Goal: Task Accomplishment & Management: Use online tool/utility

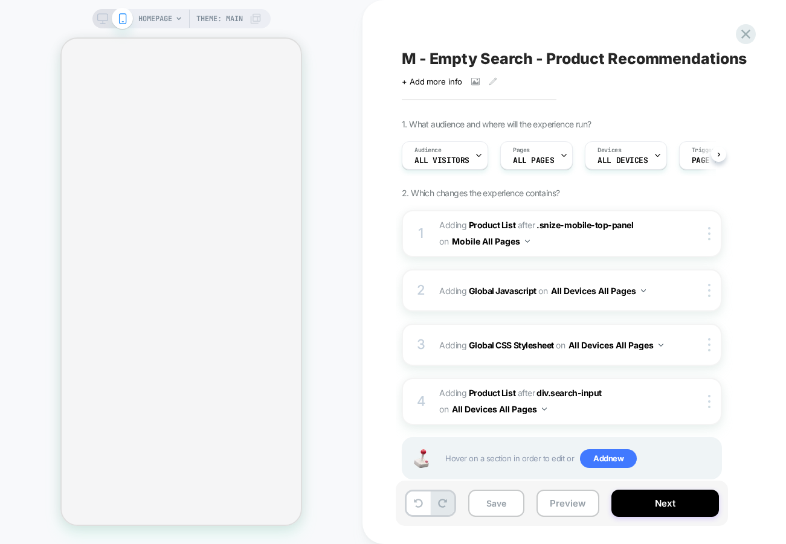
scroll to position [0, 1]
click at [414, 56] on span "M - Empty Search - Product Recommendations" at bounding box center [574, 59] width 345 height 18
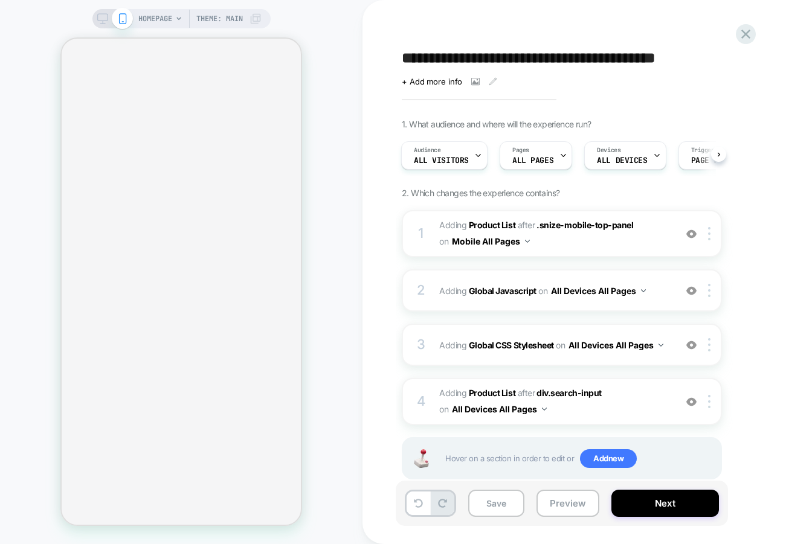
click at [416, 65] on textarea "**********" at bounding box center [603, 59] width 402 height 18
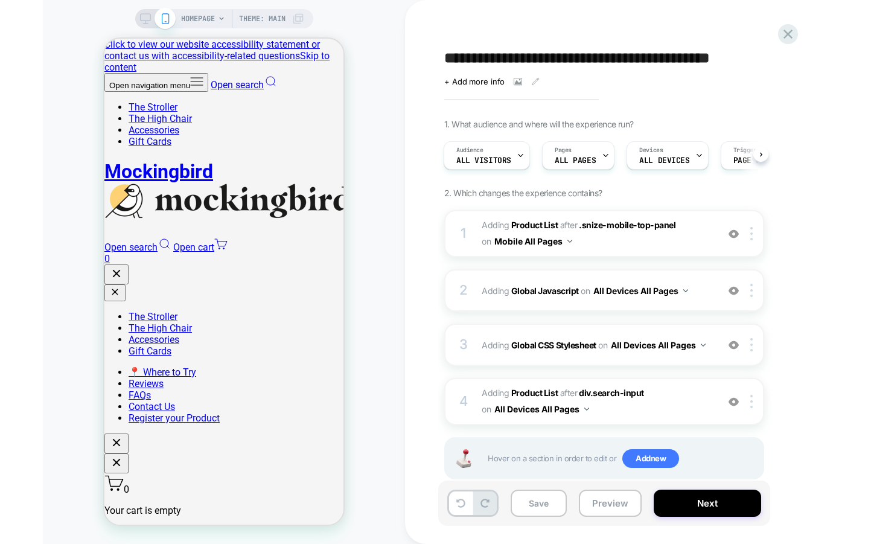
scroll to position [0, 0]
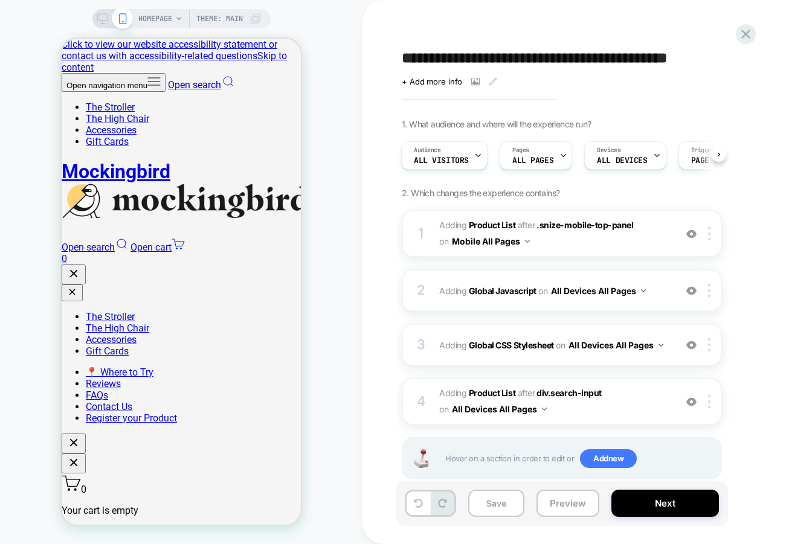
type textarea "**********"
click at [658, 80] on div "Click to view images Click to edit experience details + Add more info" at bounding box center [534, 77] width 264 height 19
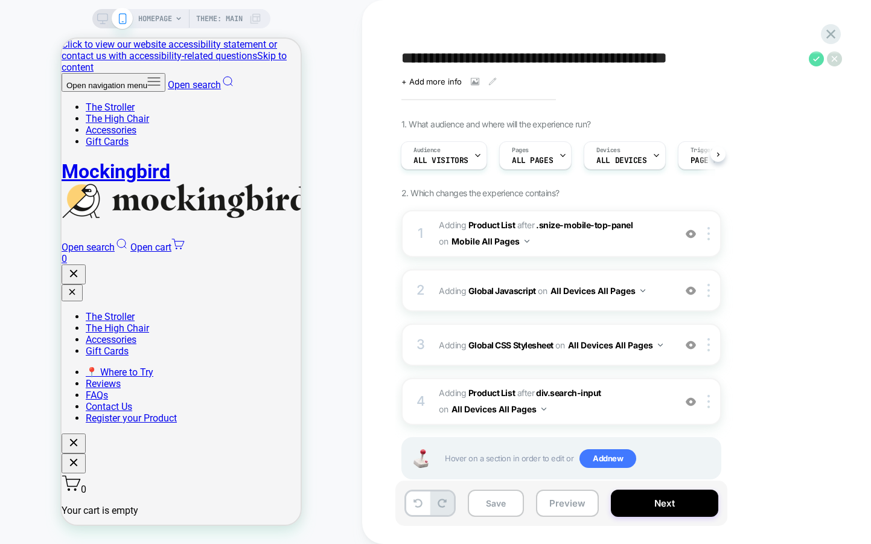
click at [785, 58] on icon at bounding box center [816, 58] width 7 height 5
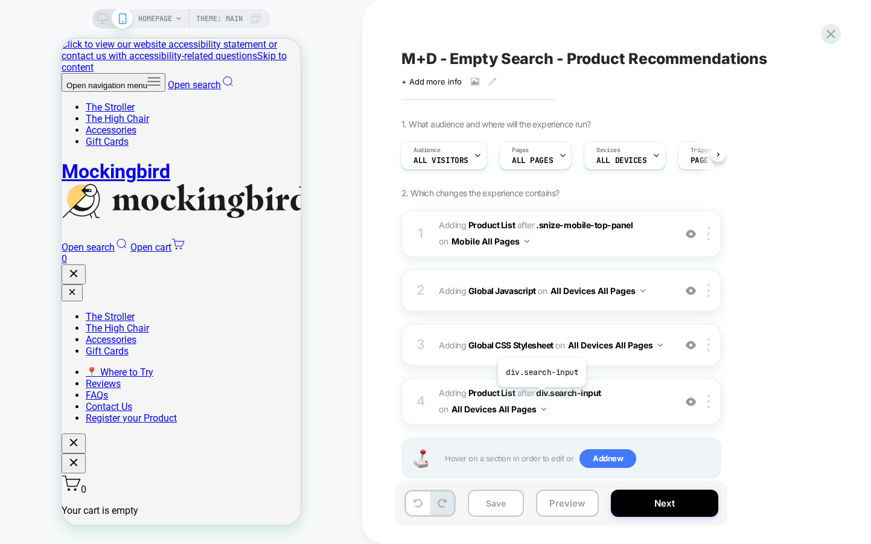
scroll to position [0, 3]
click at [493, 515] on button "Save" at bounding box center [496, 503] width 56 height 27
click at [563, 510] on button "Preview" at bounding box center [567, 503] width 63 height 27
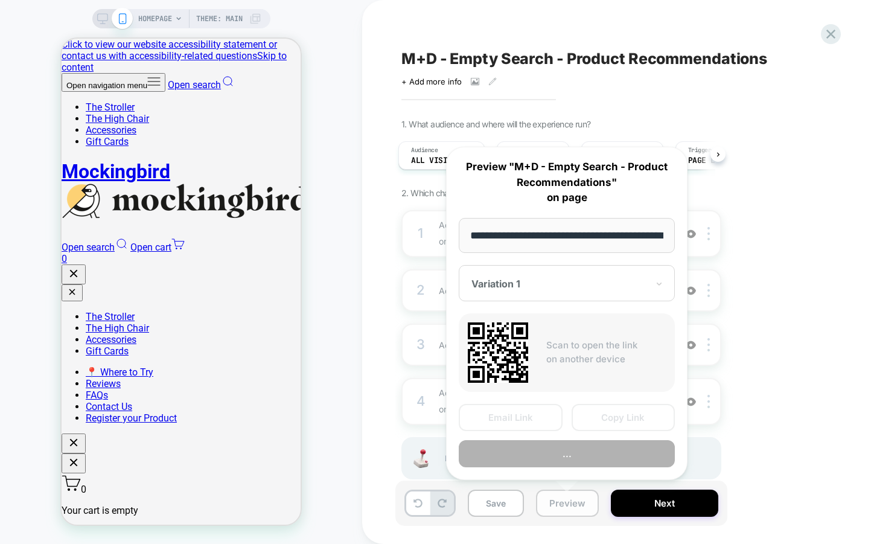
scroll to position [0, 47]
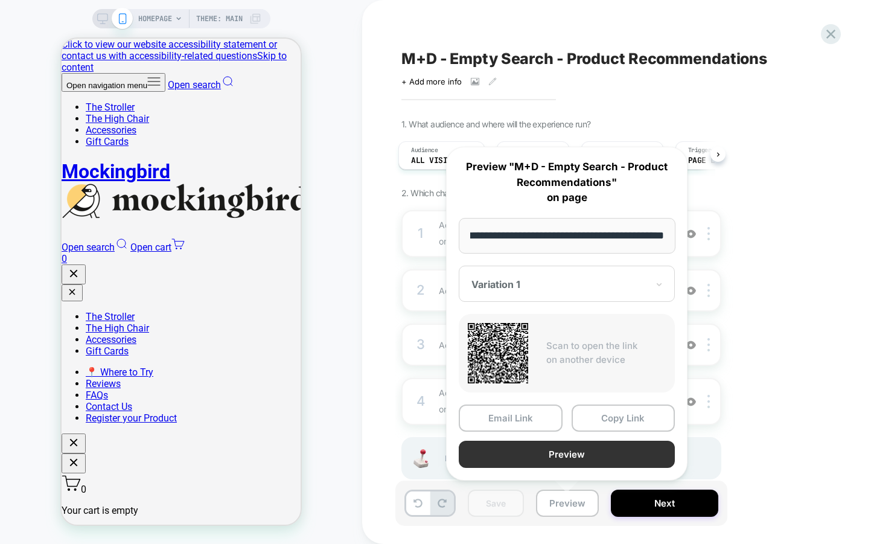
click at [536, 453] on button "Preview" at bounding box center [567, 454] width 216 height 27
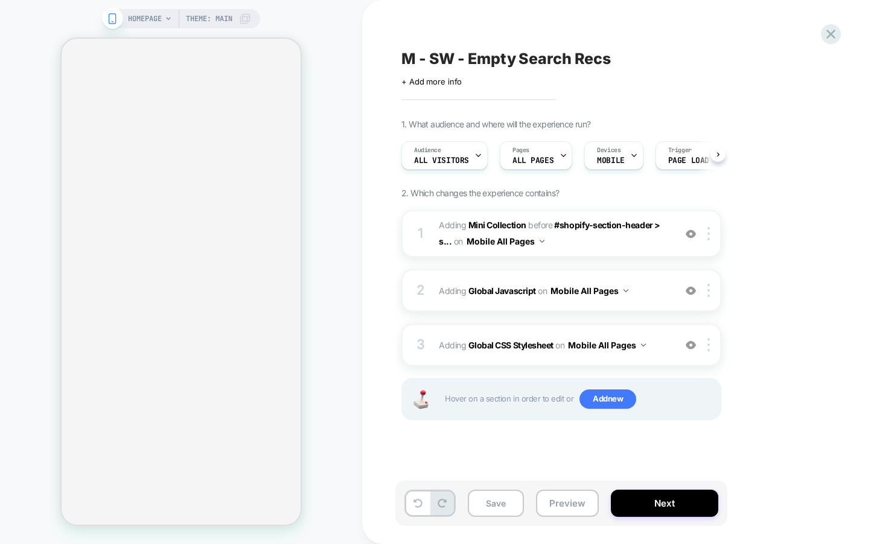
scroll to position [0, 1]
click at [543, 501] on button "Preview" at bounding box center [567, 503] width 63 height 27
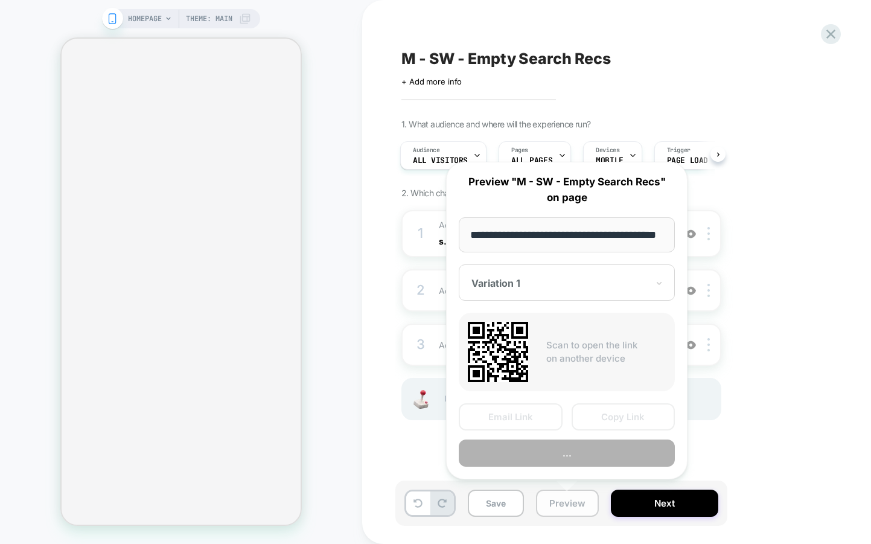
scroll to position [0, 48]
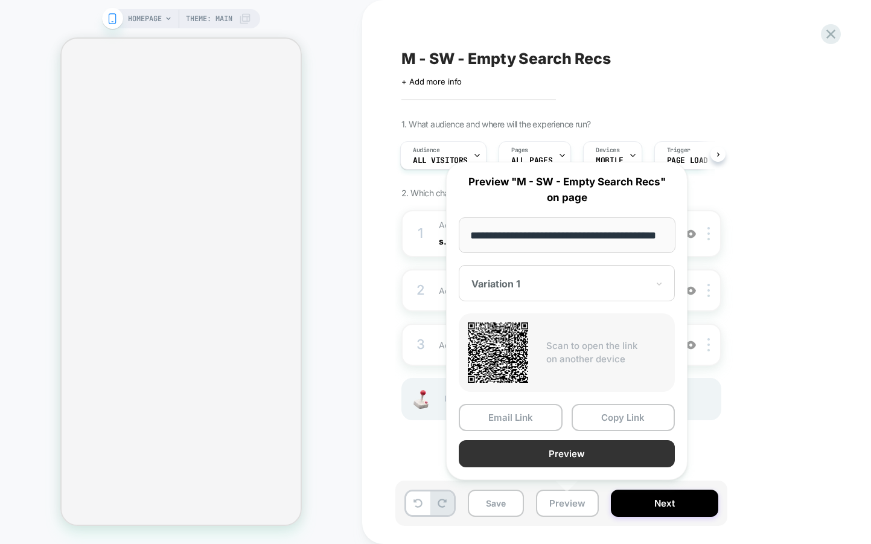
click at [554, 456] on button "Preview" at bounding box center [567, 453] width 216 height 27
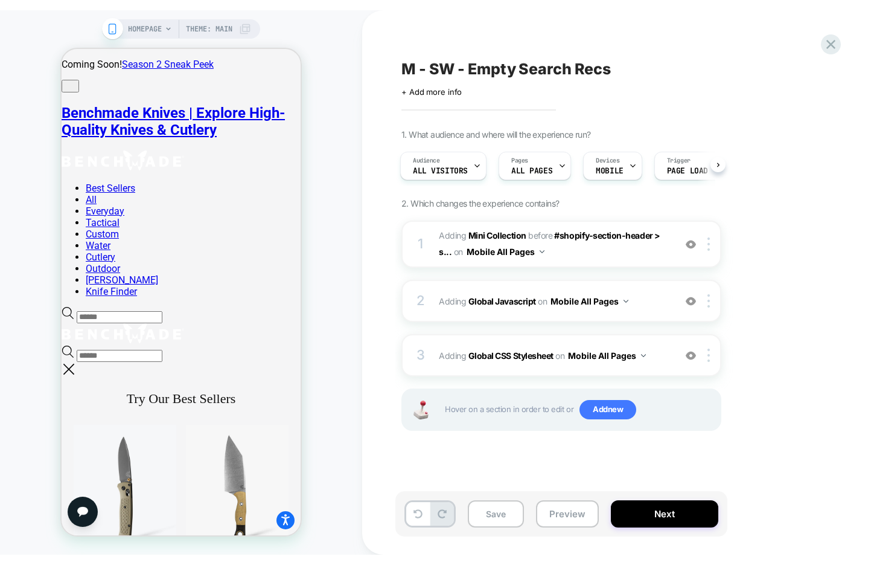
scroll to position [0, 0]
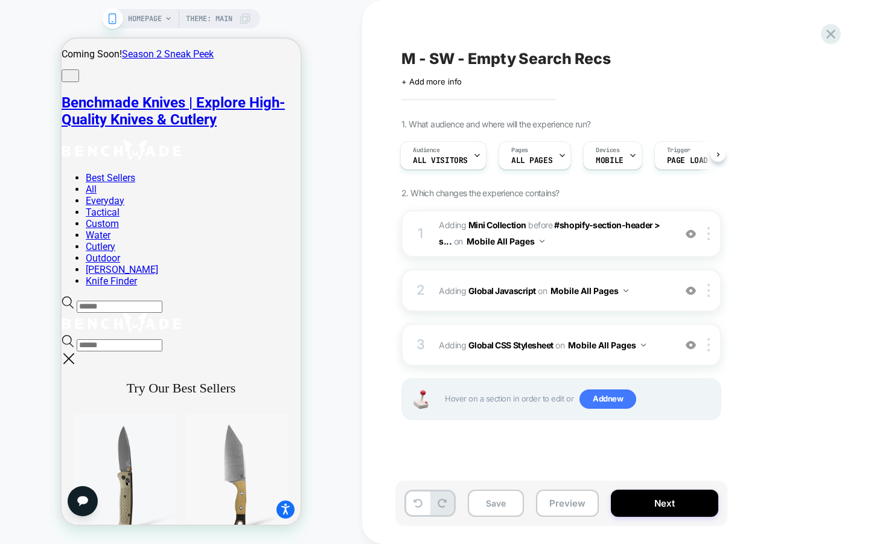
click at [428, 60] on span "M - SW - Empty Search Recs" at bounding box center [507, 59] width 210 height 18
click at [428, 60] on textarea "**********" at bounding box center [543, 59] width 282 height 18
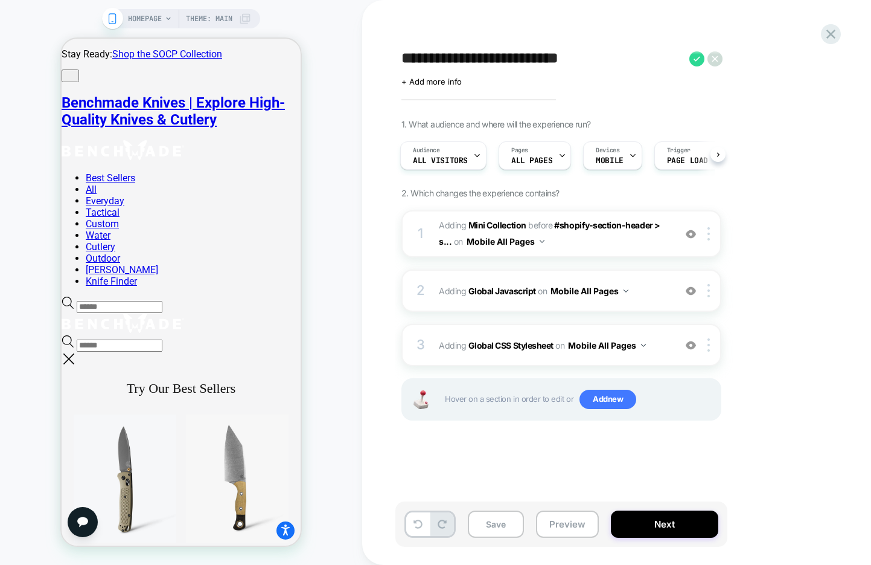
click at [818, 32] on div "**********" at bounding box center [621, 282] width 453 height 540
click at [831, 36] on icon at bounding box center [831, 34] width 16 height 16
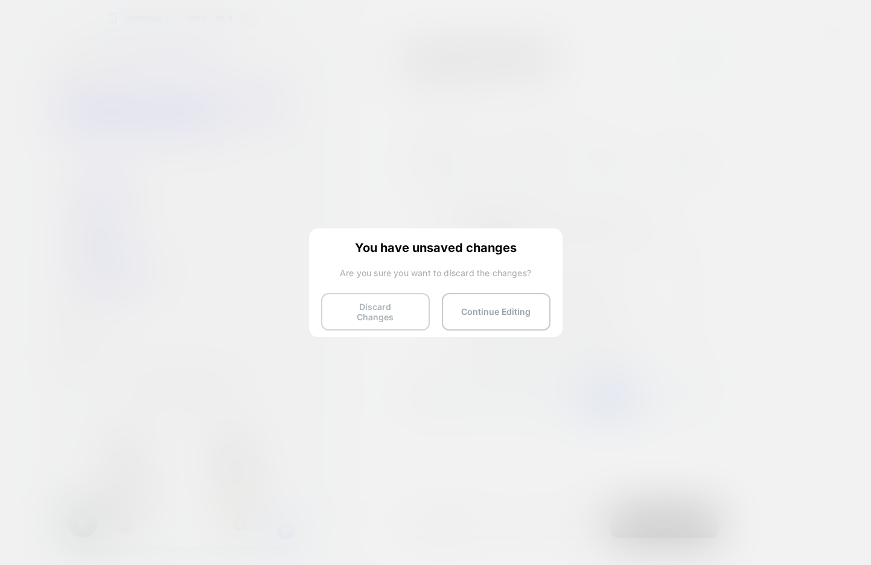
click at [370, 303] on button "Discard Changes" at bounding box center [375, 311] width 109 height 37
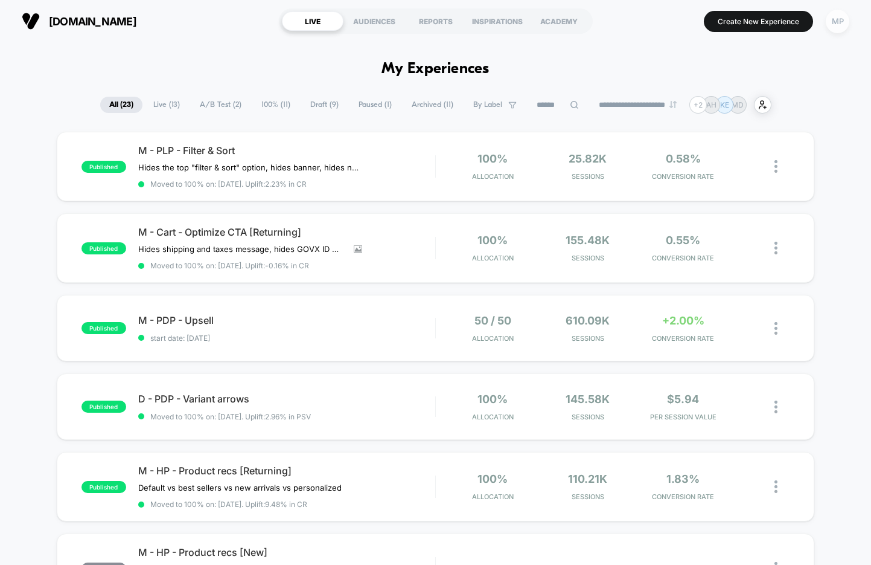
click at [831, 12] on div "MP" at bounding box center [838, 22] width 24 height 24
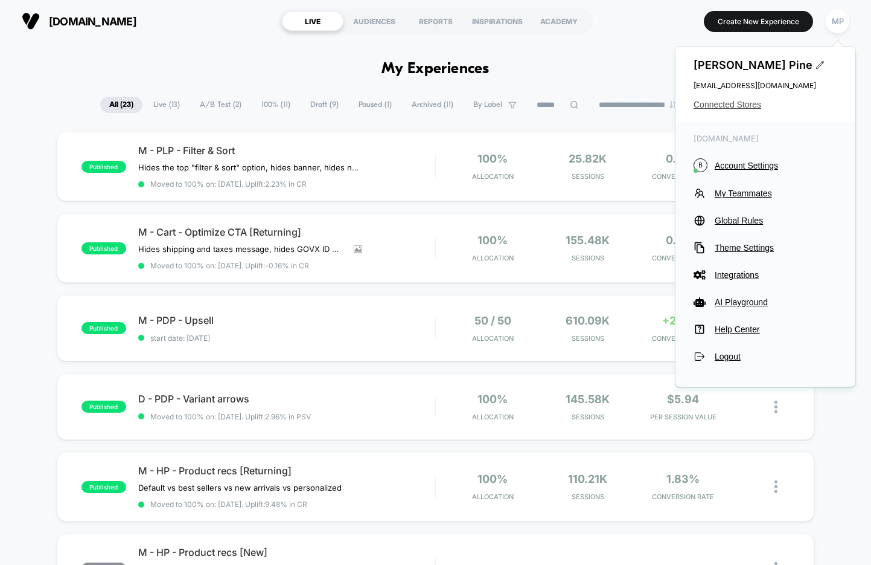
click at [732, 108] on span "Connected Stores" at bounding box center [766, 105] width 144 height 10
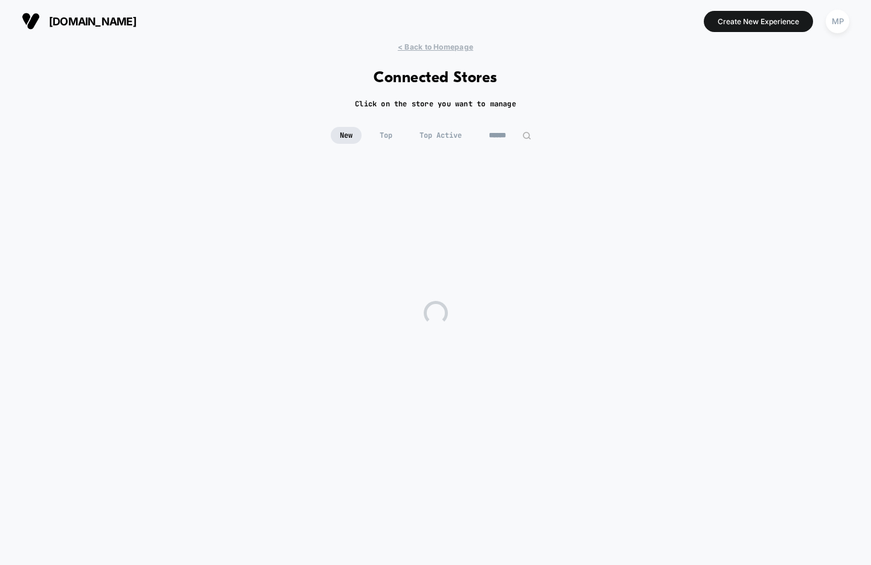
click at [505, 133] on input at bounding box center [510, 135] width 60 height 17
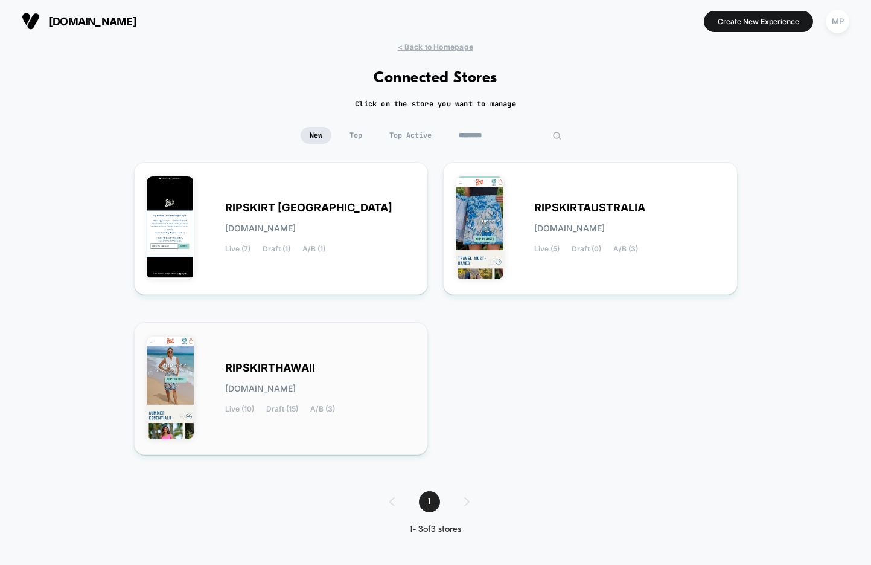
type input "********"
click at [317, 356] on div "RIPSKIRTHAWAII ripskirthawaii.myshopify.com Live (10) Draft (15) A/B (3)" at bounding box center [281, 388] width 269 height 107
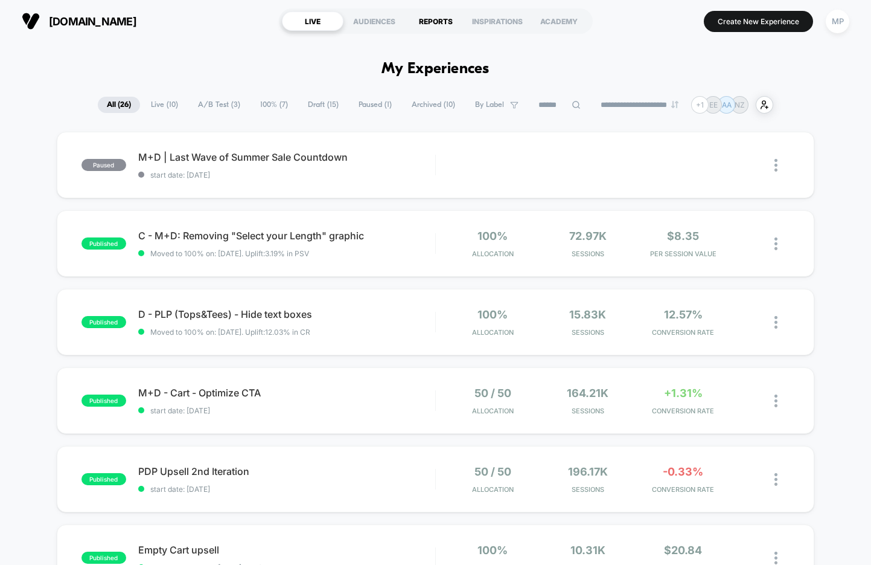
click at [430, 18] on div "REPORTS" at bounding box center [436, 20] width 62 height 19
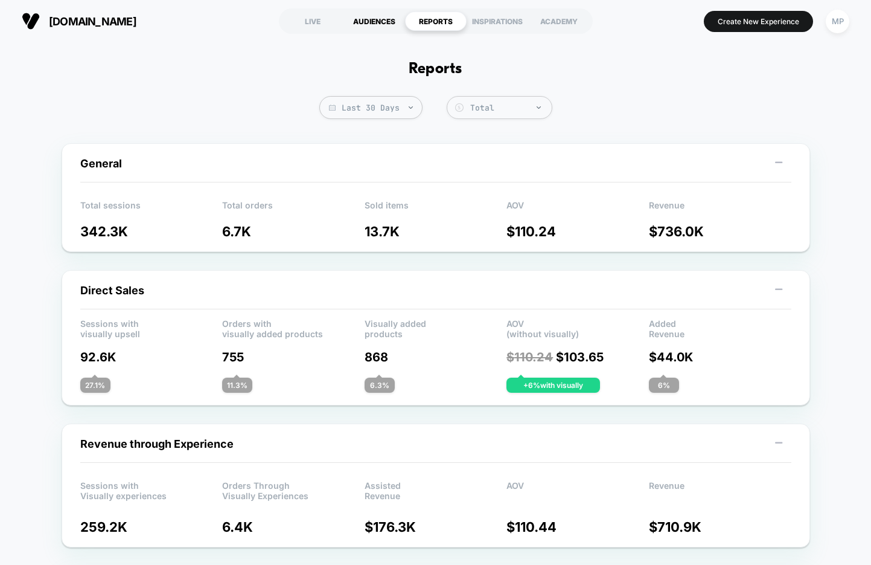
click at [357, 18] on div "AUDIENCES" at bounding box center [375, 20] width 62 height 19
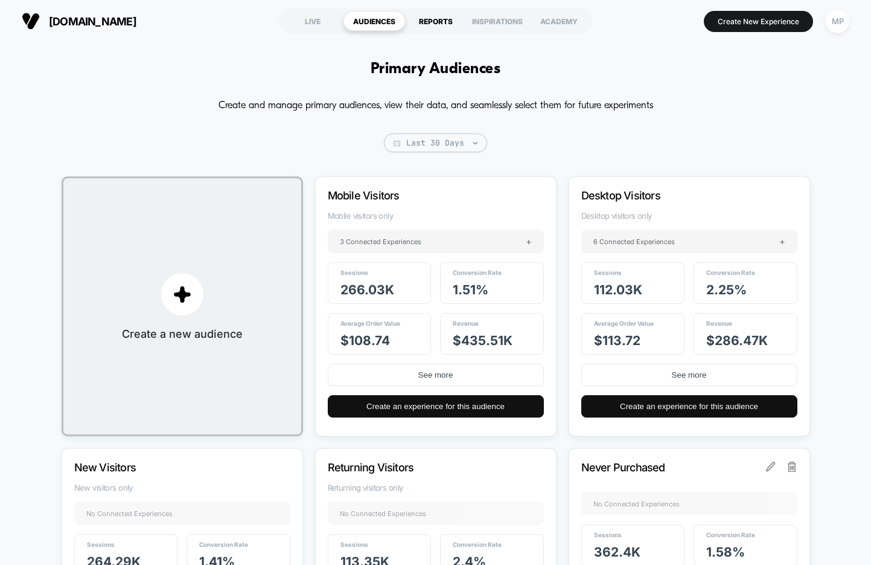
click at [440, 21] on div "REPORTS" at bounding box center [436, 20] width 62 height 19
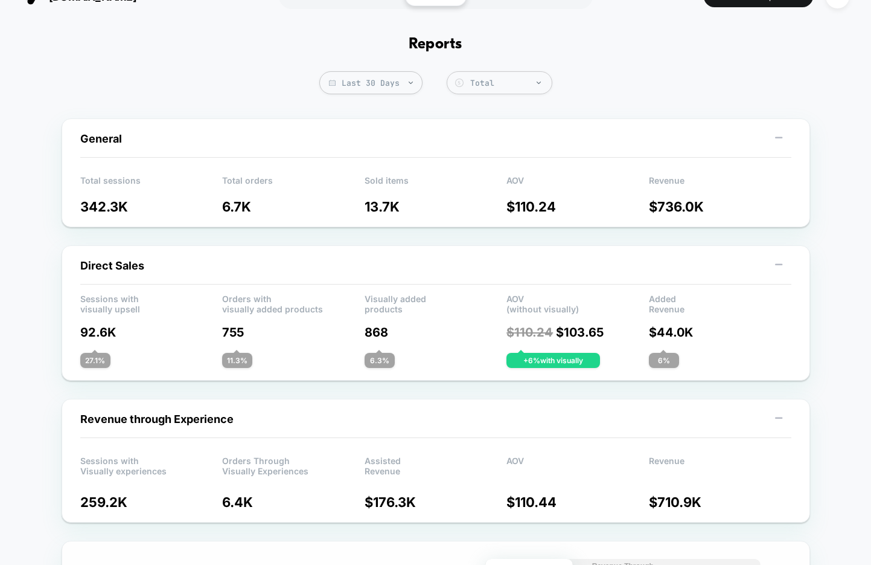
scroll to position [27, 0]
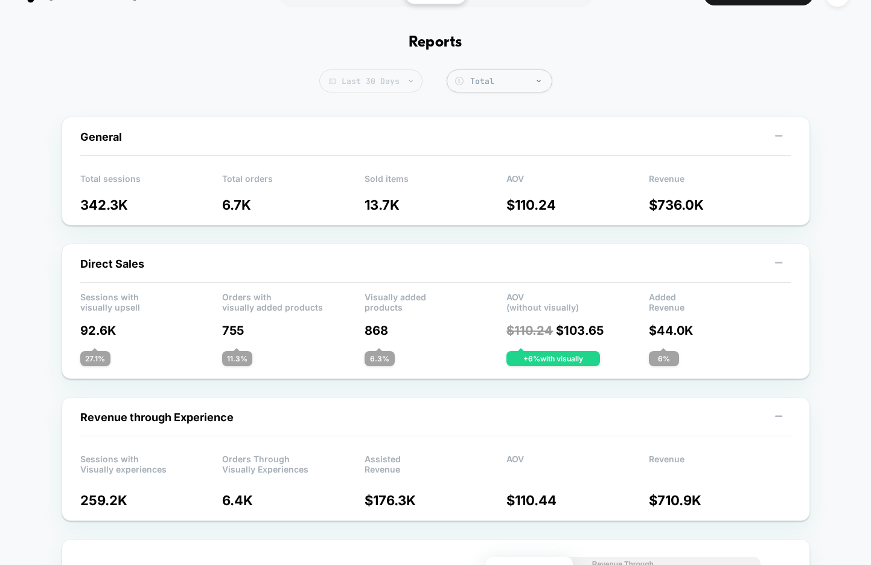
click at [391, 86] on span "Last 30 Days" at bounding box center [370, 80] width 103 height 23
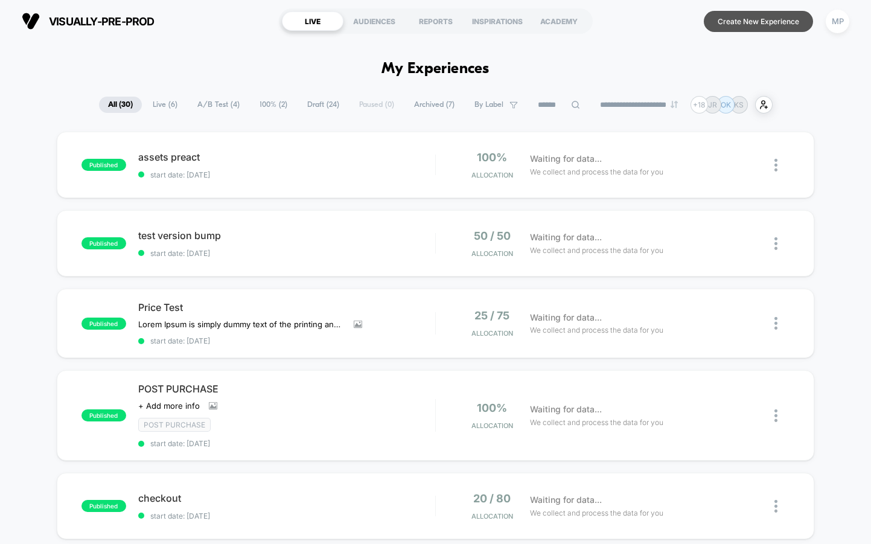
click at [744, 24] on button "Create New Experience" at bounding box center [758, 21] width 109 height 21
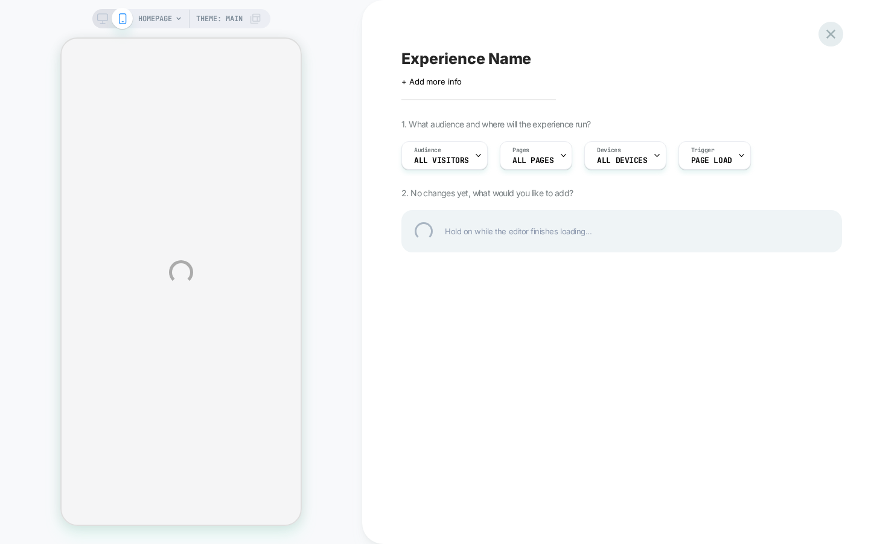
click at [829, 33] on div at bounding box center [831, 34] width 25 height 25
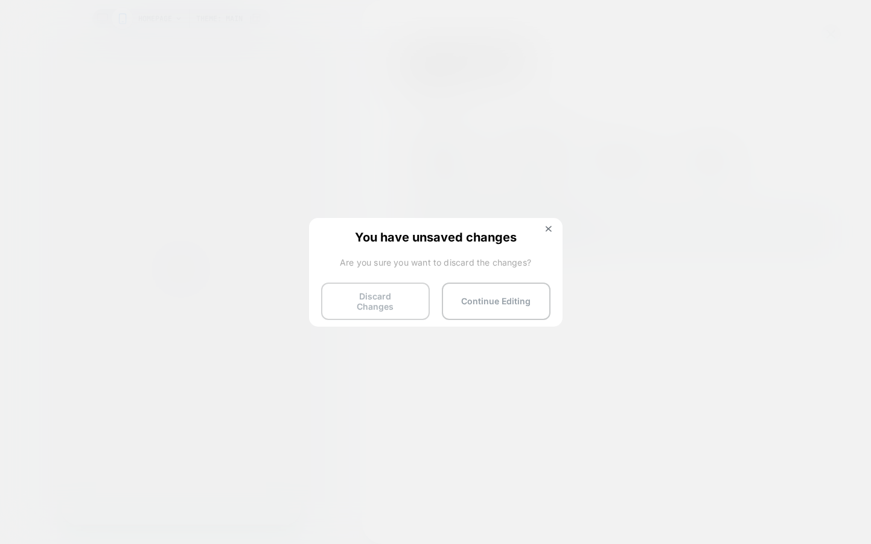
click at [366, 296] on button "Discard Changes" at bounding box center [375, 301] width 109 height 37
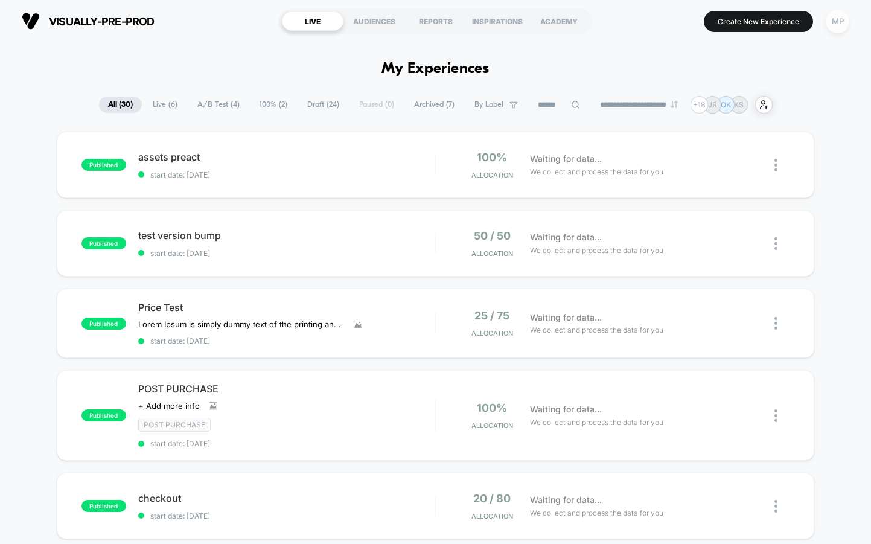
click at [835, 21] on div "MP" at bounding box center [838, 22] width 24 height 24
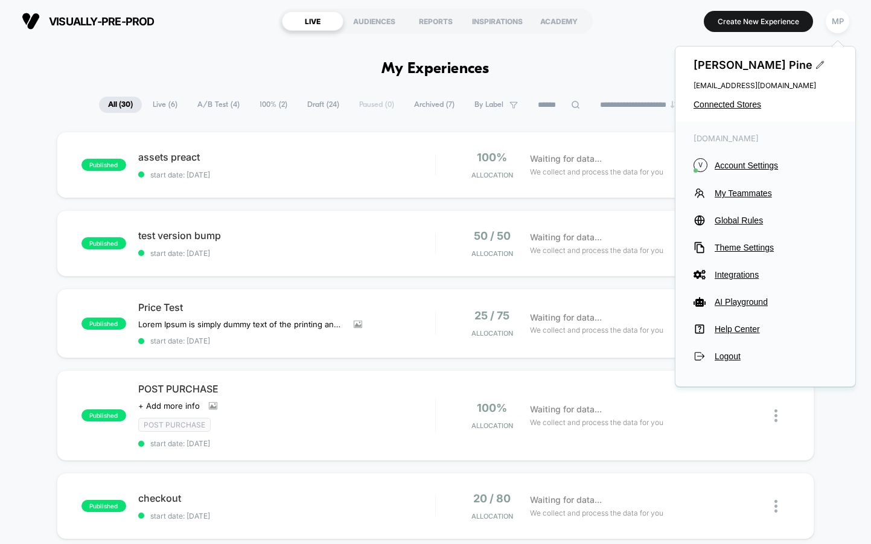
click at [742, 99] on div "Maddie Pine maddie@visually.io Connected Stores" at bounding box center [766, 83] width 180 height 75
click at [740, 104] on span "Connected Stores" at bounding box center [766, 105] width 144 height 10
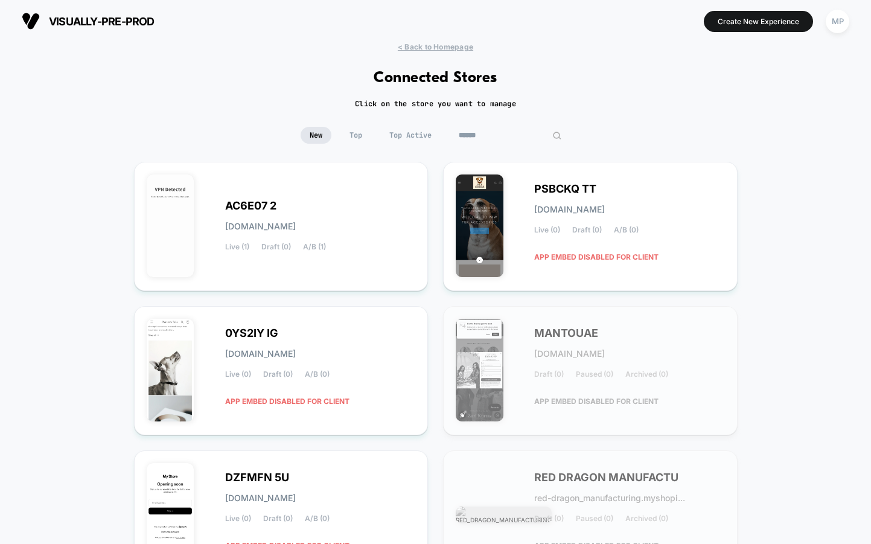
click at [506, 136] on input at bounding box center [510, 135] width 121 height 17
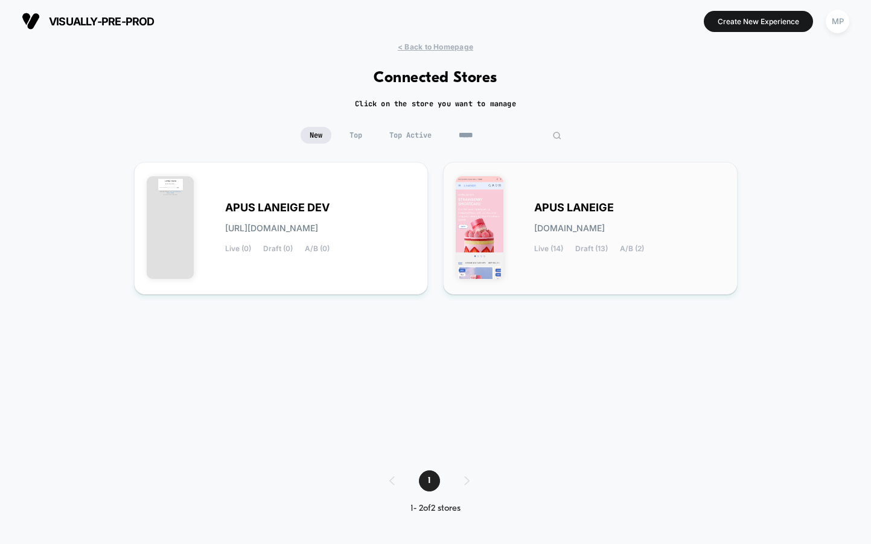
type input "*****"
click at [537, 203] on span "APUS LANEIGE" at bounding box center [574, 207] width 80 height 8
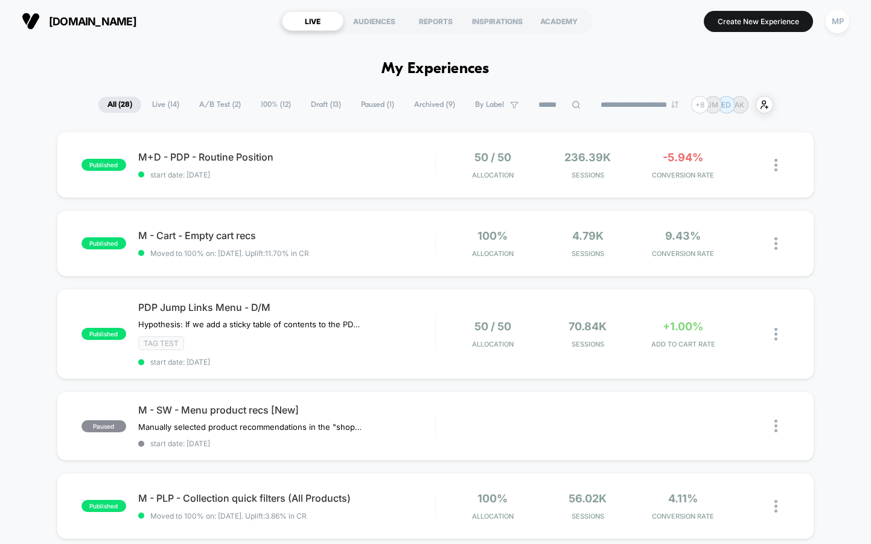
click at [220, 106] on span "A/B Test ( 2 )" at bounding box center [220, 105] width 60 height 16
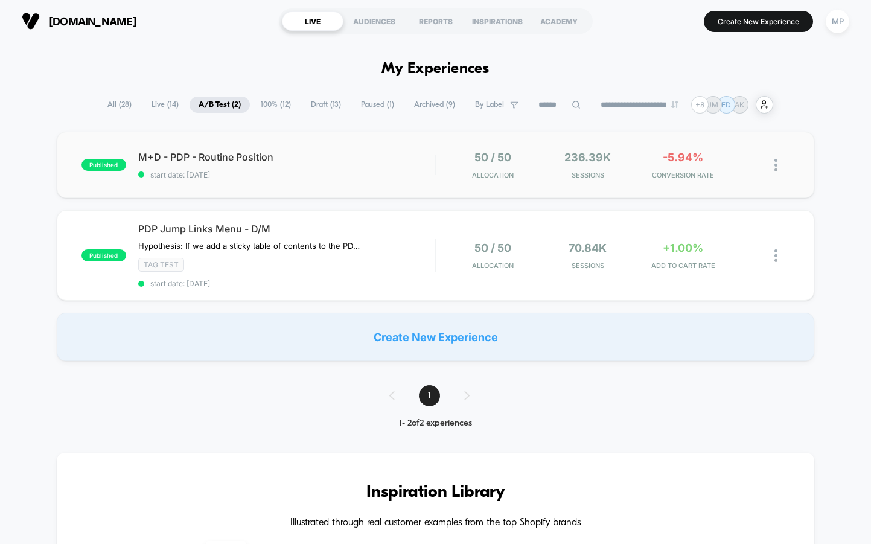
click at [325, 179] on div "published M+D - PDP - Routine Position start date: 9/2/2025 50 / 50 Allocation …" at bounding box center [436, 165] width 758 height 66
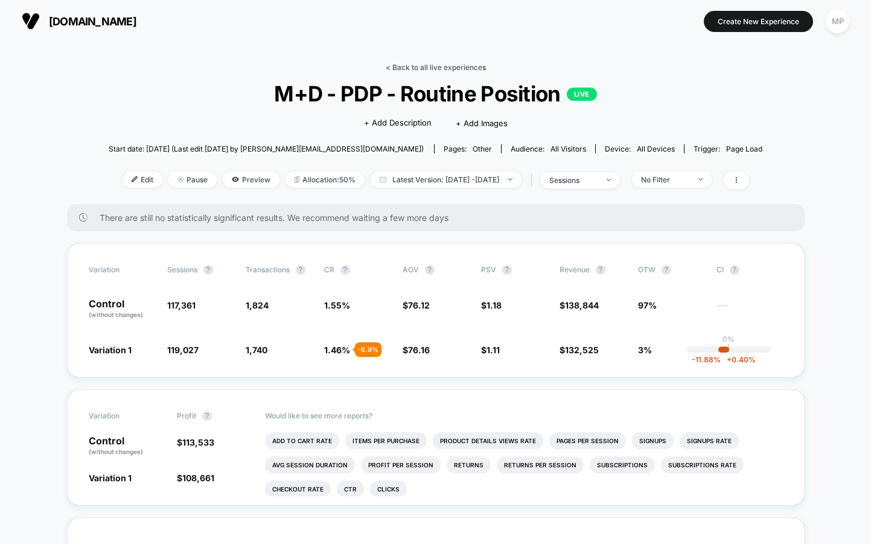
click at [414, 69] on link "< Back to all live experiences" at bounding box center [436, 67] width 100 height 9
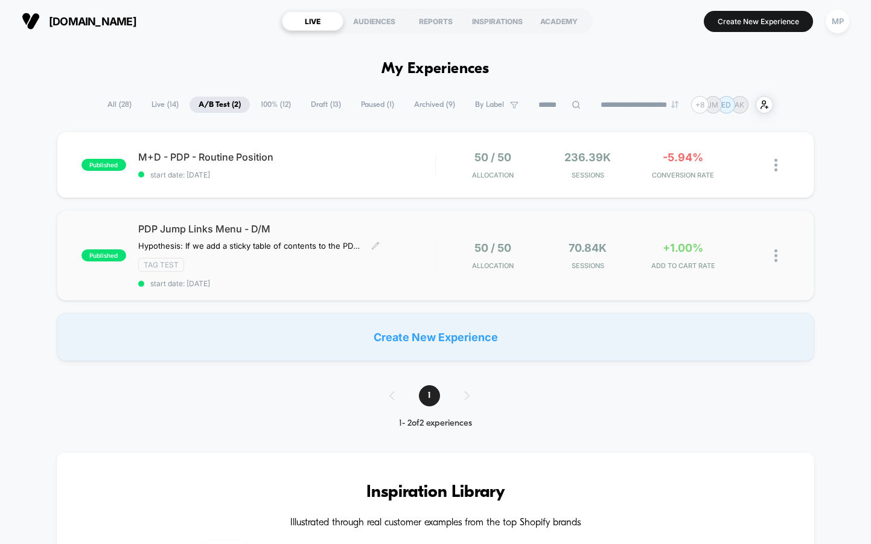
click at [299, 279] on span "start date: [DATE]" at bounding box center [286, 283] width 297 height 9
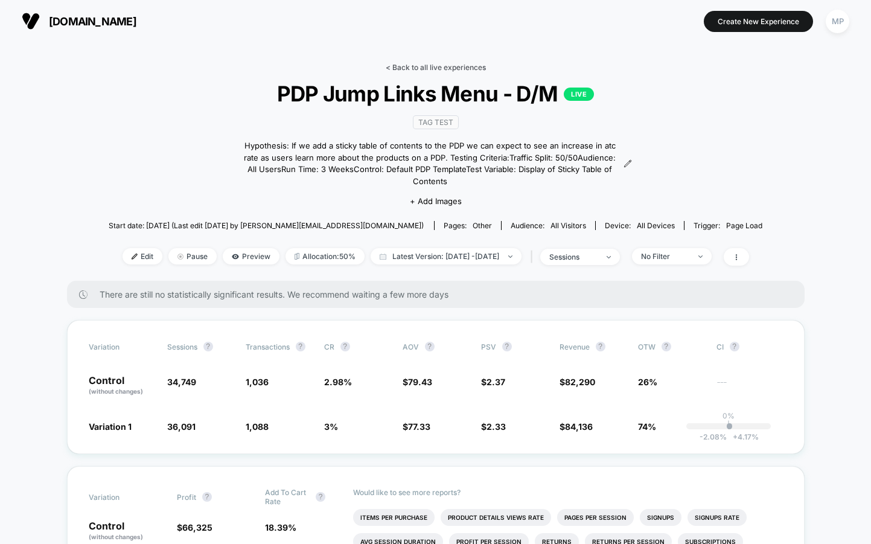
click at [392, 66] on link "< Back to all live experiences" at bounding box center [436, 67] width 100 height 9
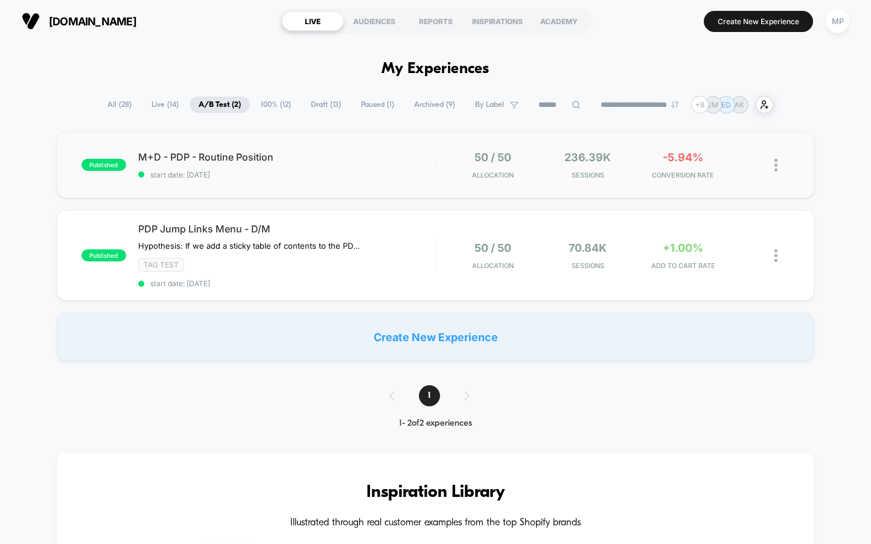
click at [277, 187] on div "published M+D - PDP - Routine Position start date: 9/2/2025 50 / 50 Allocation …" at bounding box center [436, 165] width 758 height 66
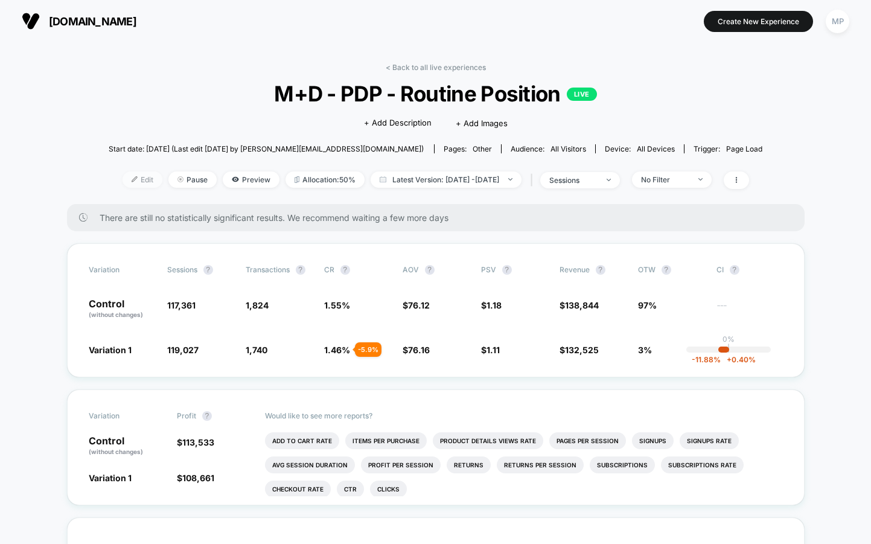
click at [124, 175] on span "Edit" at bounding box center [143, 179] width 40 height 16
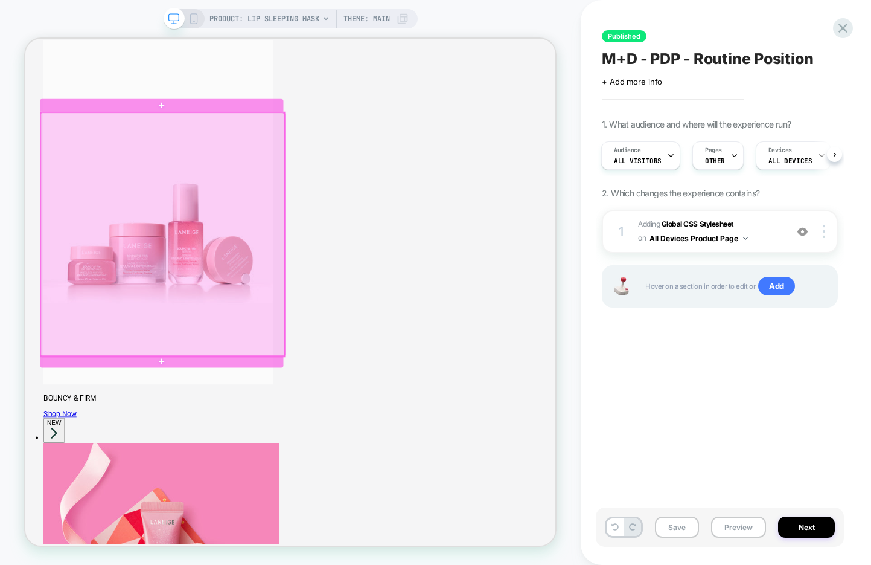
scroll to position [1124, 0]
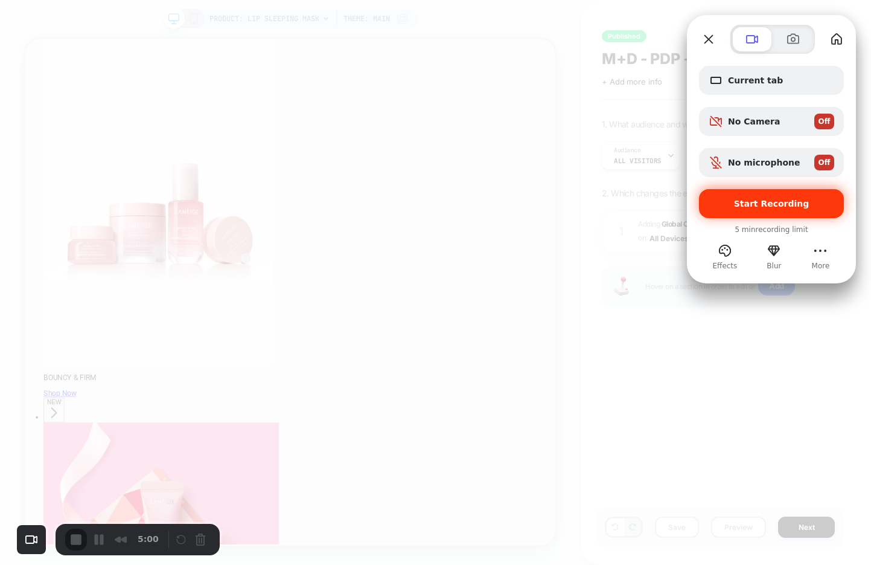
click at [741, 202] on span "Start Recording" at bounding box center [771, 204] width 75 height 10
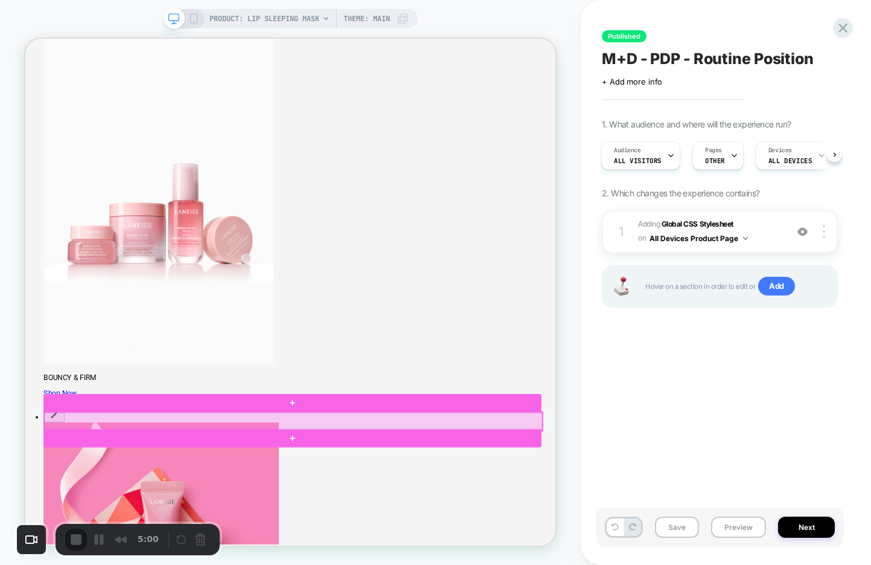
click at [451, 543] on div at bounding box center [383, 549] width 664 height 24
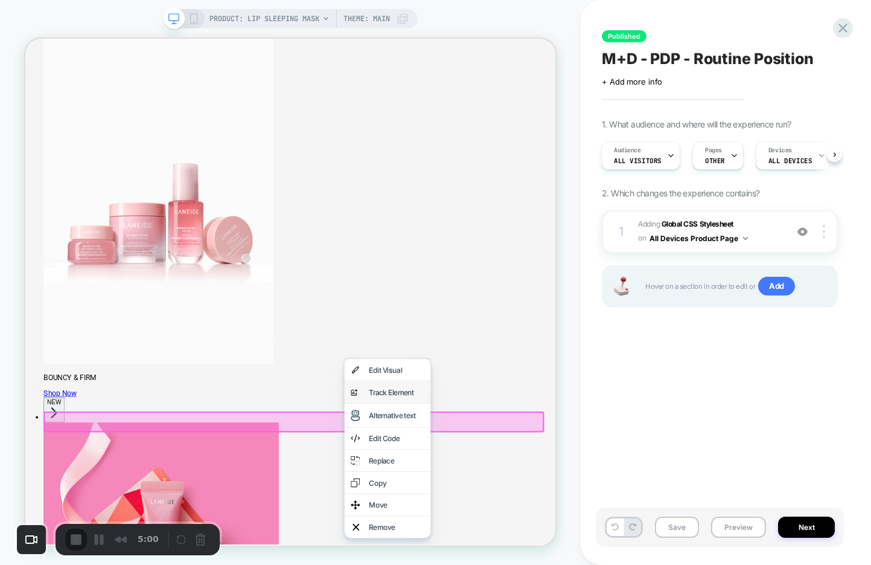
click at [498, 509] on div "Track Element" at bounding box center [521, 510] width 74 height 12
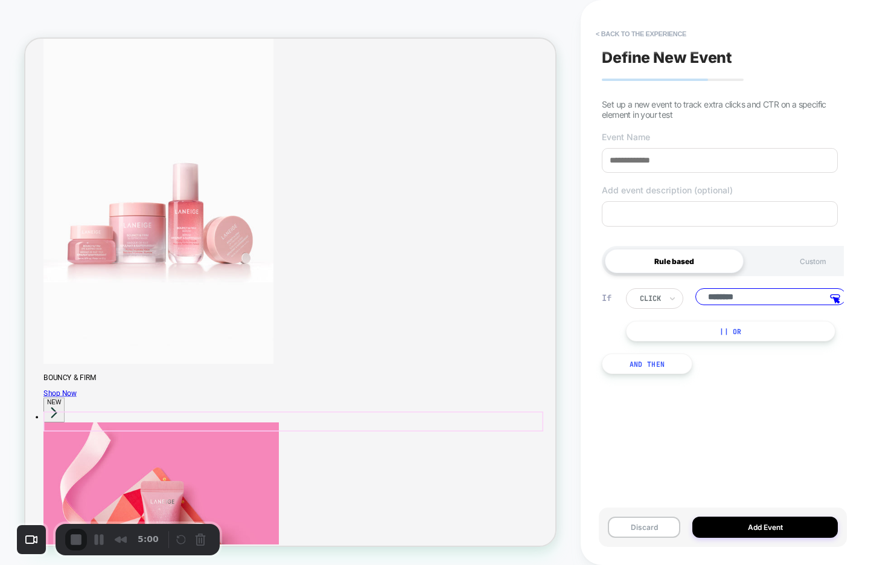
scroll to position [0, 4]
click at [665, 301] on icon at bounding box center [669, 298] width 8 height 12
click at [673, 299] on icon at bounding box center [669, 298] width 8 height 12
click at [651, 164] on input at bounding box center [720, 160] width 236 height 25
type input "**********"
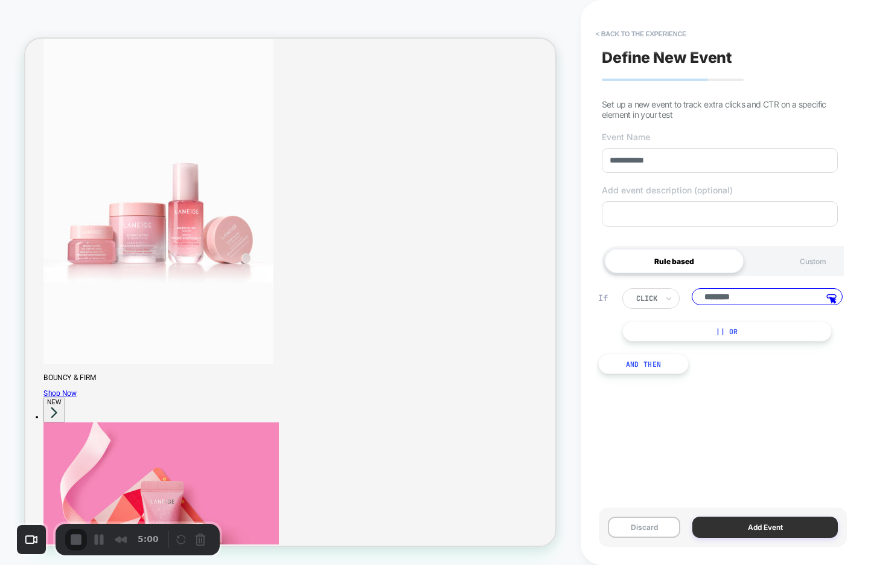
click at [740, 520] on button "Add Event" at bounding box center [766, 526] width 146 height 21
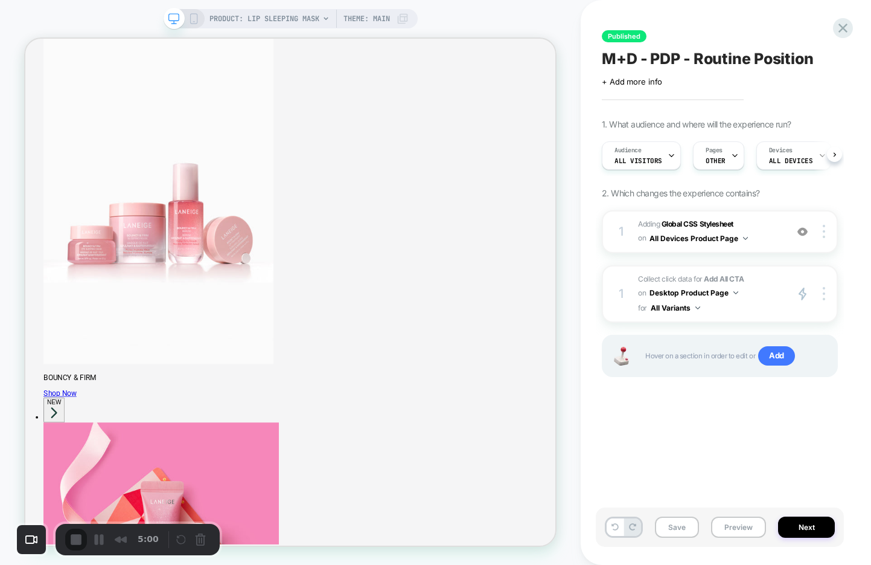
scroll to position [0, 1]
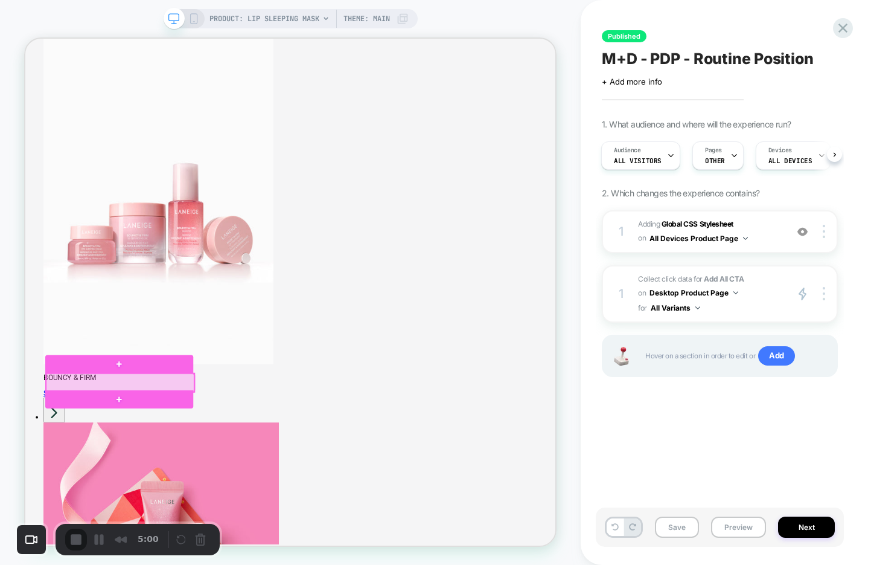
click at [214, 493] on div at bounding box center [151, 497] width 197 height 24
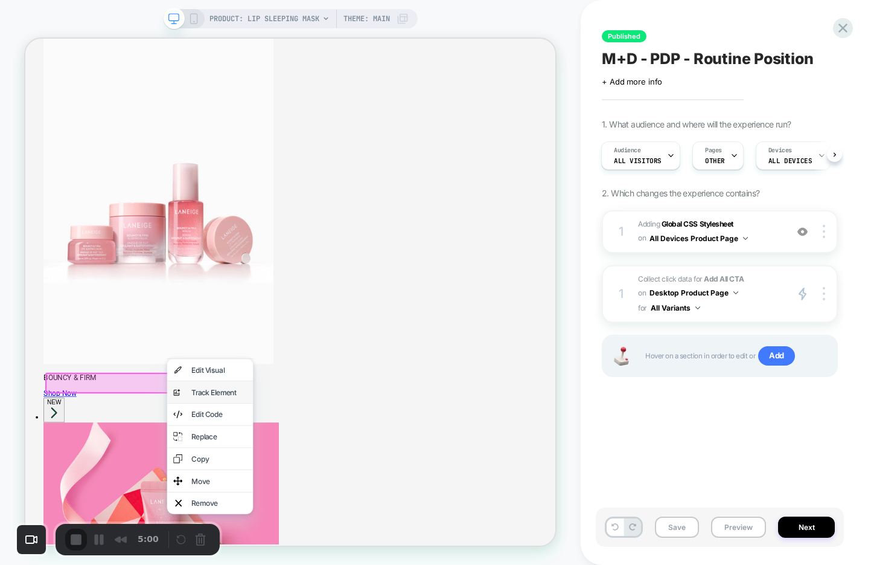
click at [268, 508] on div "Track Element" at bounding box center [284, 510] width 74 height 12
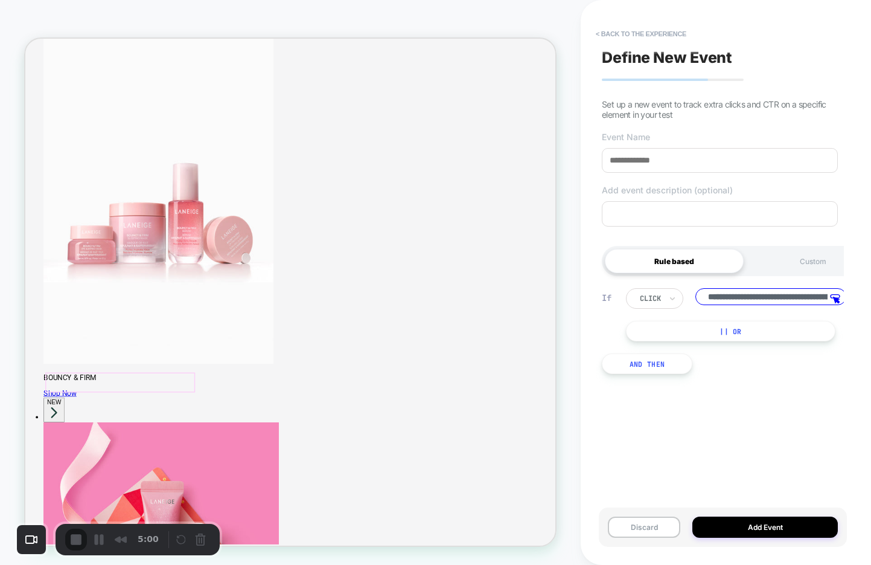
scroll to position [0, 317]
click at [644, 162] on input at bounding box center [720, 160] width 236 height 25
type input "**********"
click at [706, 217] on textarea at bounding box center [720, 213] width 236 height 25
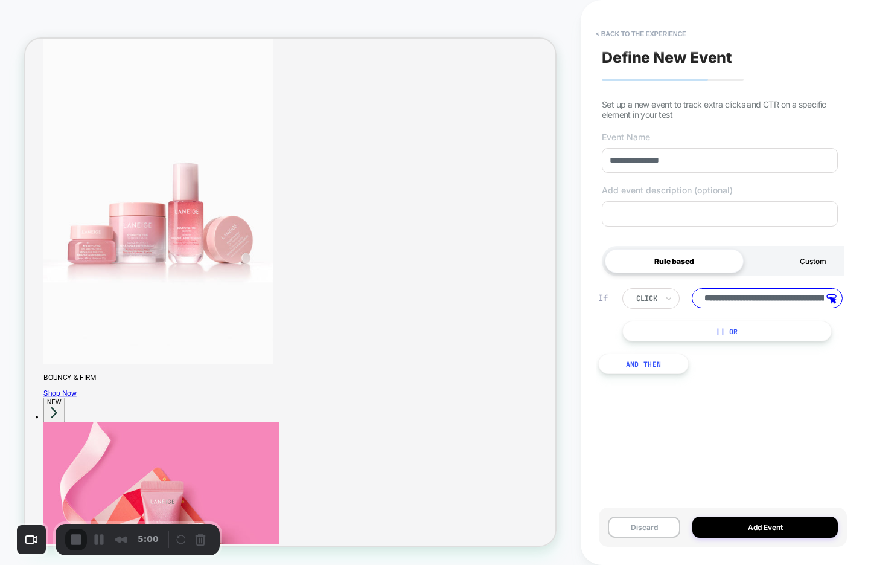
click at [810, 264] on div "Custom" at bounding box center [813, 261] width 139 height 24
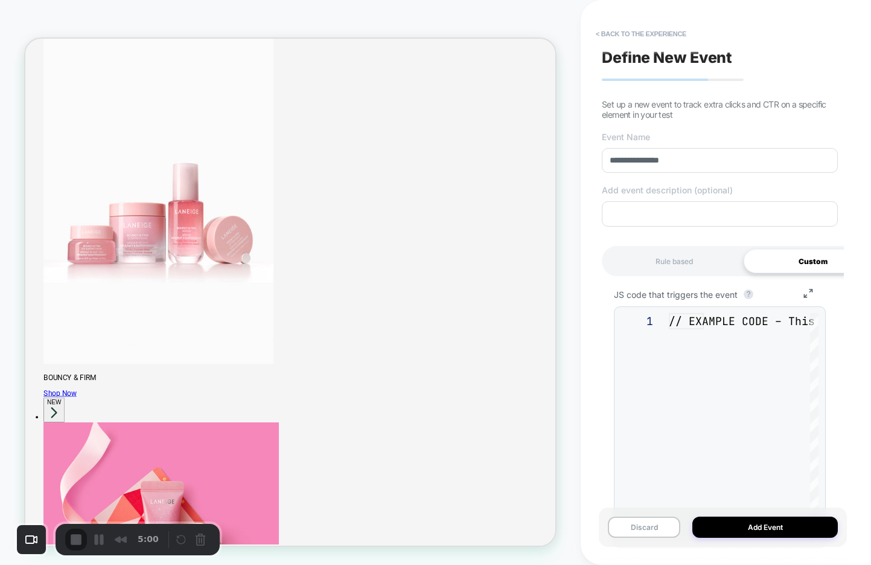
scroll to position [130, 0]
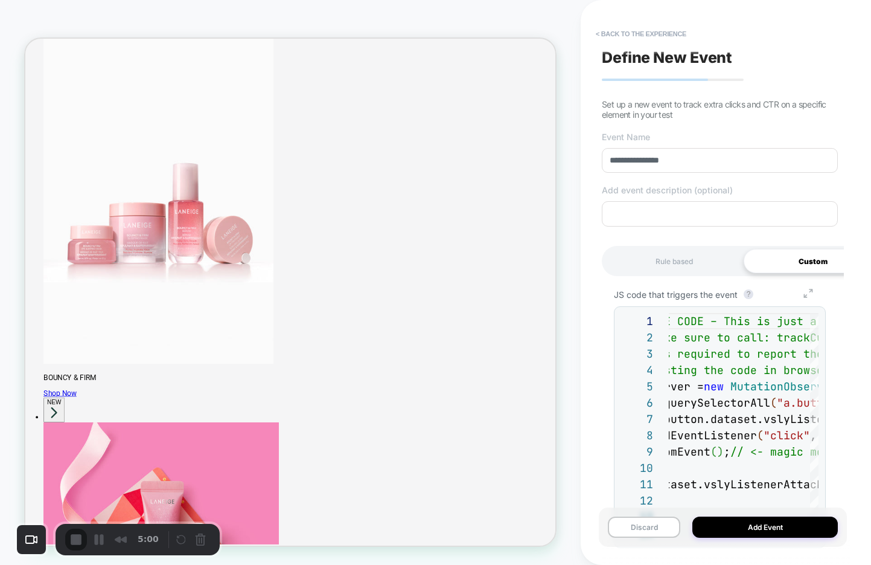
click at [809, 294] on icon "Group 7" at bounding box center [809, 293] width 28 height 9
click at [679, 268] on div "Rule based" at bounding box center [674, 261] width 139 height 24
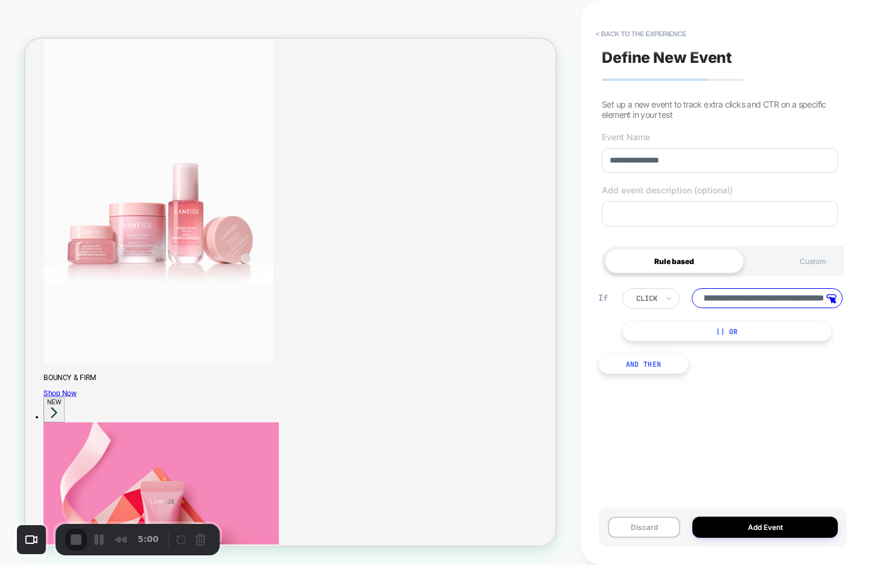
scroll to position [0, 0]
click at [729, 330] on button "|| Or" at bounding box center [728, 331] width 210 height 21
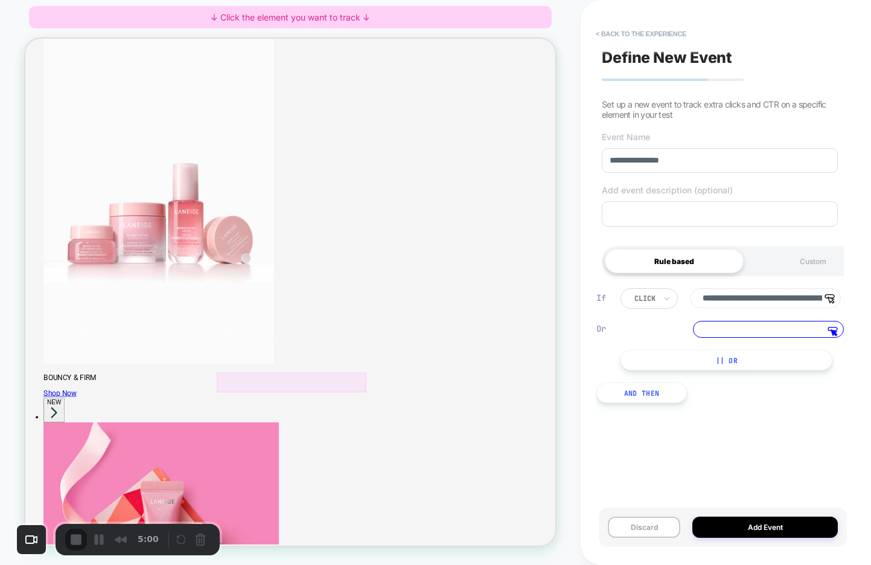
click at [436, 504] on div at bounding box center [381, 497] width 200 height 27
click at [461, 484] on span "Track Clicks" at bounding box center [483, 479] width 51 height 12
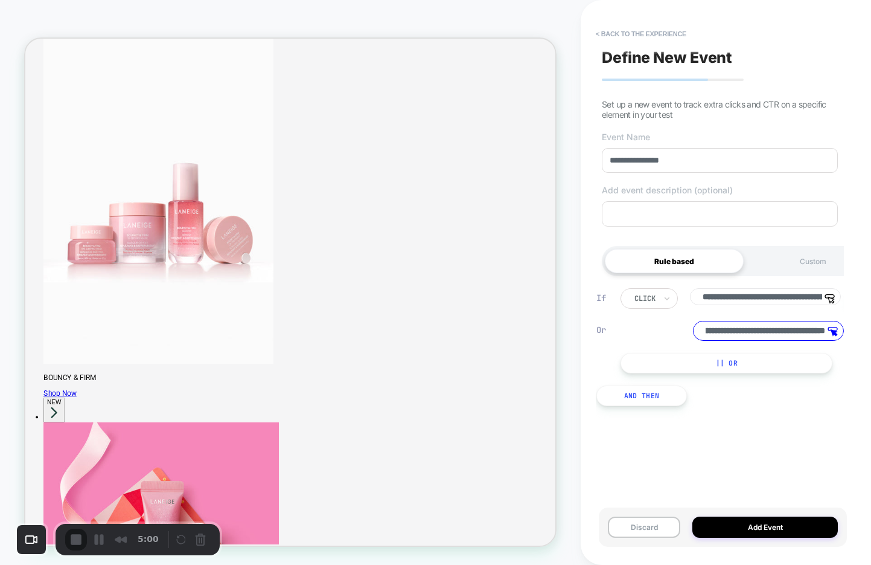
scroll to position [0, 0]
click at [672, 366] on button "|| Or" at bounding box center [727, 363] width 212 height 21
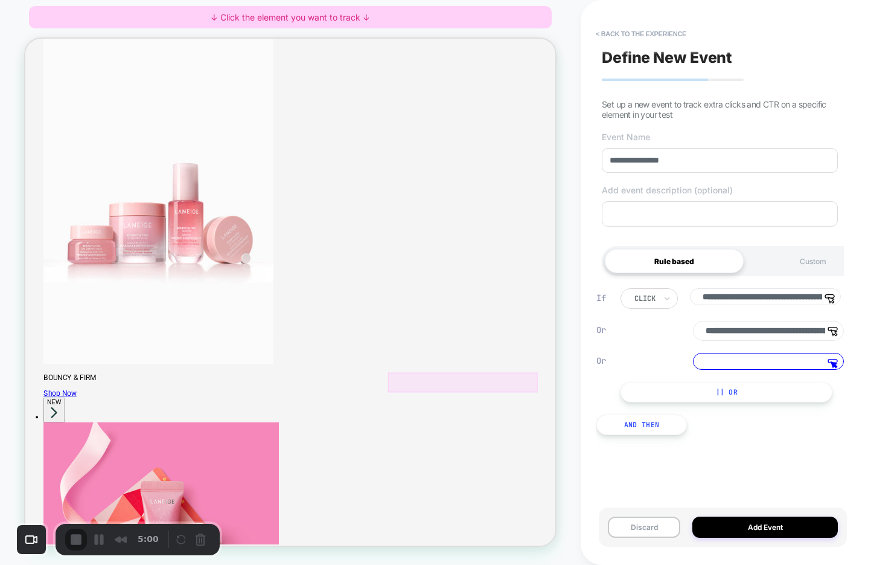
click at [676, 492] on div at bounding box center [609, 497] width 200 height 27
click at [671, 479] on span "Track Clicks" at bounding box center [658, 479] width 51 height 12
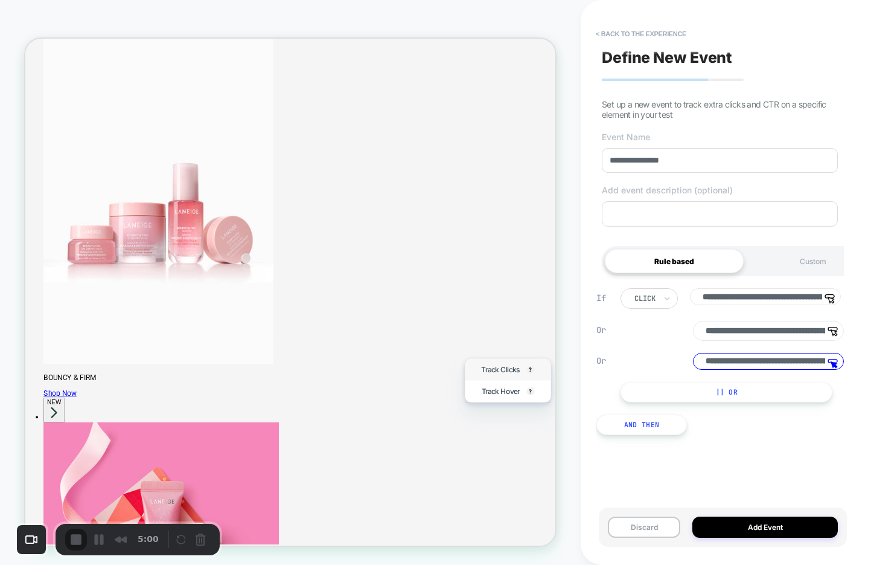
type input "**********"
drag, startPoint x: 662, startPoint y: 160, endPoint x: 572, endPoint y: 162, distance: 90.0
click at [572, 162] on div "**********" at bounding box center [435, 282] width 871 height 565
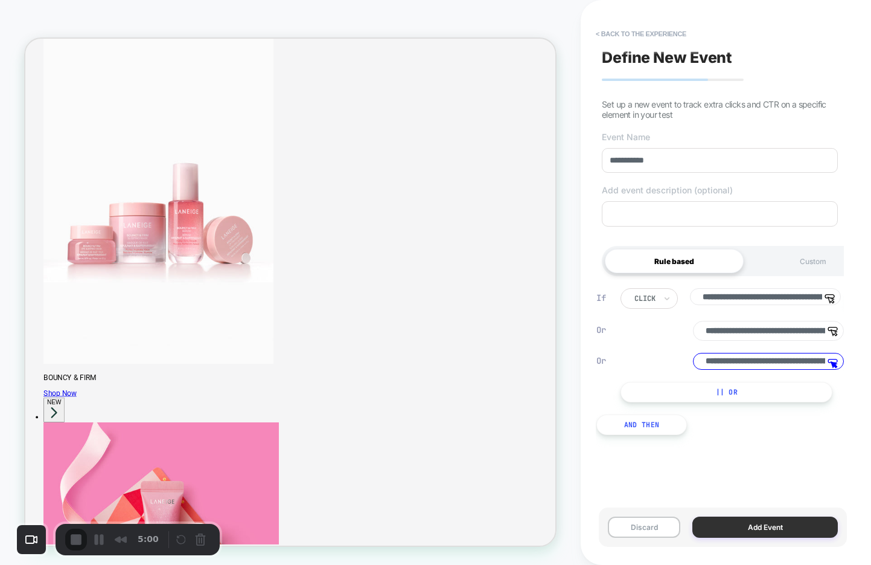
type input "**********"
click at [714, 522] on button "Add Event" at bounding box center [766, 526] width 146 height 21
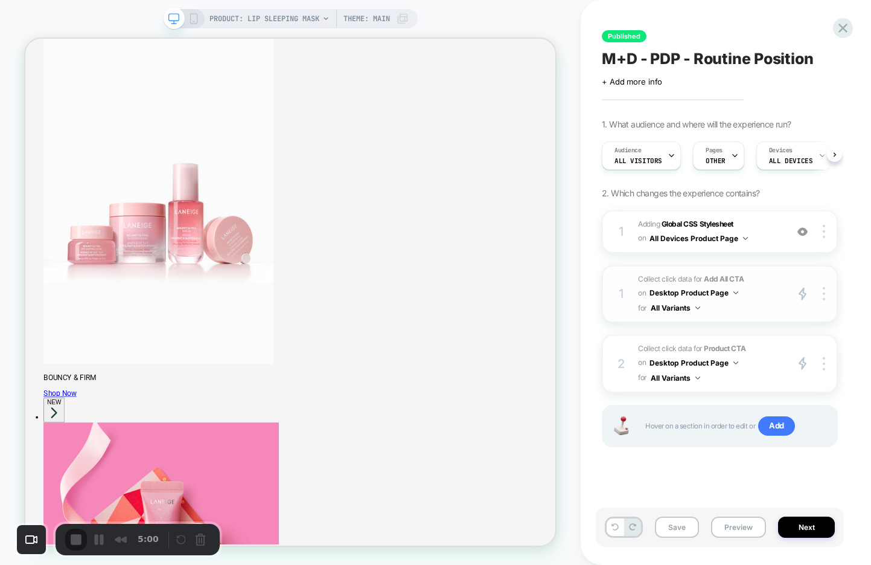
scroll to position [0, 1]
click at [69, 541] on div "5:00" at bounding box center [114, 539] width 98 height 22
click at [182, 536] on div "Recorder controls - play pause" at bounding box center [192, 539] width 36 height 19
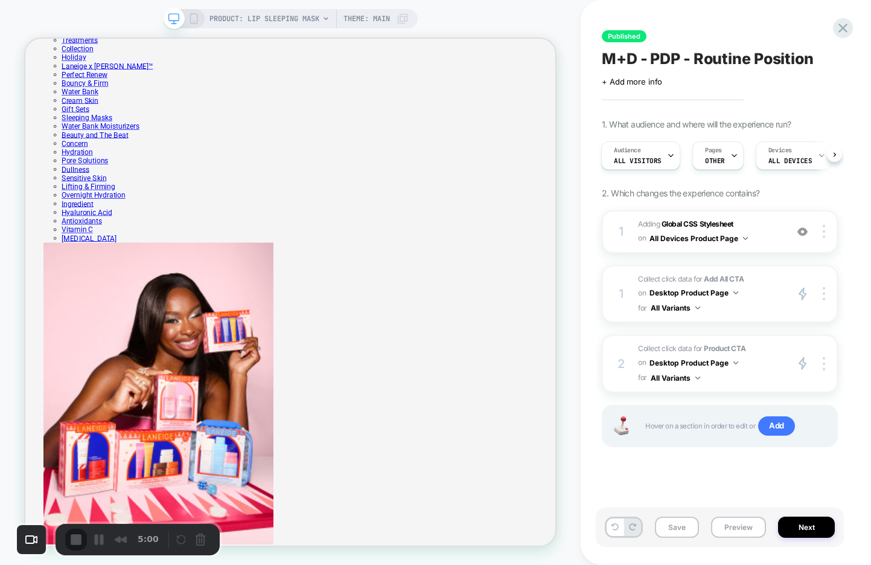
scroll to position [0, 77]
click at [825, 292] on img at bounding box center [824, 293] width 2 height 13
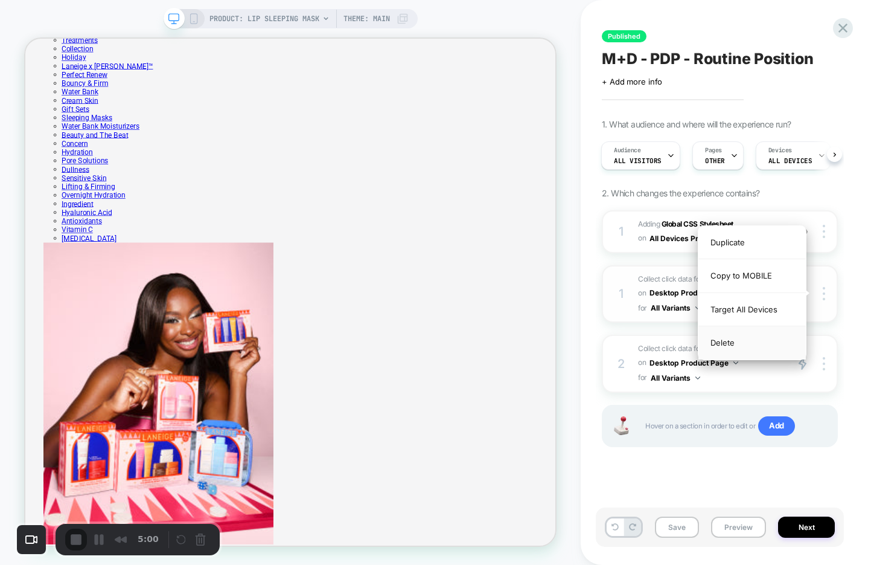
click at [756, 342] on div "Delete" at bounding box center [752, 342] width 107 height 33
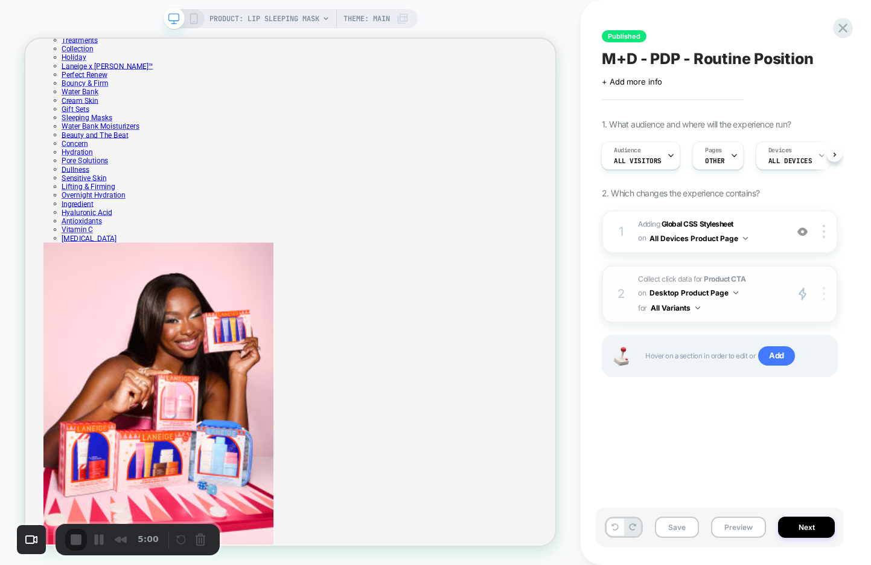
click at [823, 288] on img at bounding box center [824, 293] width 2 height 13
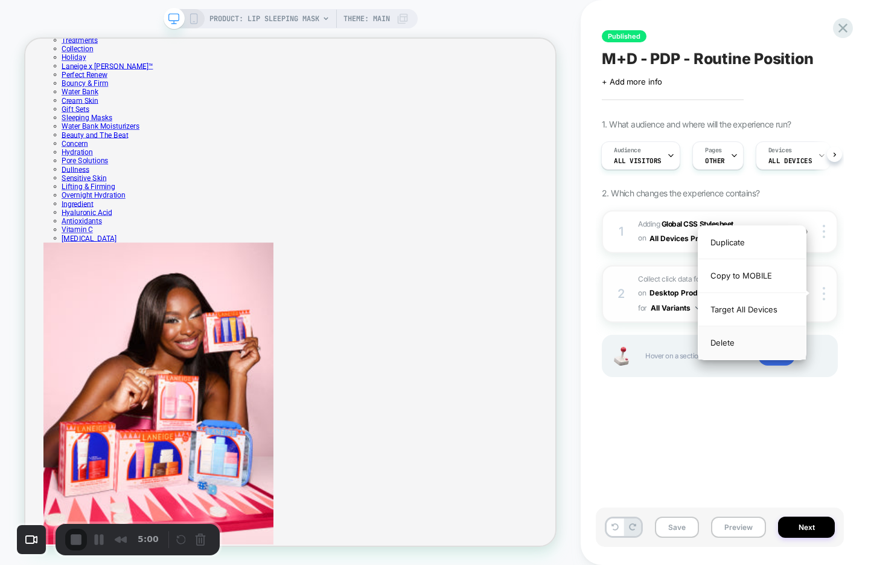
click at [758, 345] on div "Delete" at bounding box center [752, 342] width 107 height 33
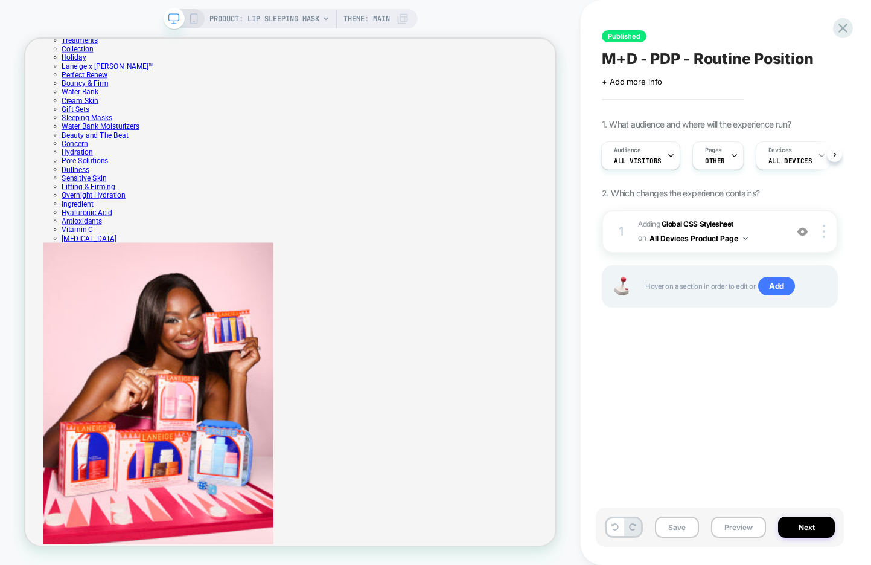
scroll to position [0, 281]
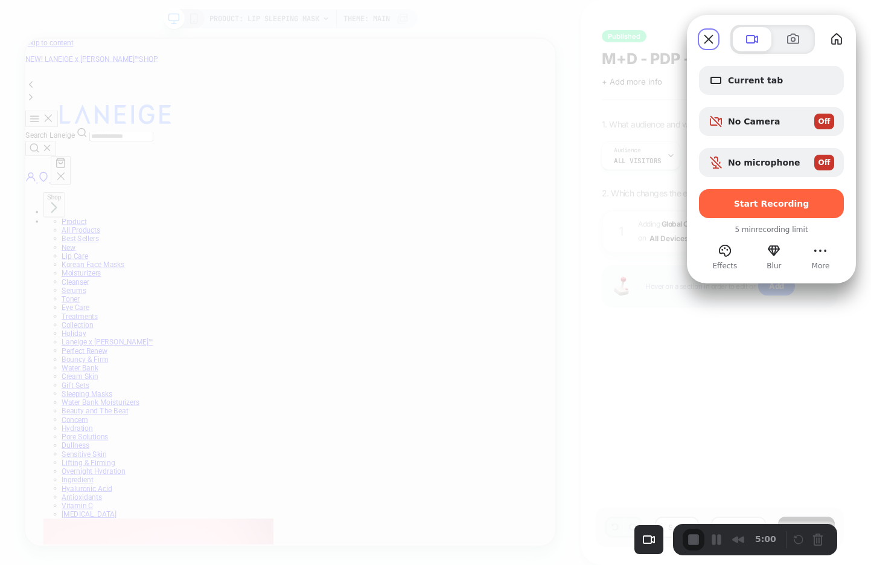
scroll to position [0, 77]
drag, startPoint x: 103, startPoint y: 530, endPoint x: 725, endPoint y: 534, distance: 622.5
click at [725, 534] on div "5:00" at bounding box center [737, 539] width 98 height 22
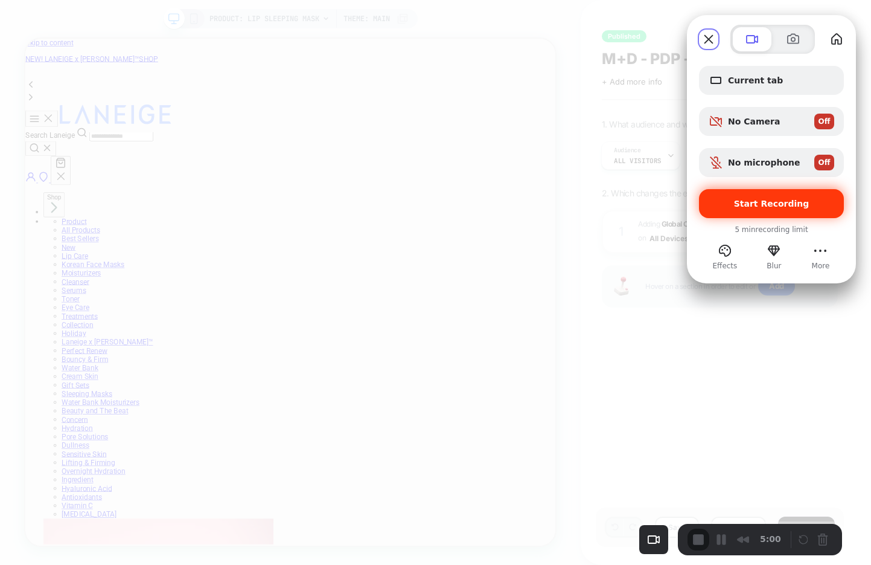
click at [761, 208] on span "Start Recording" at bounding box center [771, 204] width 75 height 10
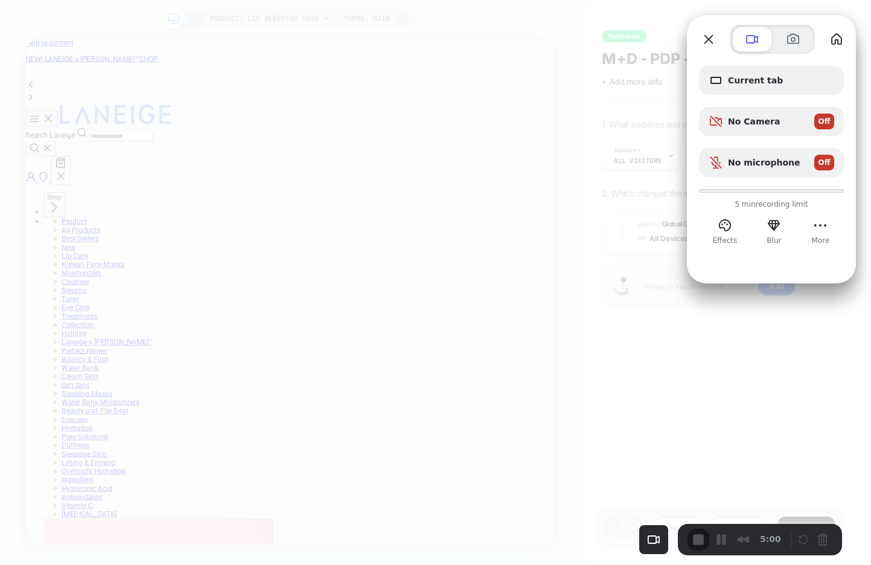
scroll to position [0, 179]
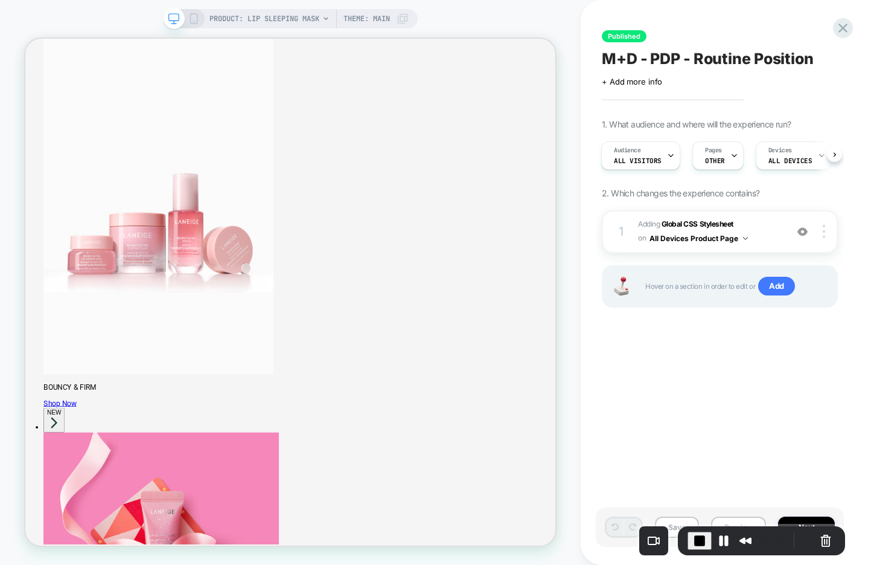
scroll to position [1102, 0]
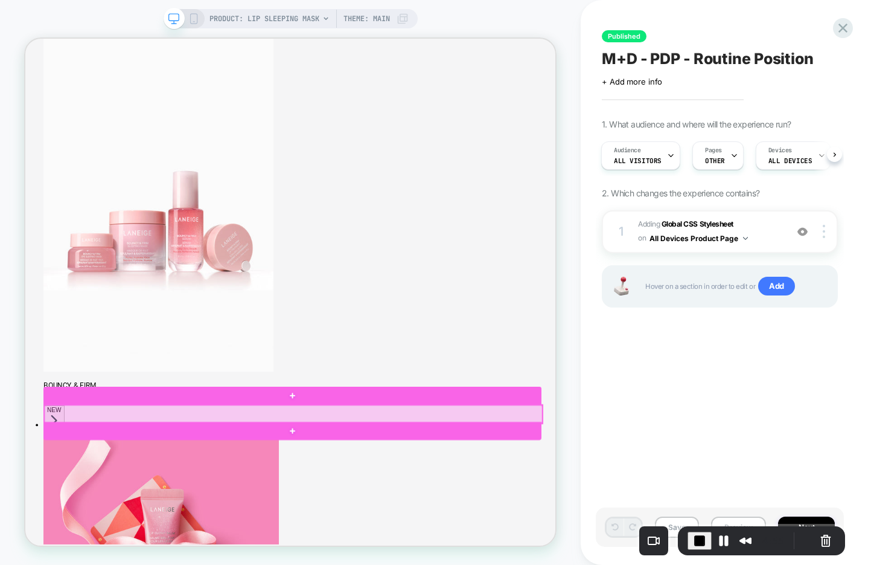
click at [479, 532] on div at bounding box center [383, 539] width 664 height 24
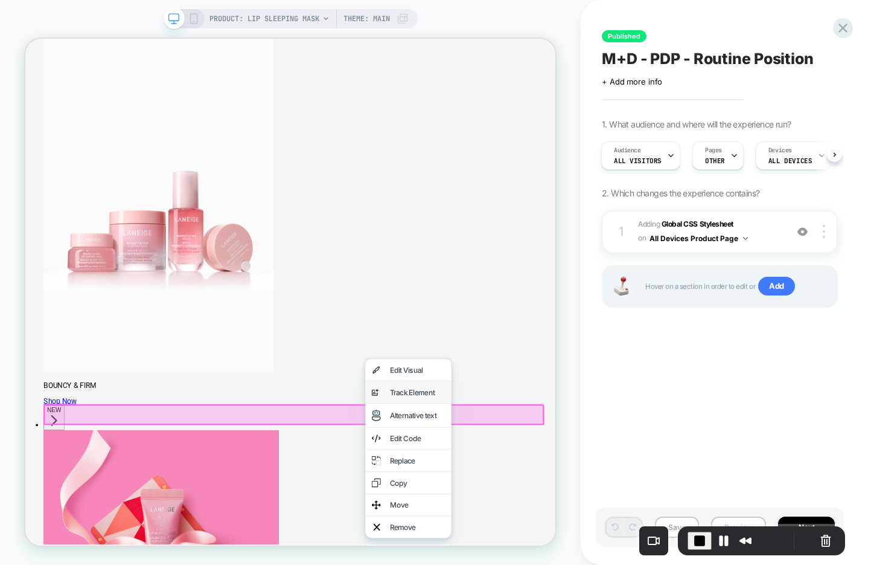
click at [542, 505] on div "Track Element" at bounding box center [548, 510] width 74 height 12
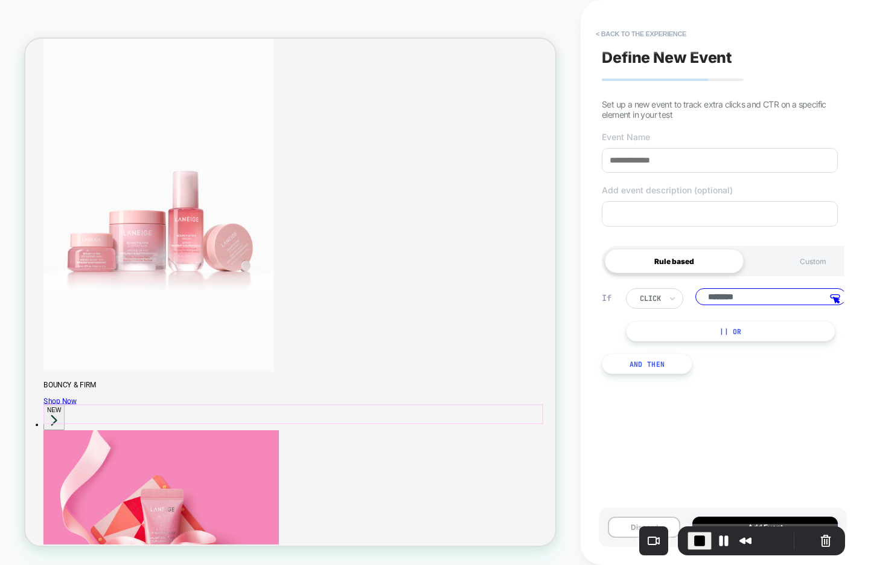
scroll to position [0, 4]
click at [664, 297] on div "click" at bounding box center [651, 298] width 57 height 21
click at [699, 161] on input at bounding box center [720, 160] width 236 height 25
type input "**********"
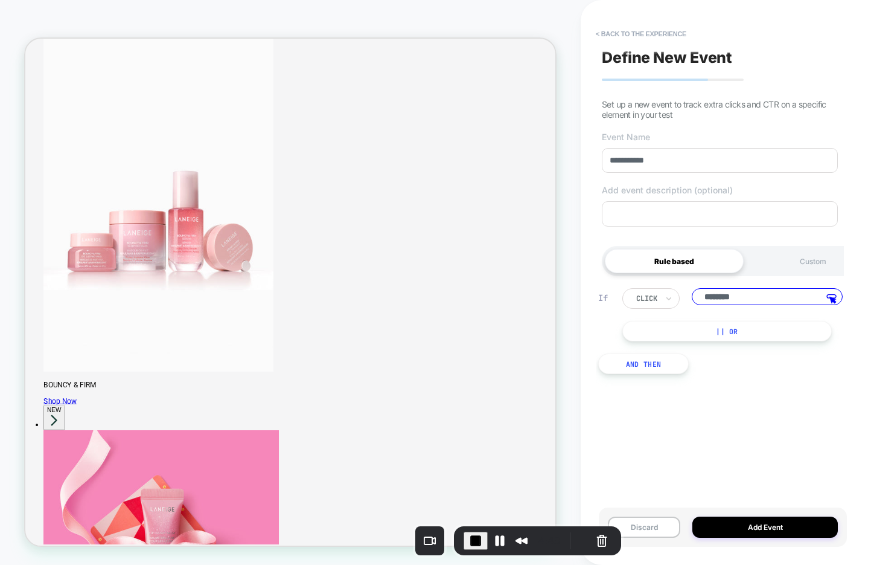
drag, startPoint x: 651, startPoint y: 553, endPoint x: 412, endPoint y: 579, distance: 240.5
click at [412, 564] on html "**********" at bounding box center [435, 282] width 871 height 565
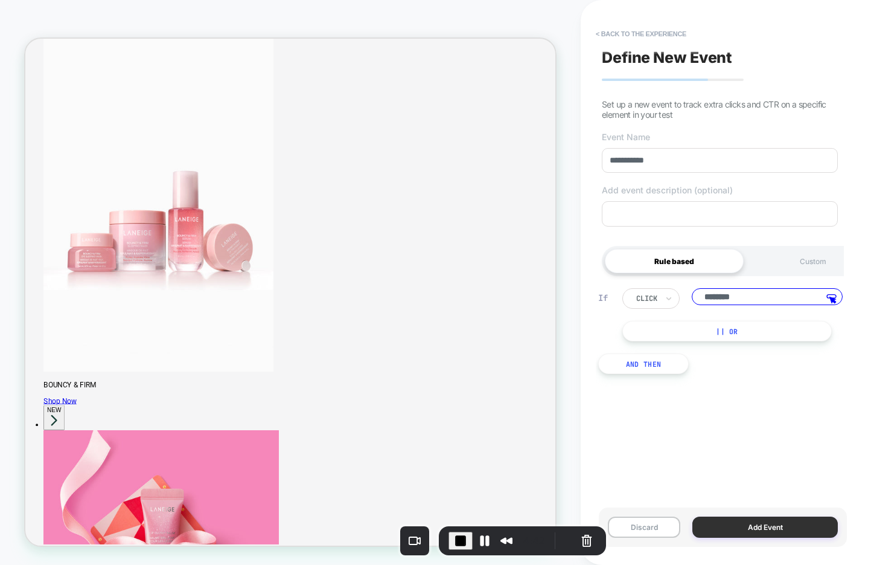
click at [744, 524] on button "Add Event" at bounding box center [766, 526] width 146 height 21
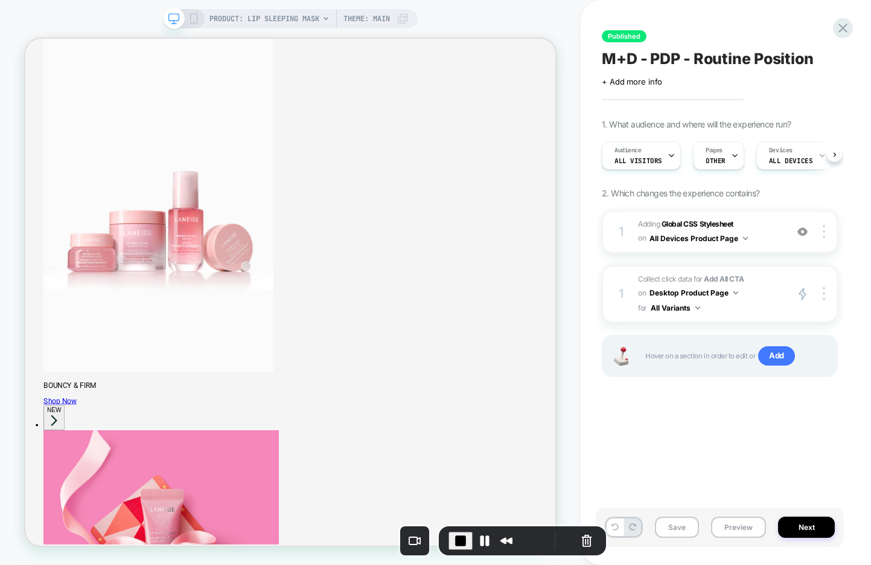
scroll to position [0, 1]
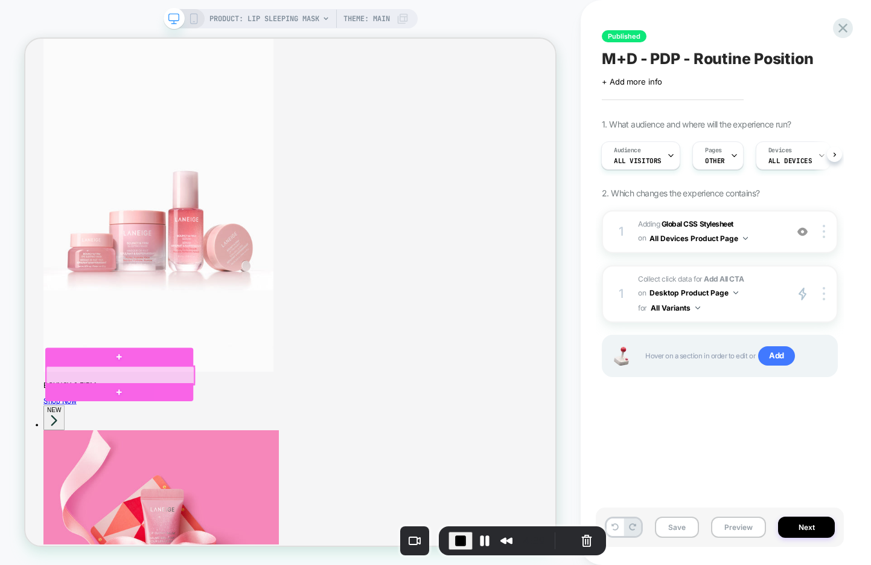
click at [226, 484] on div at bounding box center [151, 487] width 197 height 24
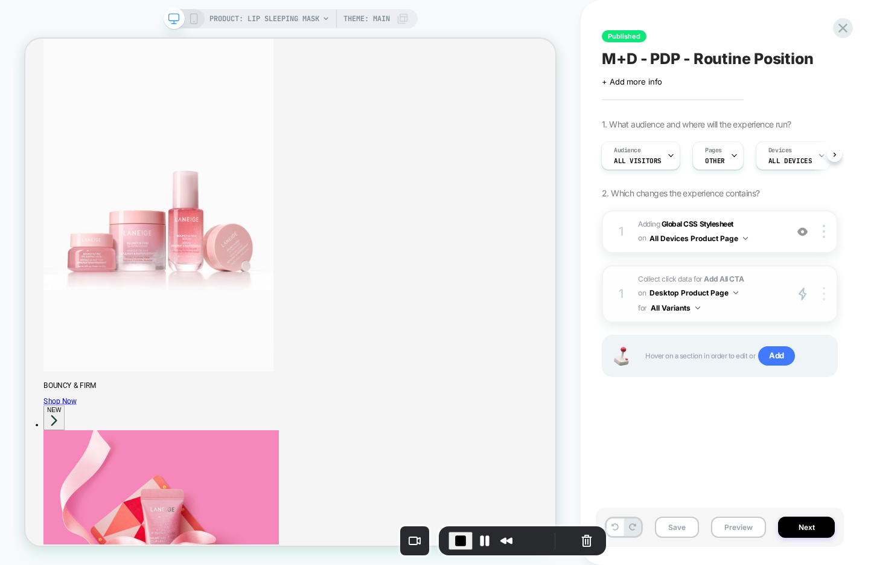
click at [824, 293] on img at bounding box center [824, 293] width 2 height 13
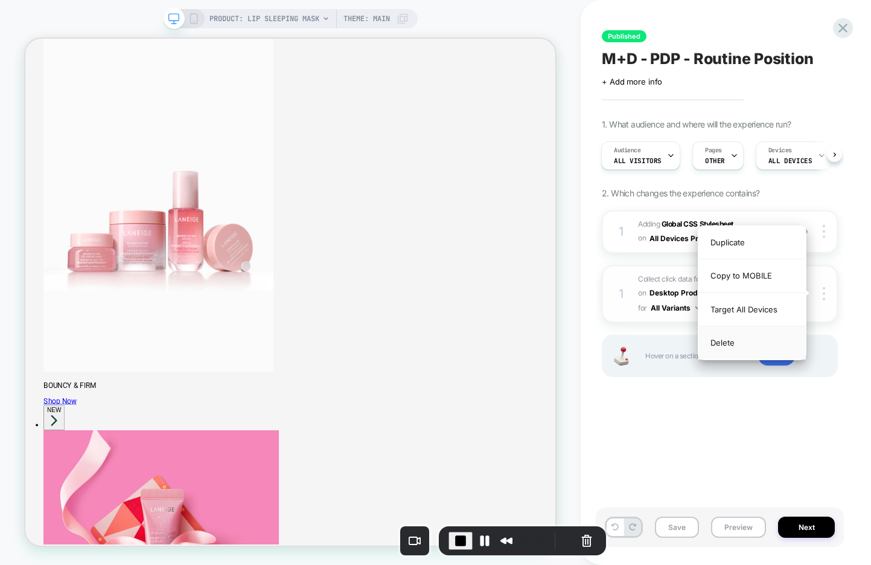
click at [760, 341] on div "Delete" at bounding box center [752, 342] width 107 height 33
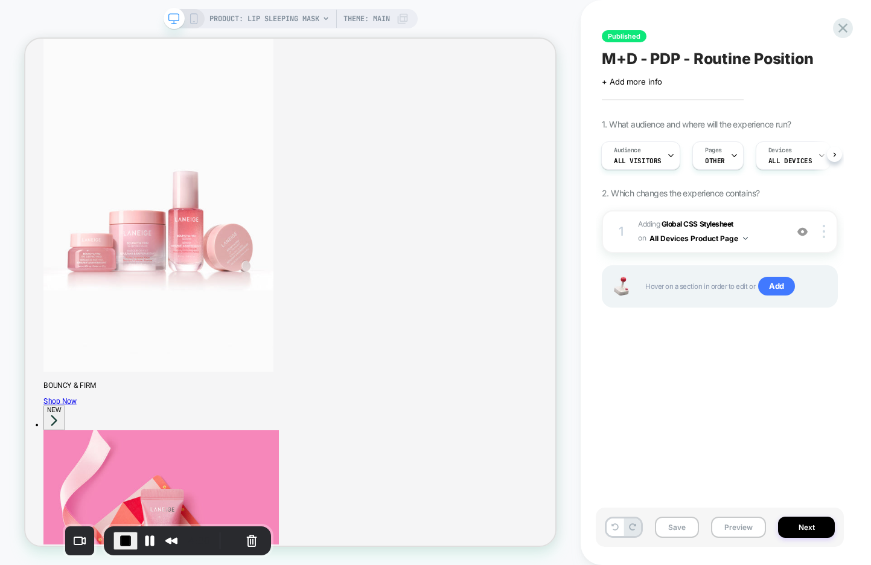
drag, startPoint x: 473, startPoint y: 551, endPoint x: 144, endPoint y: 563, distance: 329.9
click at [144, 563] on body "PRODUCT: Lip Sleeping Mask PRODUCT: Lip Sleeping Mask Theme: MAIN Published M+D…" at bounding box center [435, 282] width 871 height 565
click at [225, 539] on button "Restart Recording" at bounding box center [230, 540] width 14 height 14
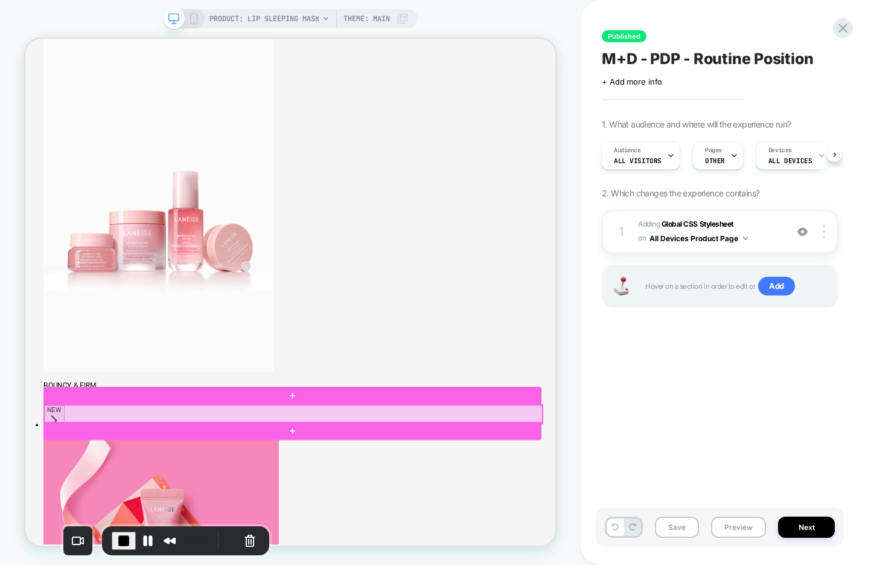
click at [479, 539] on div at bounding box center [383, 539] width 664 height 24
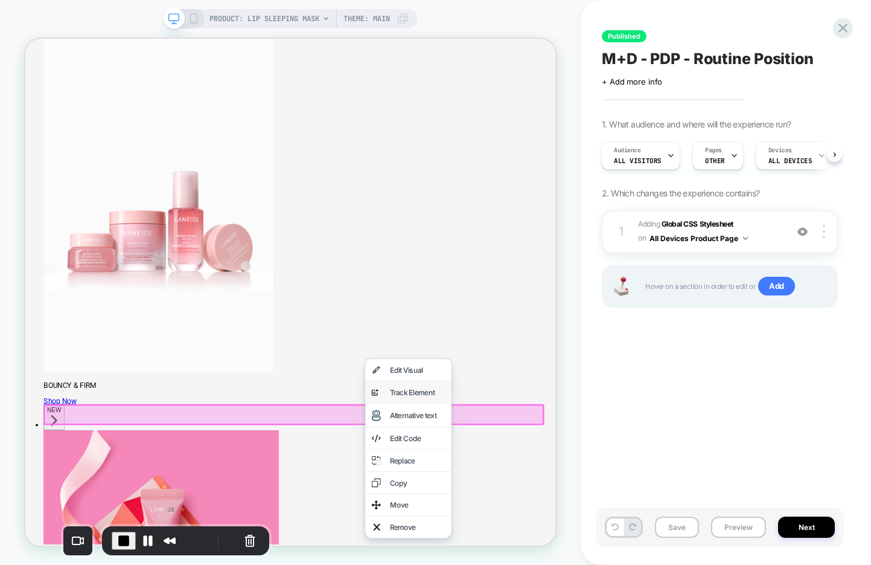
click at [563, 507] on div "Track Element" at bounding box center [548, 510] width 74 height 12
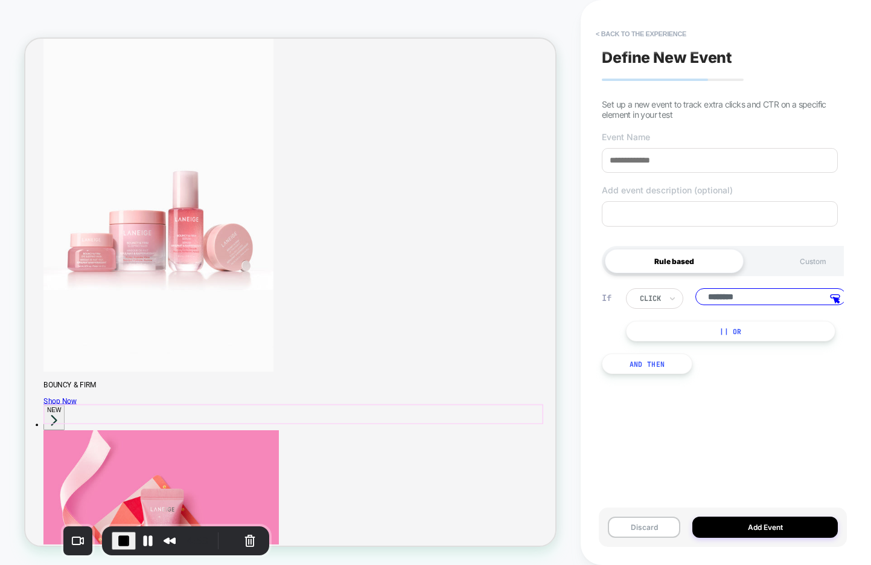
scroll to position [0, 4]
click at [659, 299] on div "click" at bounding box center [647, 298] width 24 height 13
click at [697, 164] on input at bounding box center [720, 160] width 236 height 25
type input "**********"
click at [679, 212] on textarea at bounding box center [720, 213] width 236 height 25
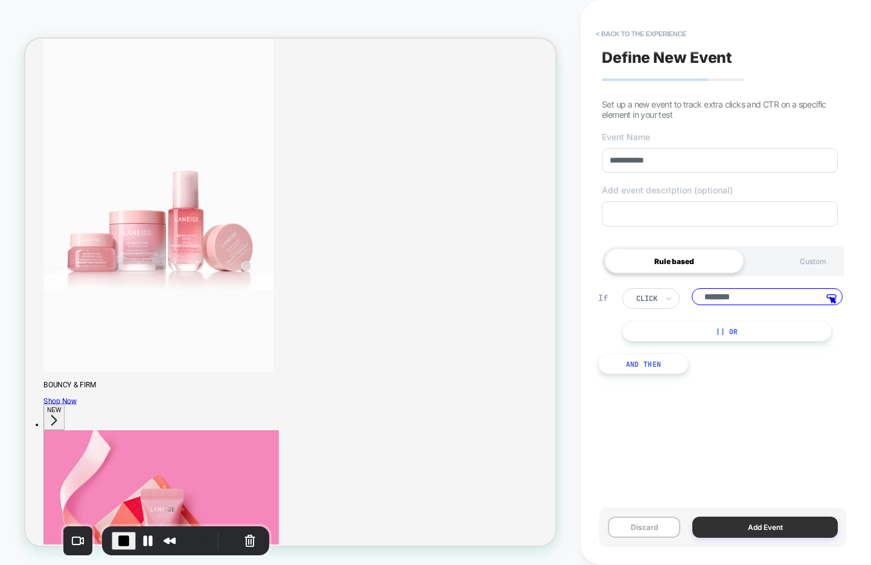
click at [720, 524] on button "Add Event" at bounding box center [766, 526] width 146 height 21
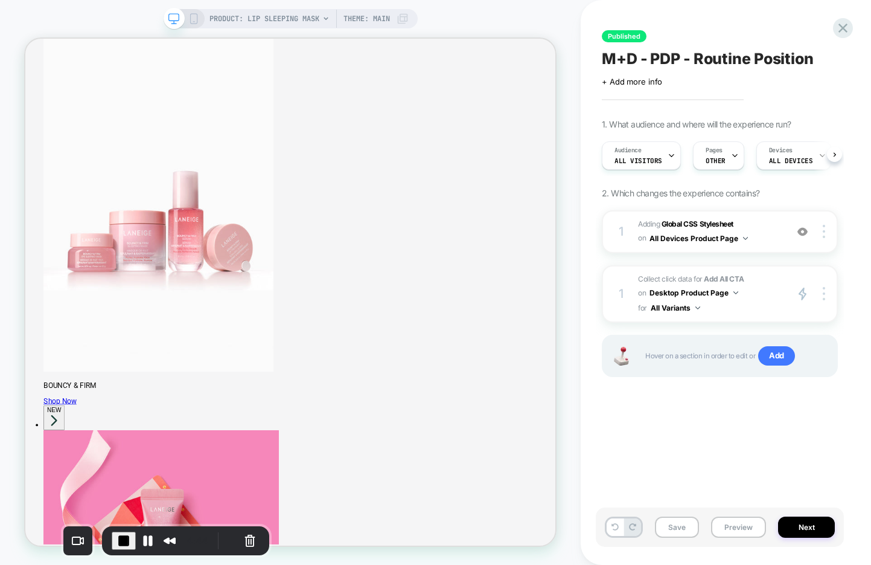
scroll to position [0, 1]
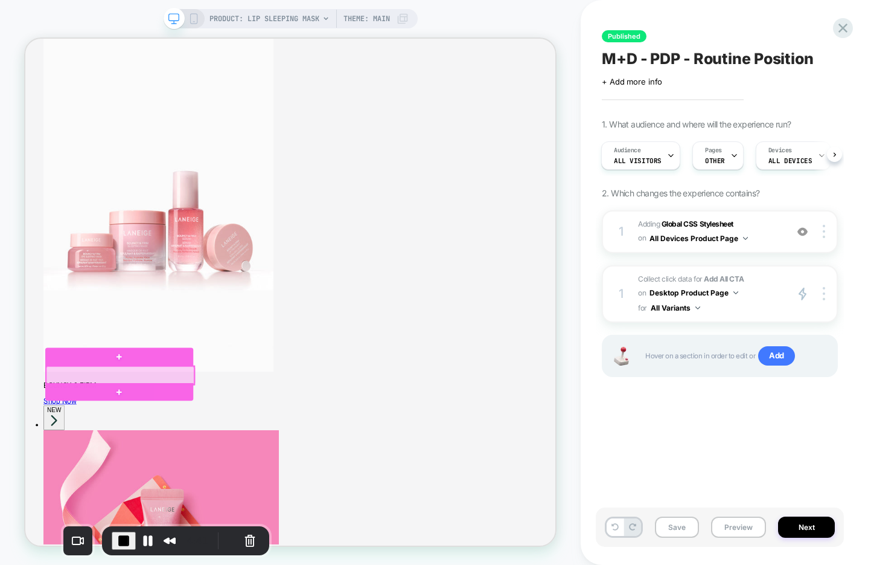
click at [226, 487] on div at bounding box center [151, 487] width 197 height 24
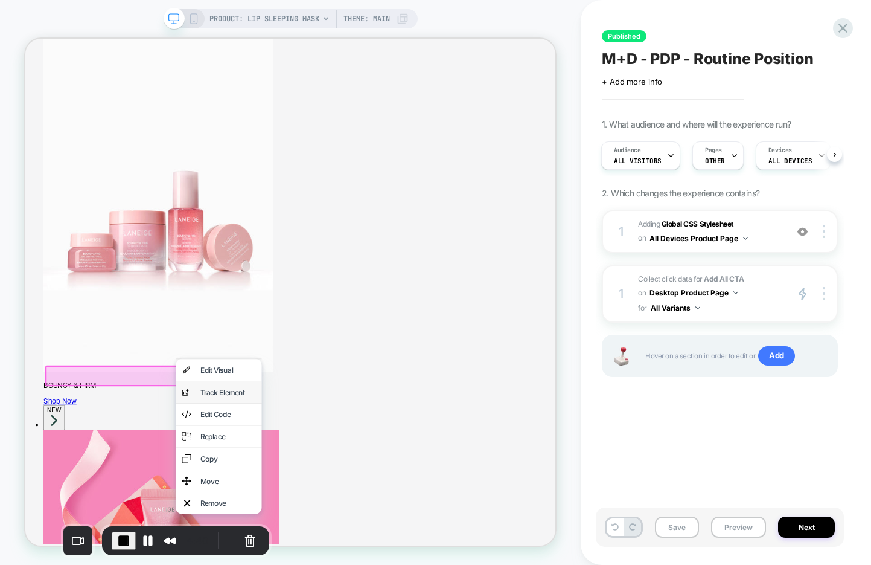
click at [282, 518] on div "analytics-plus-line-svgrepo-com Track Element" at bounding box center [283, 509] width 115 height 29
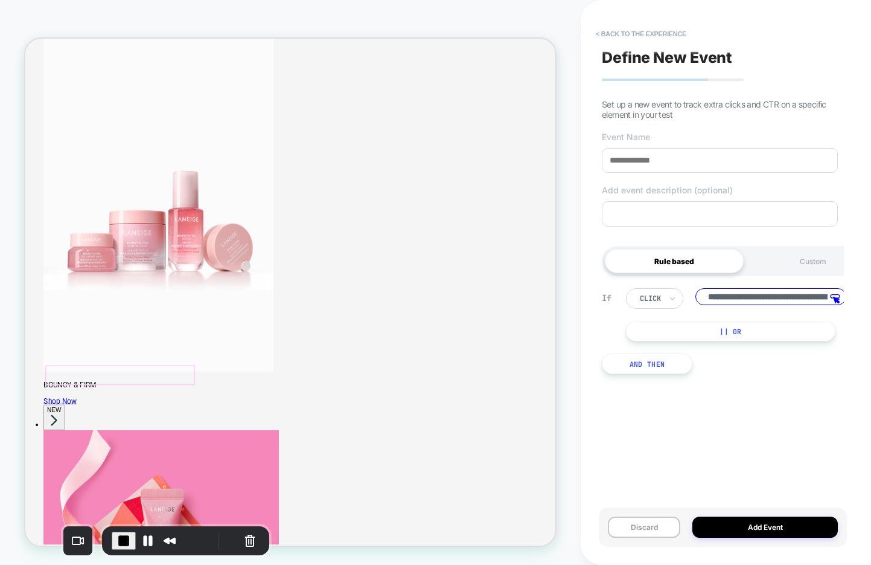
scroll to position [0, 317]
click at [709, 329] on button "|| Or" at bounding box center [728, 331] width 210 height 21
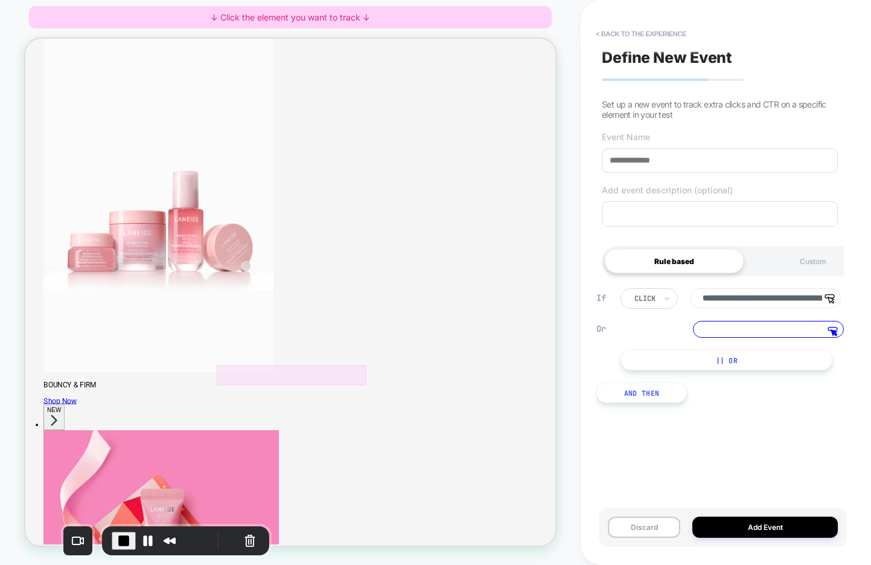
click at [455, 485] on div at bounding box center [381, 487] width 200 height 27
click at [499, 484] on span "Track Clicks" at bounding box center [502, 479] width 51 height 12
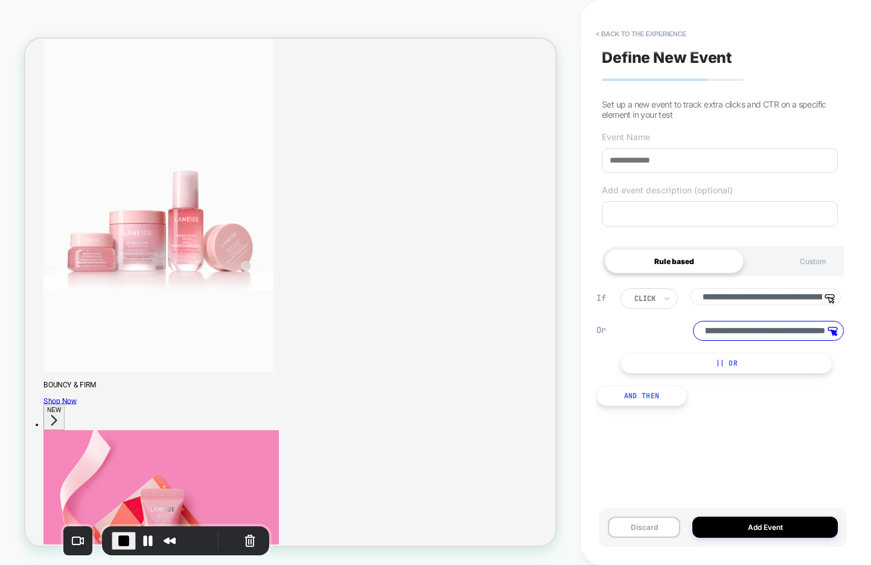
scroll to position [0, 0]
click at [698, 364] on button "|| Or" at bounding box center [727, 363] width 212 height 21
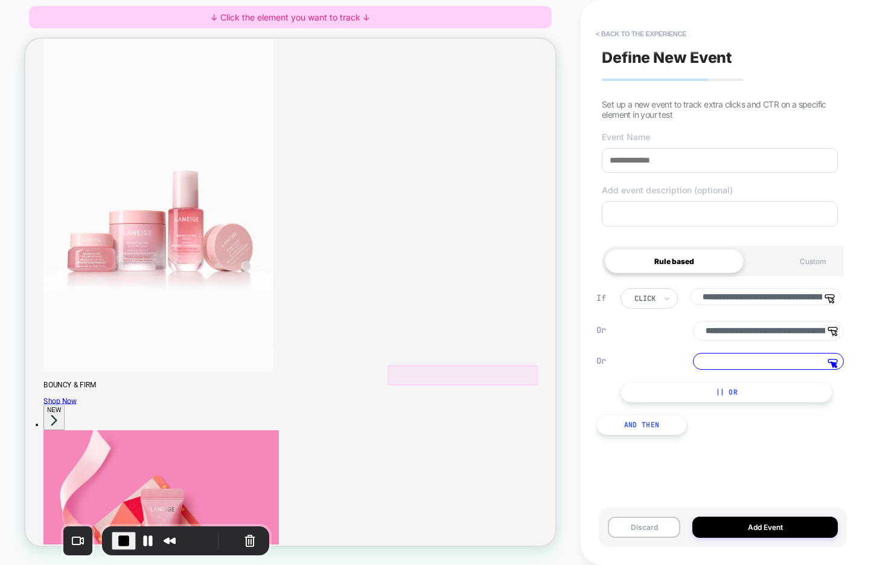
click at [681, 486] on div at bounding box center [609, 487] width 200 height 27
click at [661, 481] on span "Track Clicks" at bounding box center [658, 479] width 51 height 12
type input "**********"
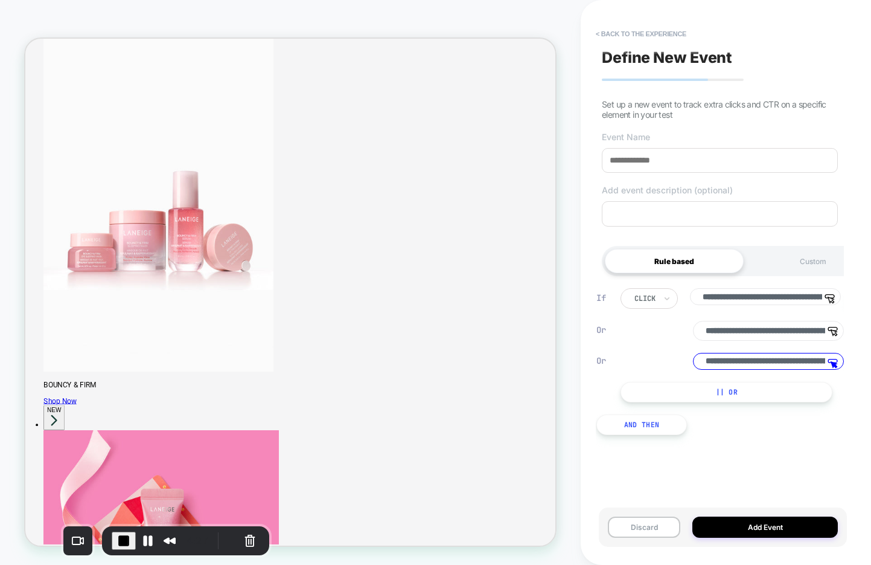
click at [652, 161] on input at bounding box center [720, 160] width 236 height 25
type input "**********"
click at [758, 532] on button "Add Event" at bounding box center [766, 526] width 146 height 21
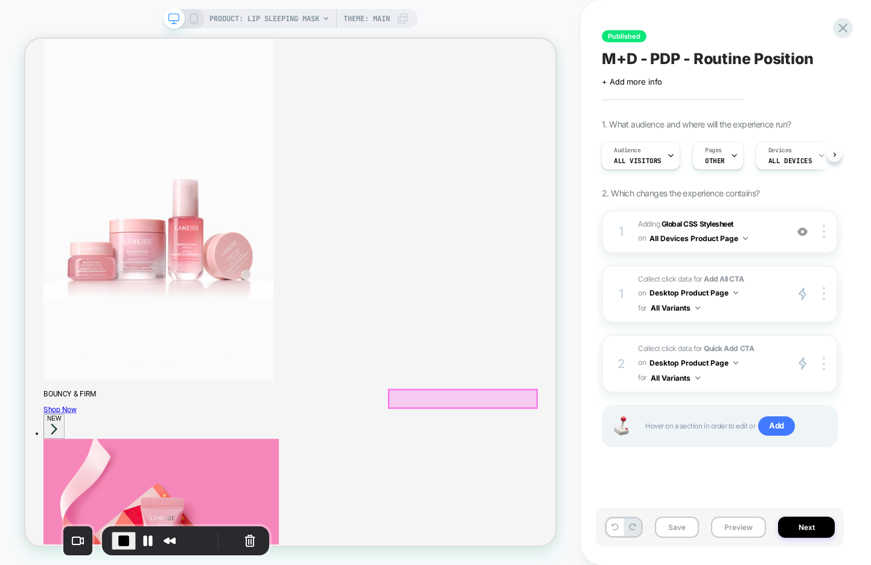
click at [537, 520] on div at bounding box center [608, 519] width 197 height 24
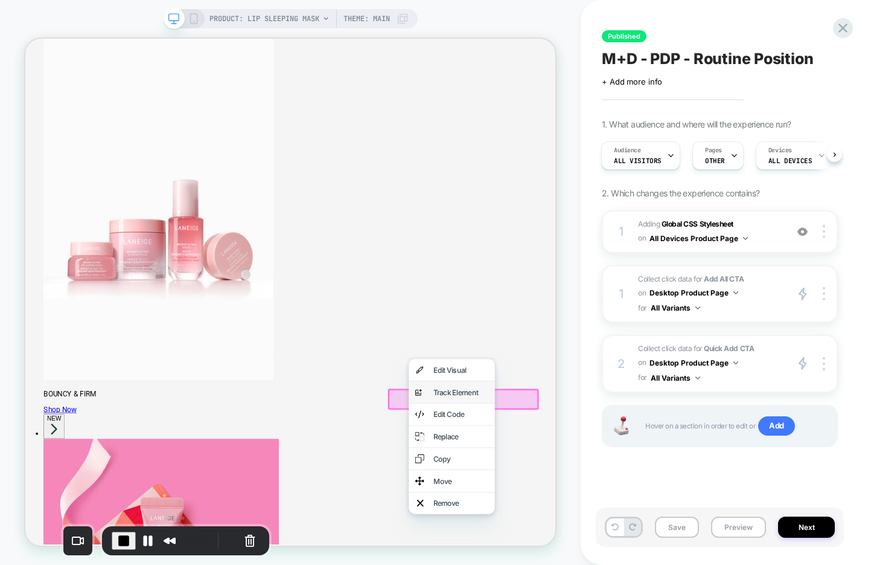
click at [578, 515] on div "analytics-plus-line-svgrepo-com Track Element" at bounding box center [594, 509] width 115 height 29
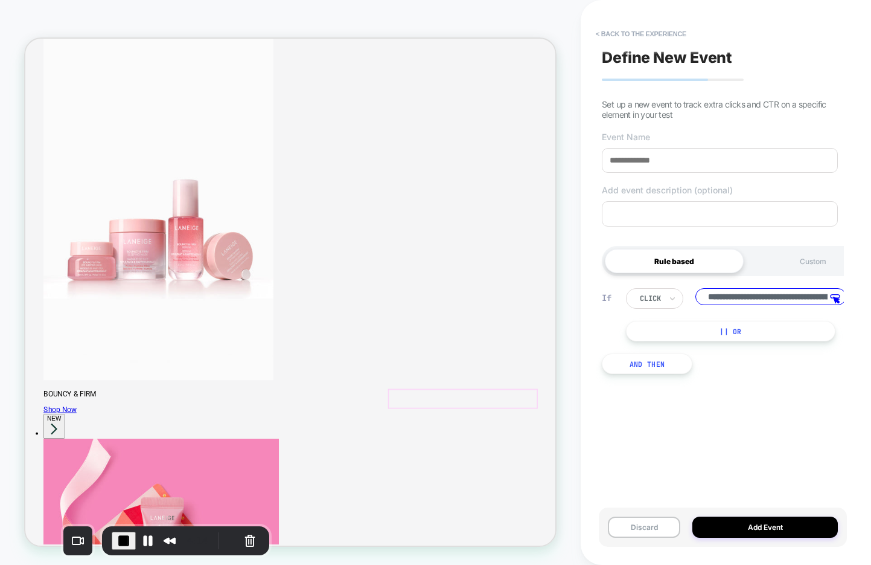
scroll to position [0, 261]
click at [792, 263] on div "Custom" at bounding box center [813, 261] width 139 height 24
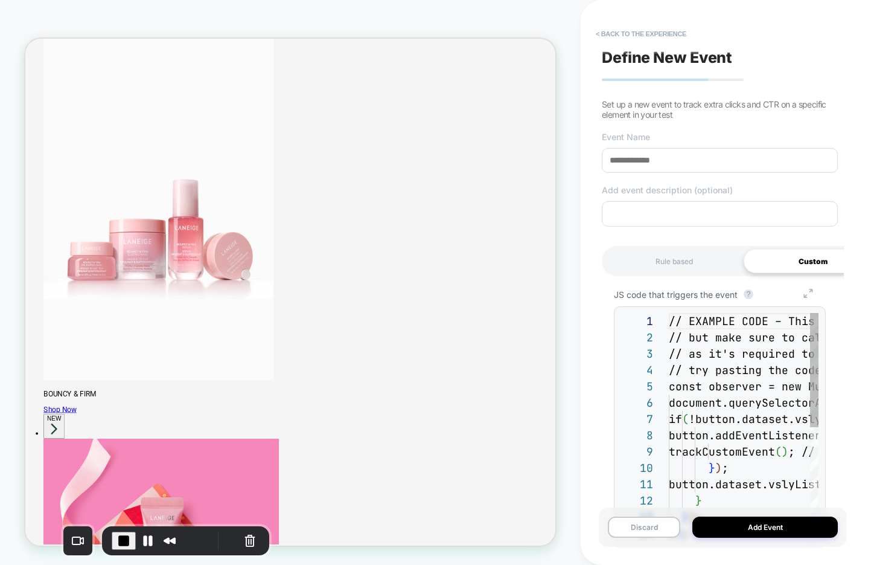
scroll to position [130, 0]
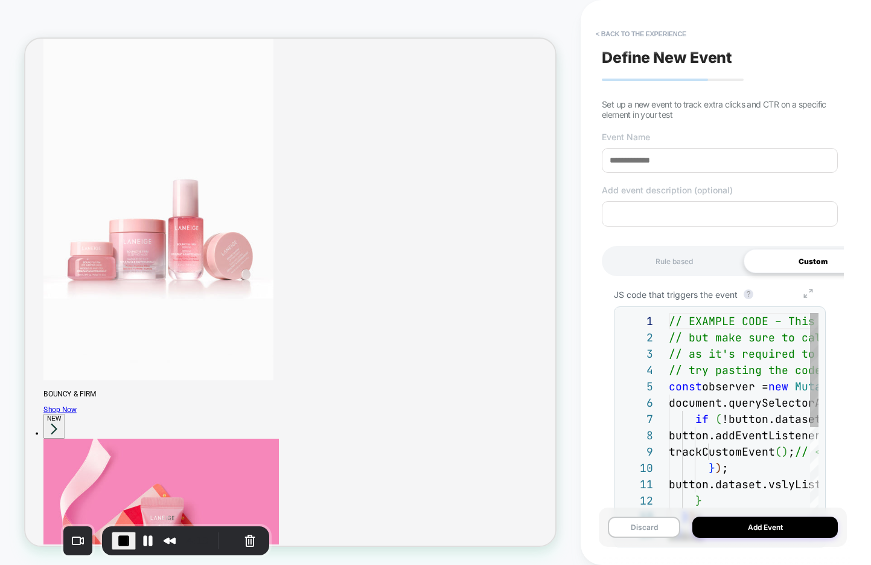
click at [808, 293] on icon "Group 7" at bounding box center [809, 293] width 28 height 9
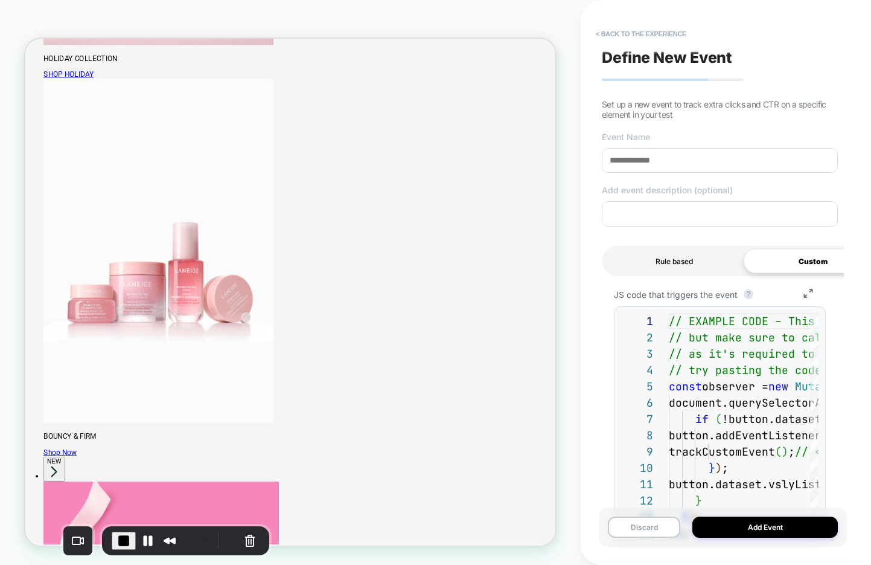
click at [675, 269] on div "Rule based" at bounding box center [674, 261] width 139 height 24
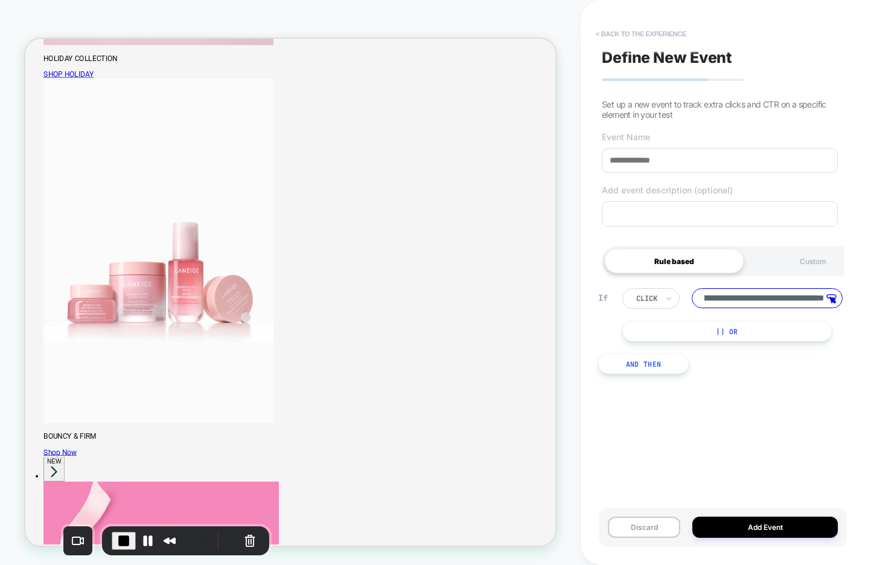
scroll to position [0, 0]
click at [630, 37] on button "< back to the experience" at bounding box center [641, 33] width 103 height 19
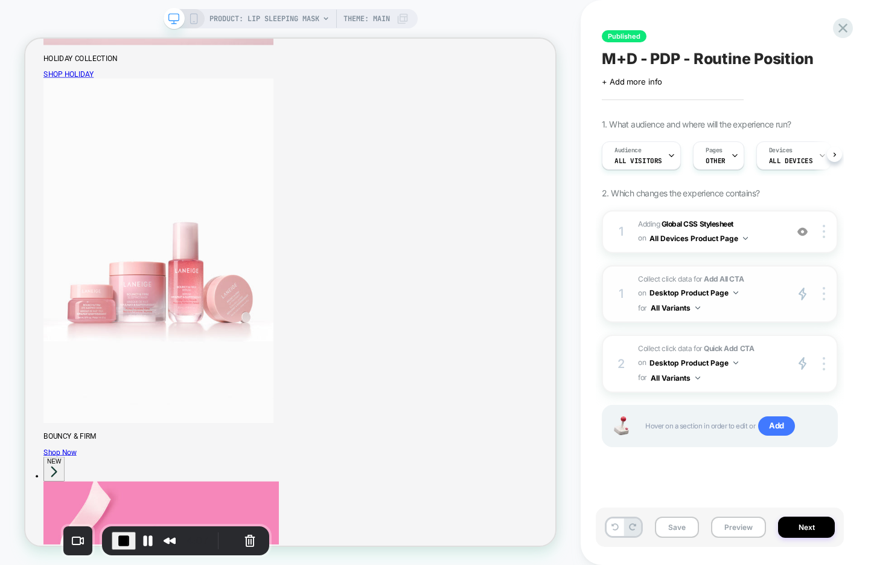
scroll to position [0, 1]
click at [123, 540] on span "End Recording" at bounding box center [124, 540] width 14 height 14
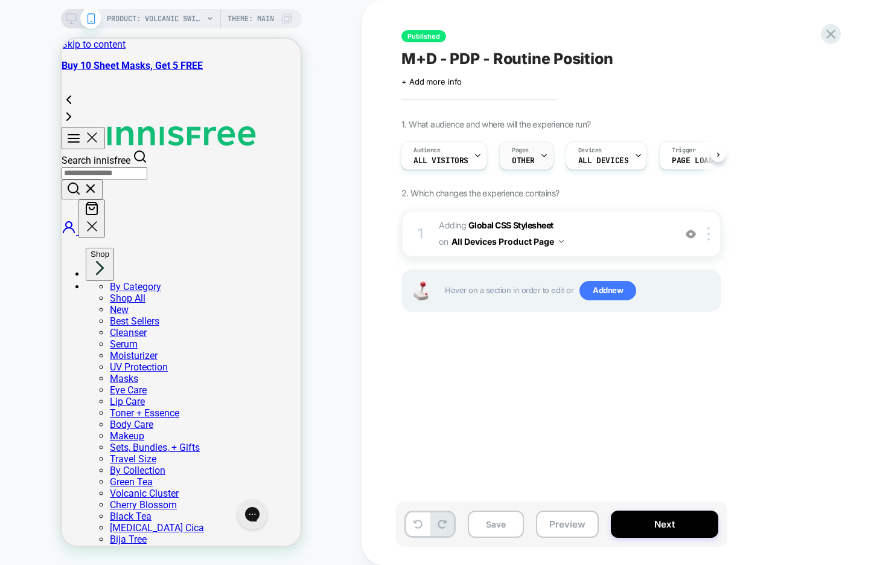
click at [550, 156] on div "Pages OTHER" at bounding box center [526, 155] width 54 height 28
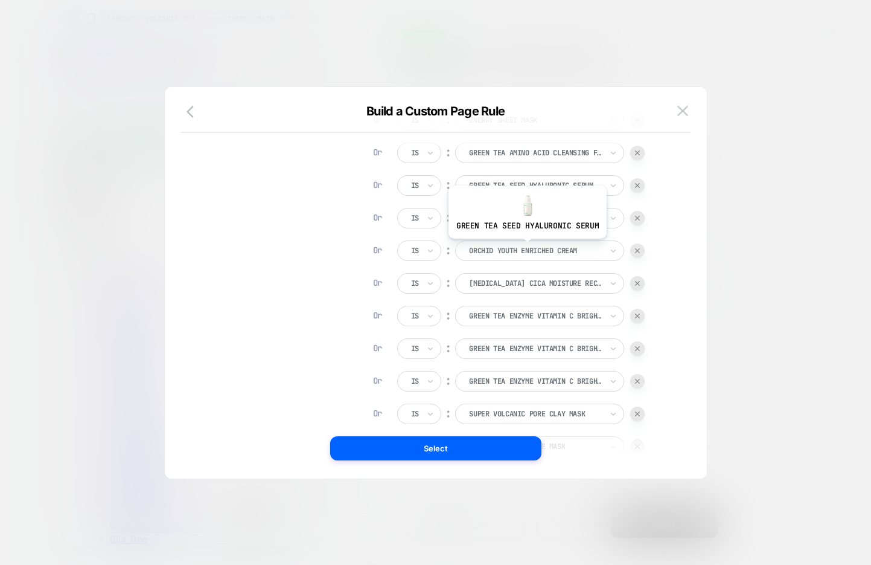
scroll to position [428, 0]
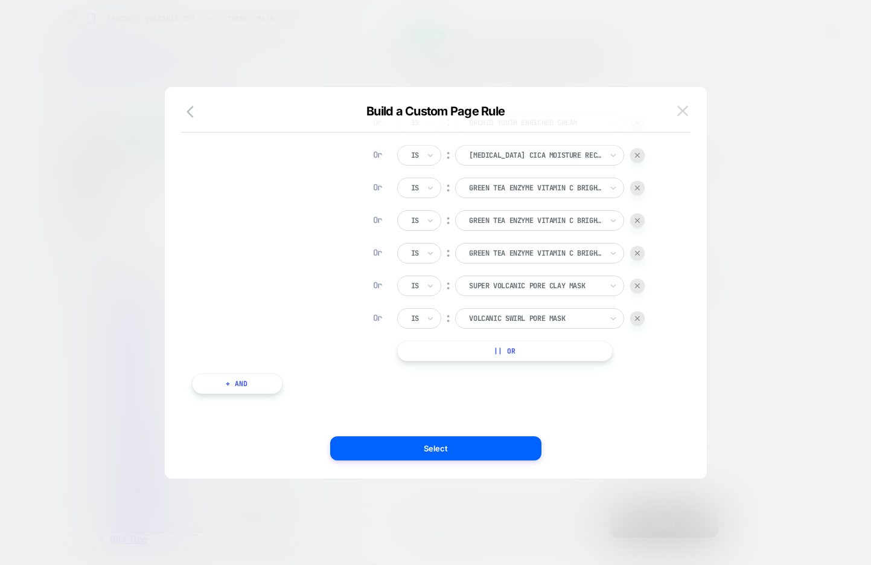
click at [685, 113] on img at bounding box center [682, 111] width 11 height 10
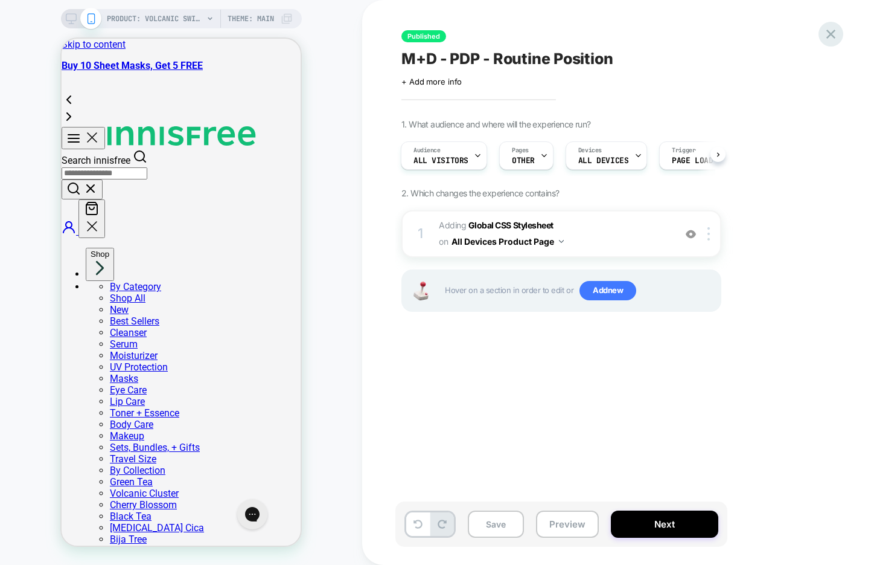
click at [834, 36] on icon at bounding box center [831, 34] width 9 height 9
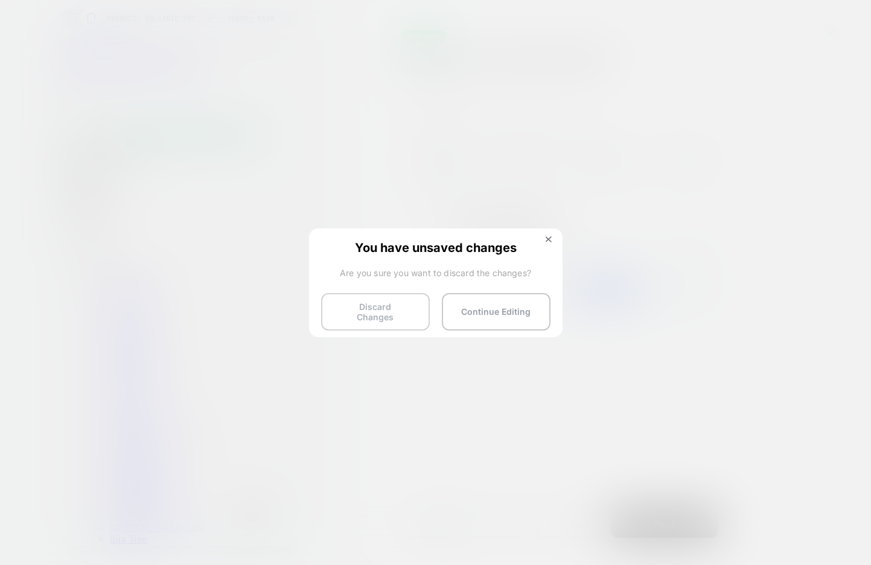
click at [359, 311] on button "Discard Changes" at bounding box center [375, 311] width 109 height 37
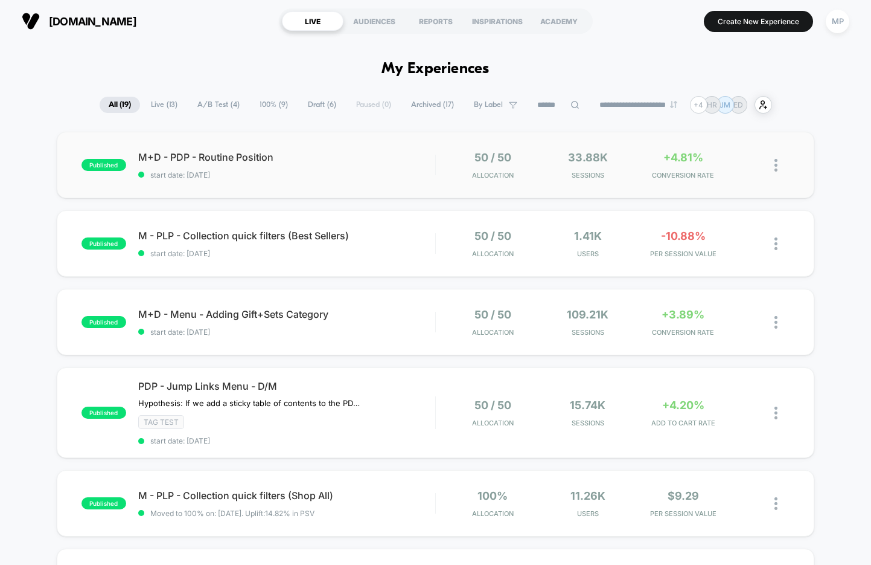
click at [321, 181] on div "published M+D - PDP - Routine Position start date: [DATE] 50 / 50 Allocation 33…" at bounding box center [436, 165] width 758 height 66
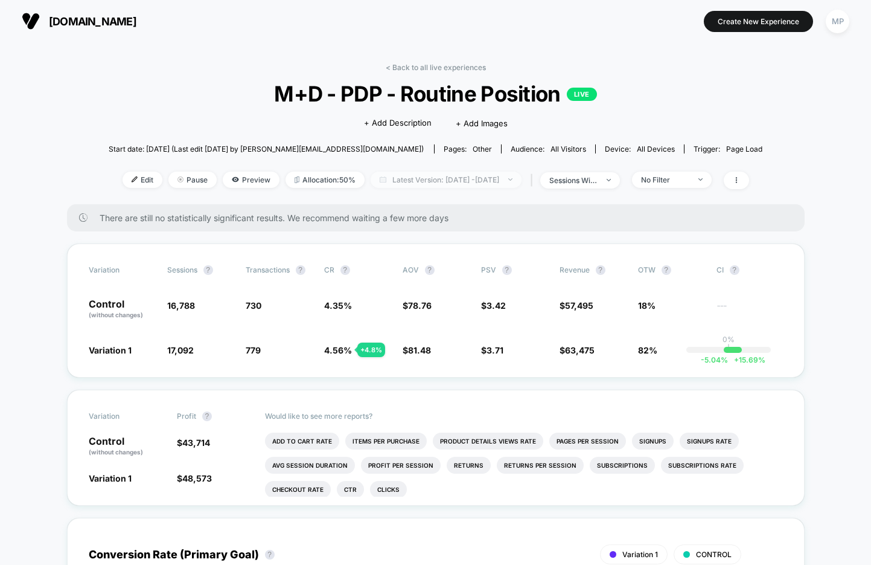
click at [431, 185] on span "Latest Version: [DATE] - [DATE]" at bounding box center [446, 179] width 151 height 16
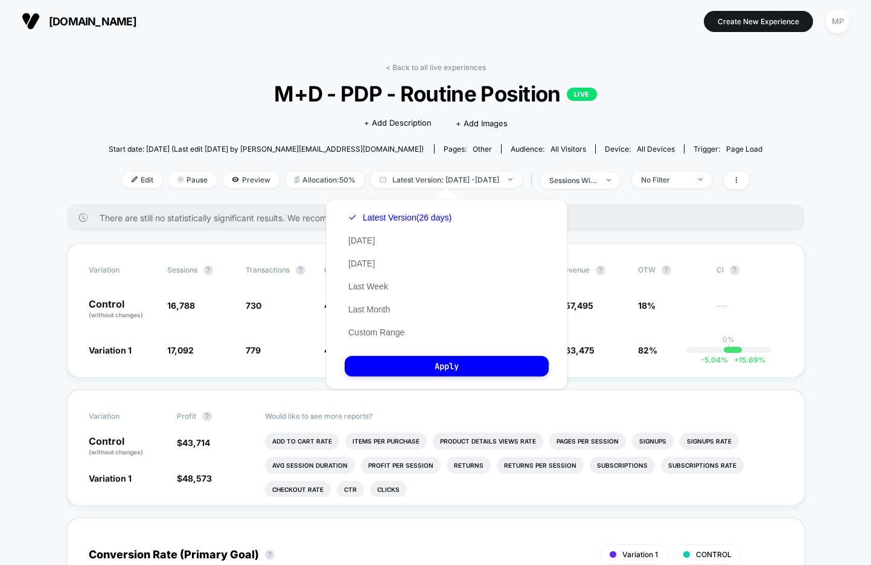
click at [205, 86] on span "M+D - PDP - Routine Position LIVE" at bounding box center [435, 93] width 589 height 25
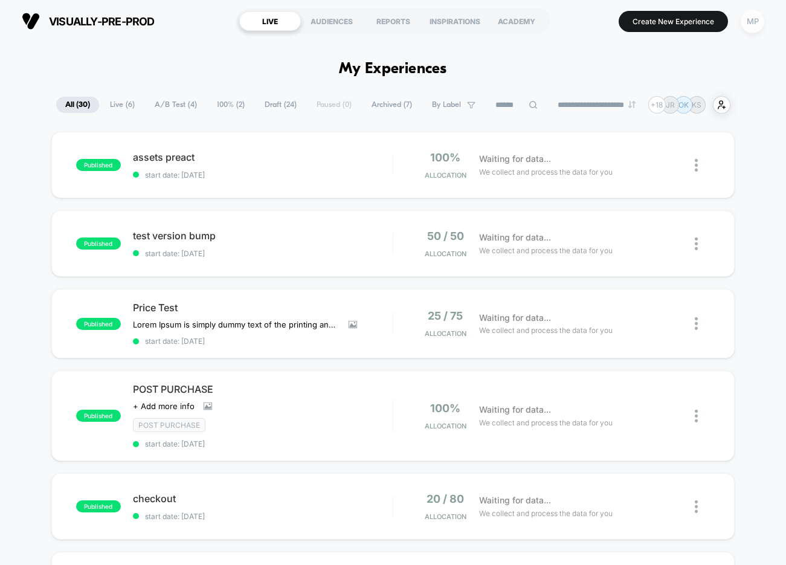
click at [747, 20] on div "MP" at bounding box center [752, 22] width 24 height 24
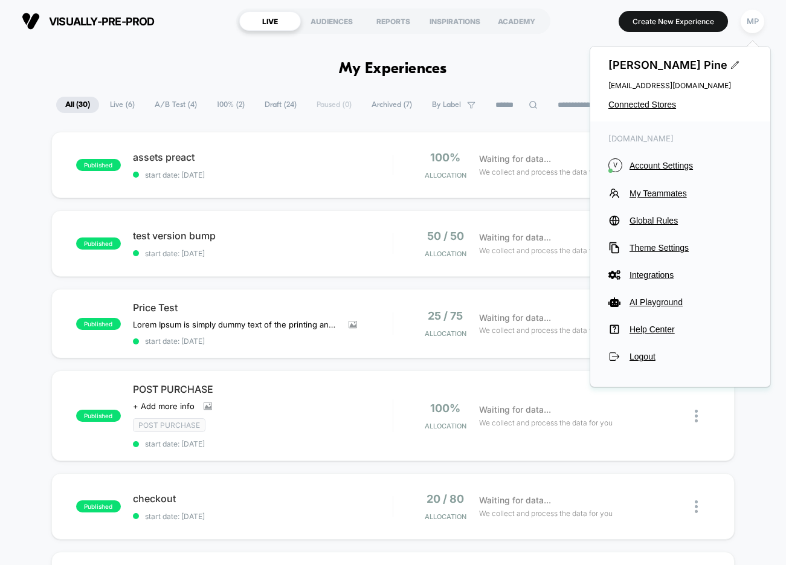
click at [645, 98] on div "[PERSON_NAME] [EMAIL_ADDRESS][DOMAIN_NAME] Connected Stores" at bounding box center [680, 83] width 180 height 75
click at [644, 104] on span "Connected Stores" at bounding box center [680, 105] width 144 height 10
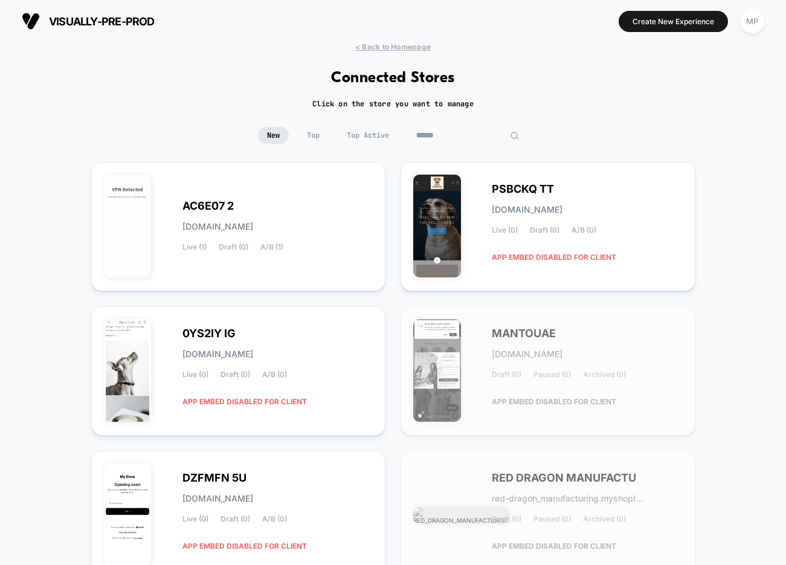
click at [455, 139] on input at bounding box center [467, 135] width 121 height 17
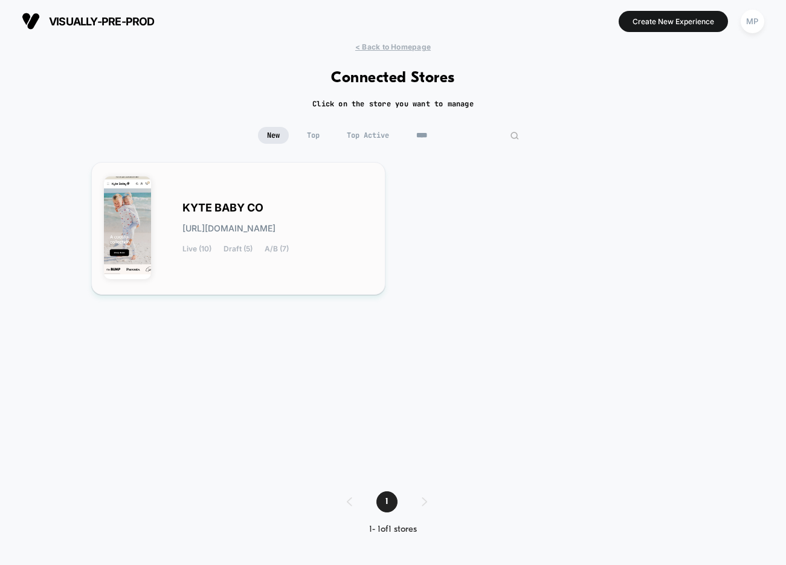
type input "****"
click at [289, 197] on div "KYTE BABY CO [URL][DOMAIN_NAME] Live (10) Draft (5) A/B (7)" at bounding box center [238, 228] width 269 height 107
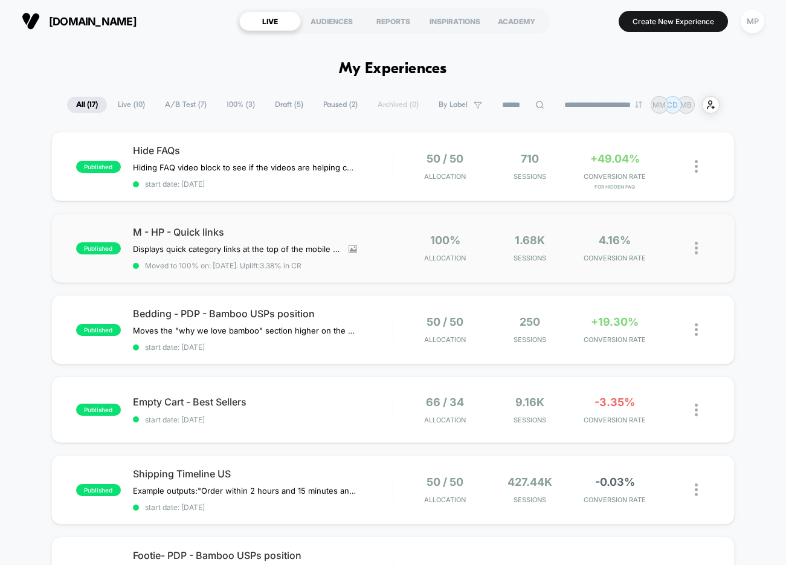
click at [341, 275] on div "published M - HP - Quick links Displays quick category links at the top of the …" at bounding box center [393, 247] width 684 height 69
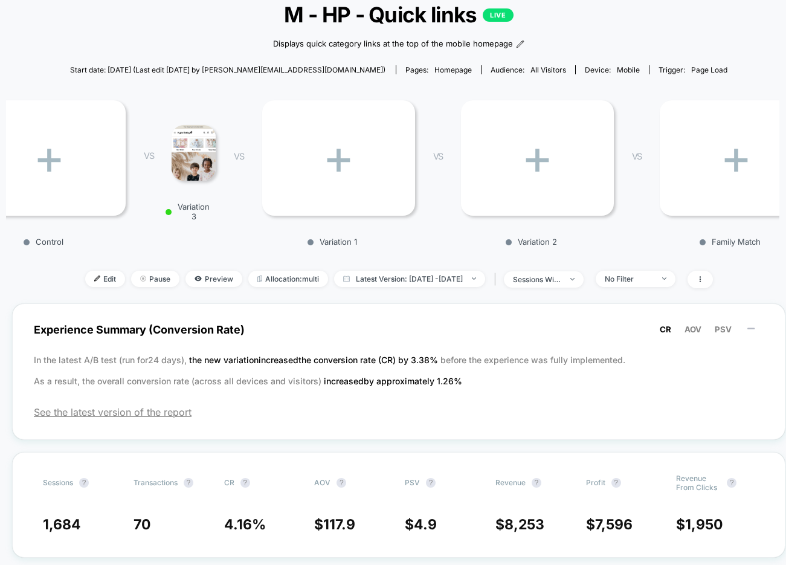
scroll to position [82, 0]
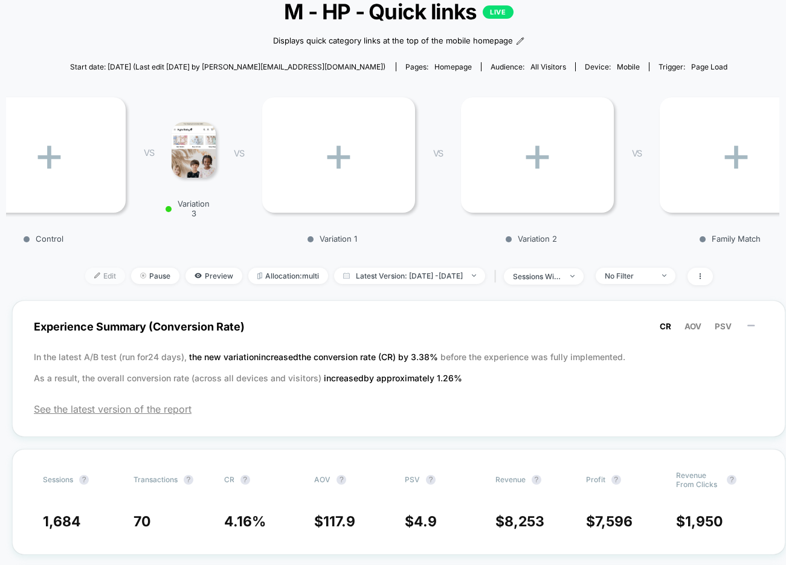
click at [85, 277] on span "Edit" at bounding box center [105, 275] width 40 height 16
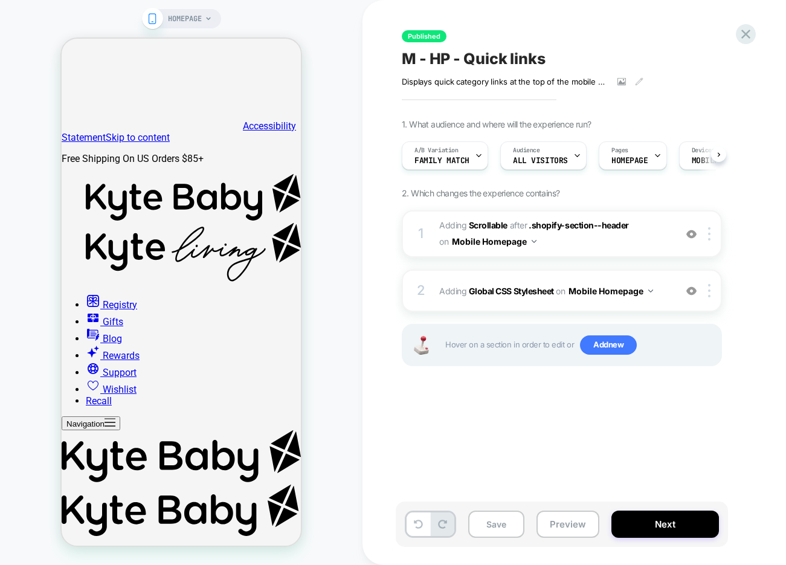
scroll to position [0, 1]
click at [563, 245] on span "#_loomi_addon_1754489922041 Adding Scrollable AFTER .shopify-section--header .s…" at bounding box center [554, 233] width 230 height 33
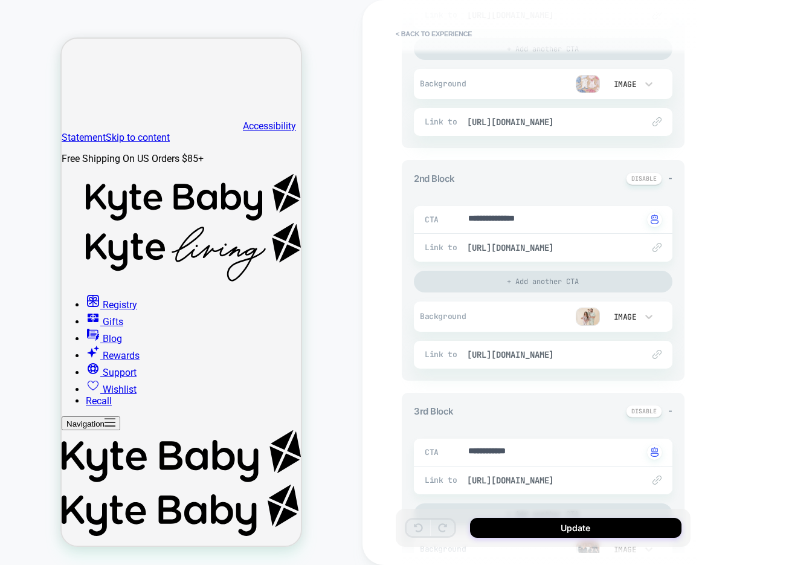
scroll to position [296, 0]
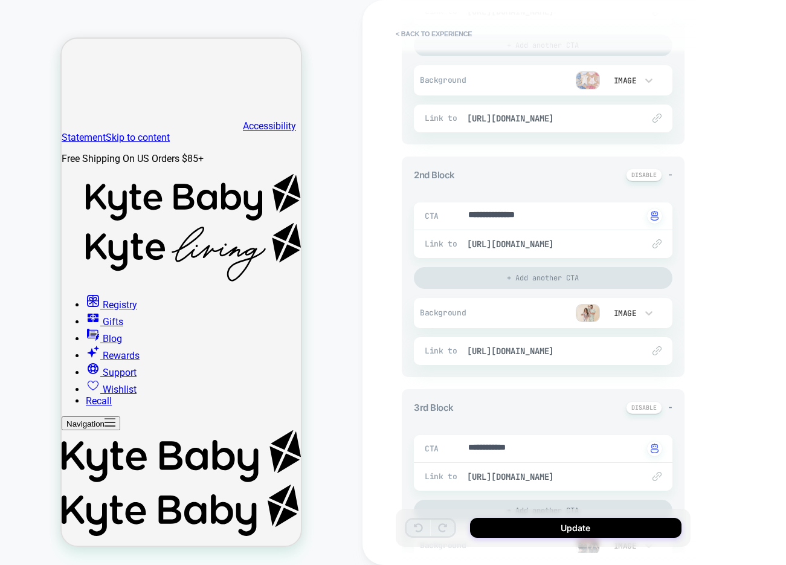
click at [586, 311] on img at bounding box center [587, 313] width 24 height 18
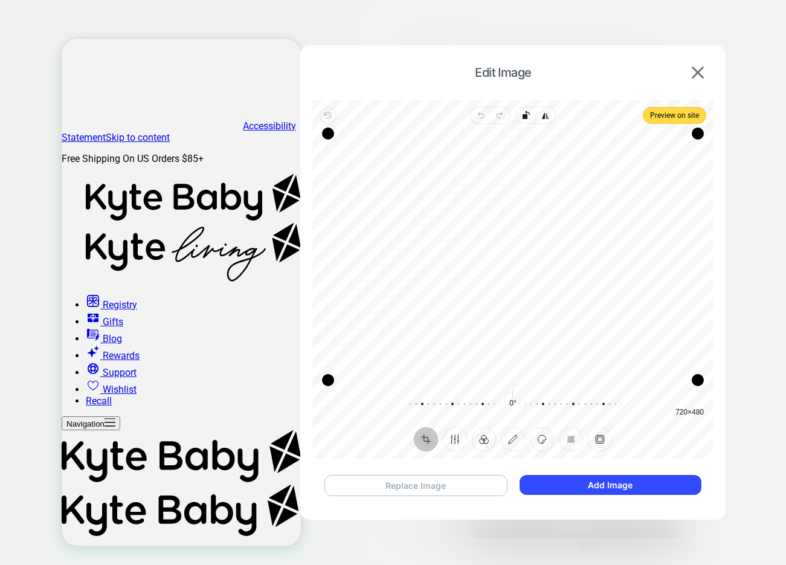
click at [431, 485] on button "Replace Image" at bounding box center [415, 485] width 183 height 21
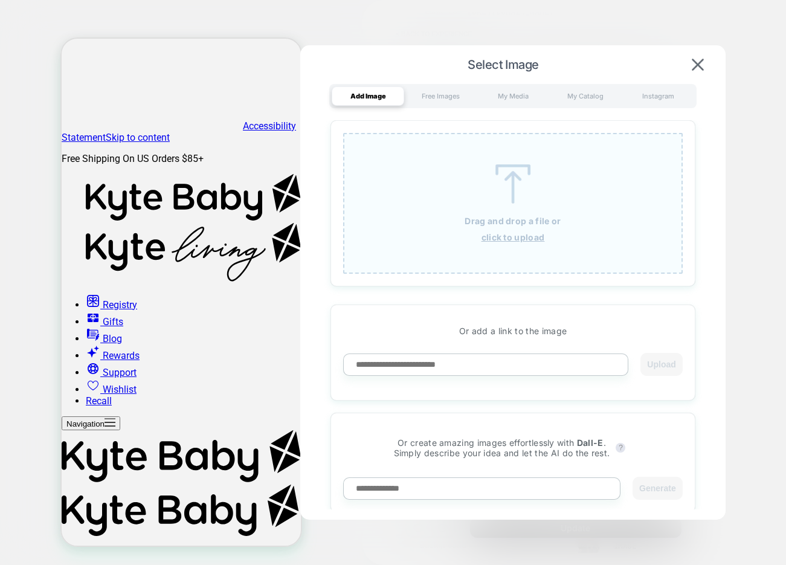
click at [514, 240] on u "click to upload" at bounding box center [512, 237] width 63 height 10
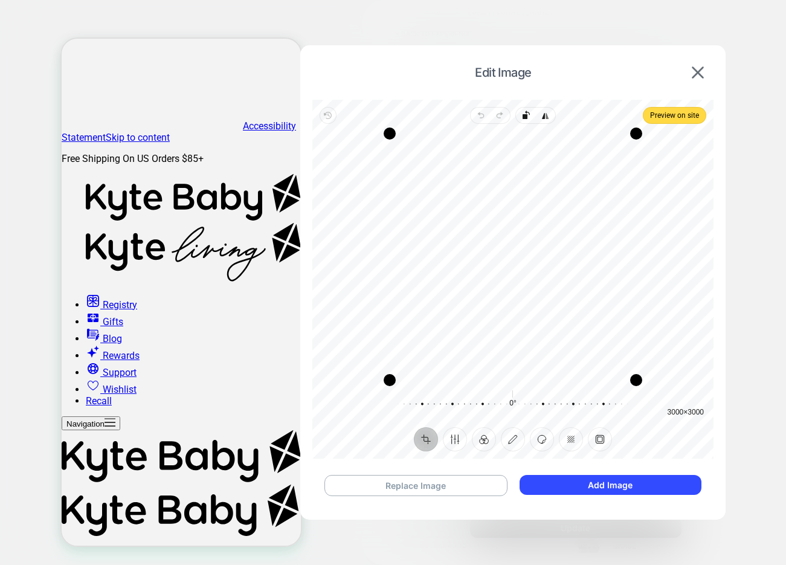
scroll to position [0, 0]
click at [540, 481] on button "Add Image" at bounding box center [610, 485] width 182 height 20
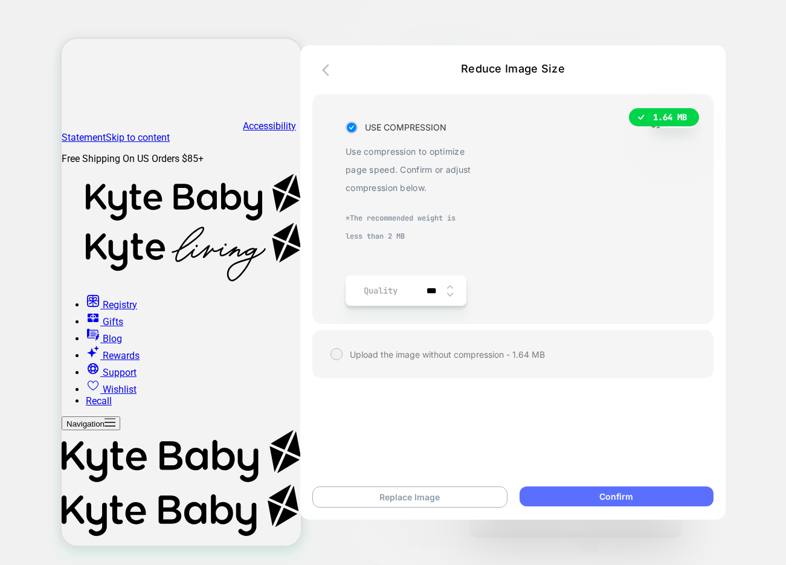
click at [551, 499] on button "Confirm" at bounding box center [616, 496] width 194 height 20
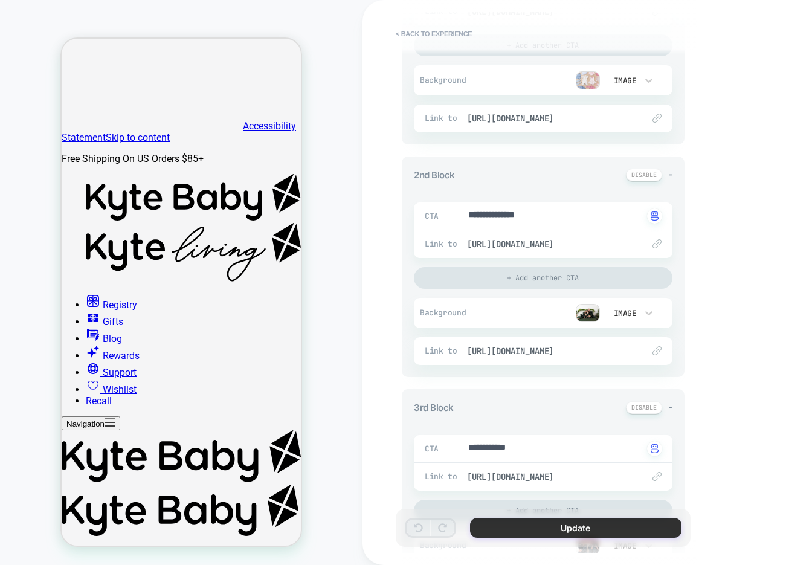
click at [536, 528] on button "Update" at bounding box center [575, 527] width 211 height 20
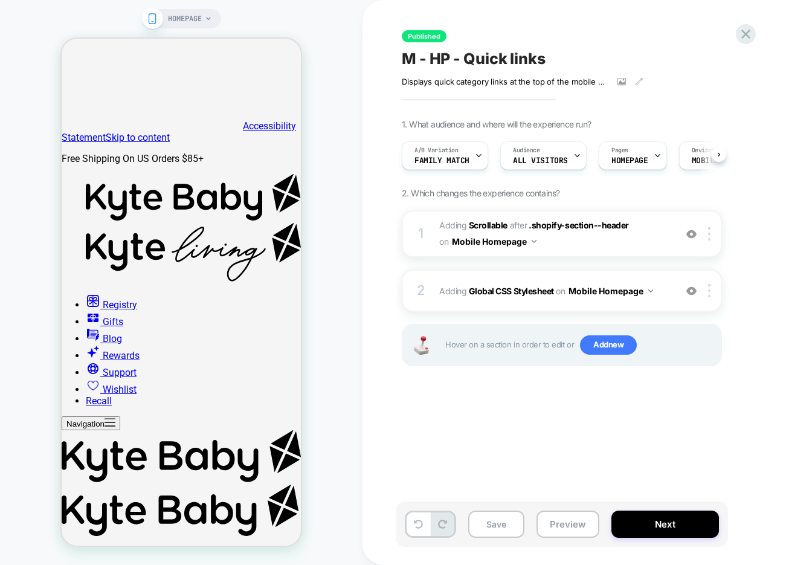
scroll to position [0, 1]
click at [478, 152] on icon at bounding box center [478, 156] width 8 height 8
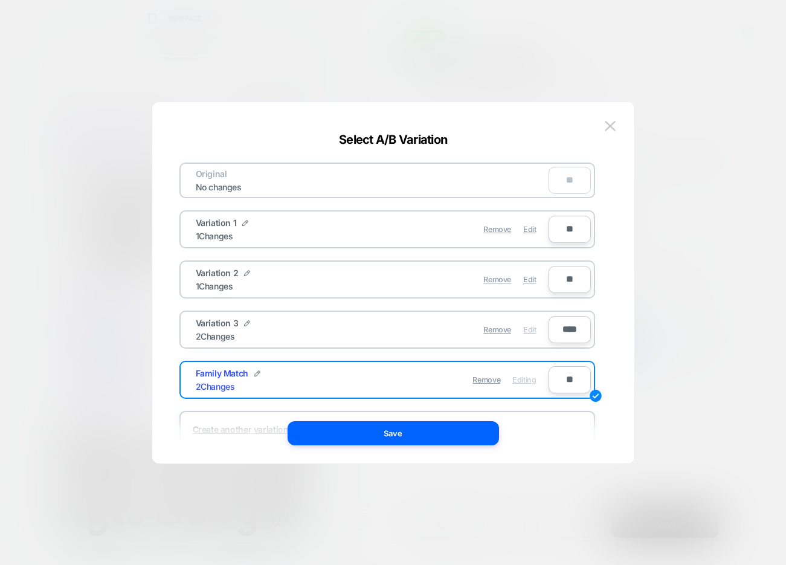
click at [531, 326] on span "Edit" at bounding box center [529, 329] width 13 height 9
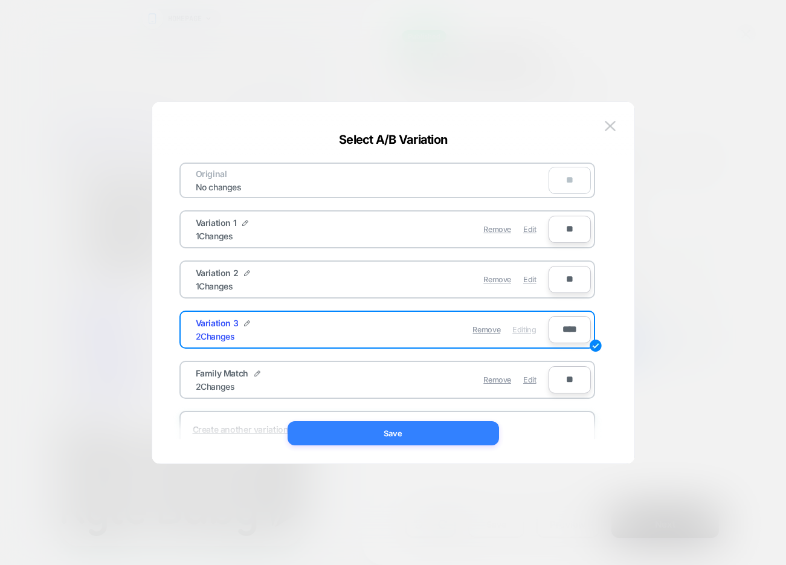
click at [475, 424] on button "Save" at bounding box center [392, 433] width 211 height 24
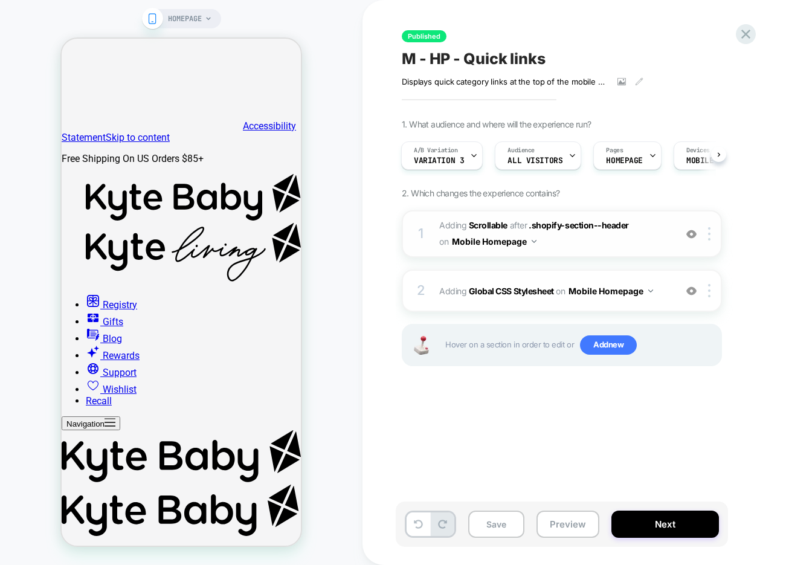
click at [580, 248] on span "#_loomi_addon_1754489922041 Adding Scrollable AFTER .shopify-section--header .s…" at bounding box center [554, 233] width 230 height 33
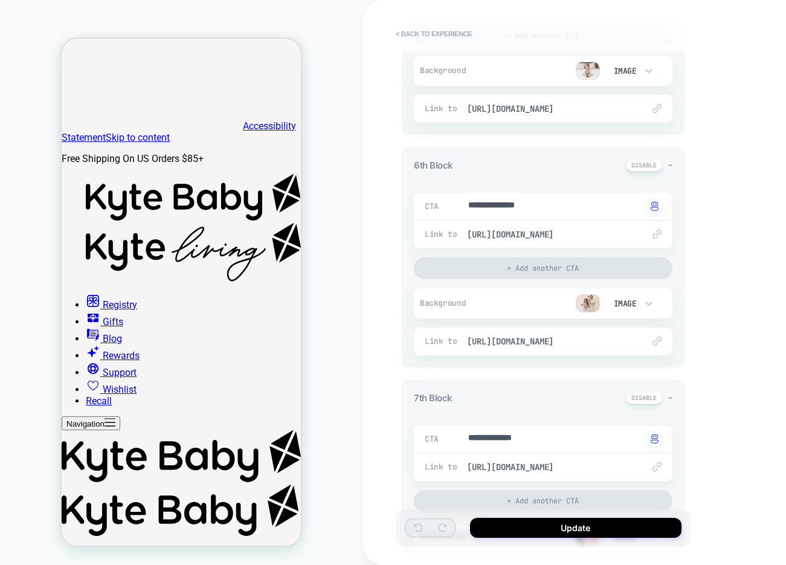
scroll to position [1250, 0]
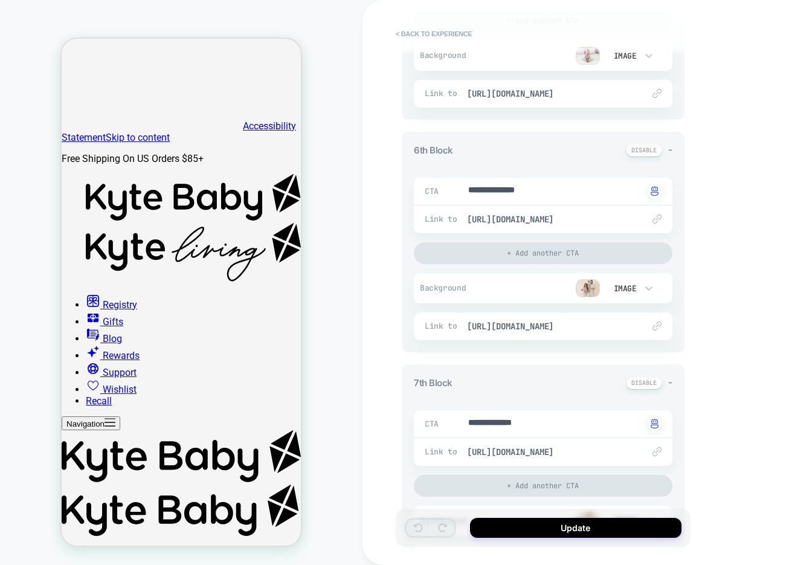
click at [582, 289] on img at bounding box center [587, 288] width 24 height 18
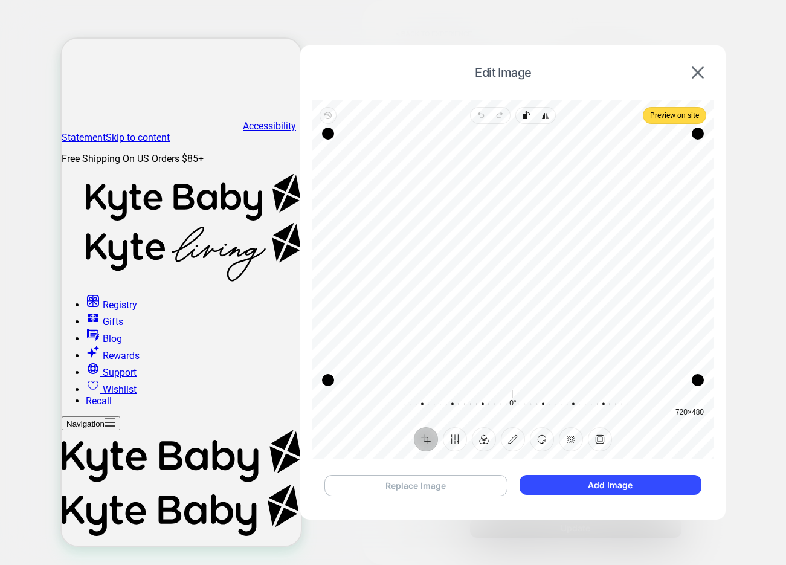
click at [444, 489] on button "Replace Image" at bounding box center [415, 485] width 183 height 21
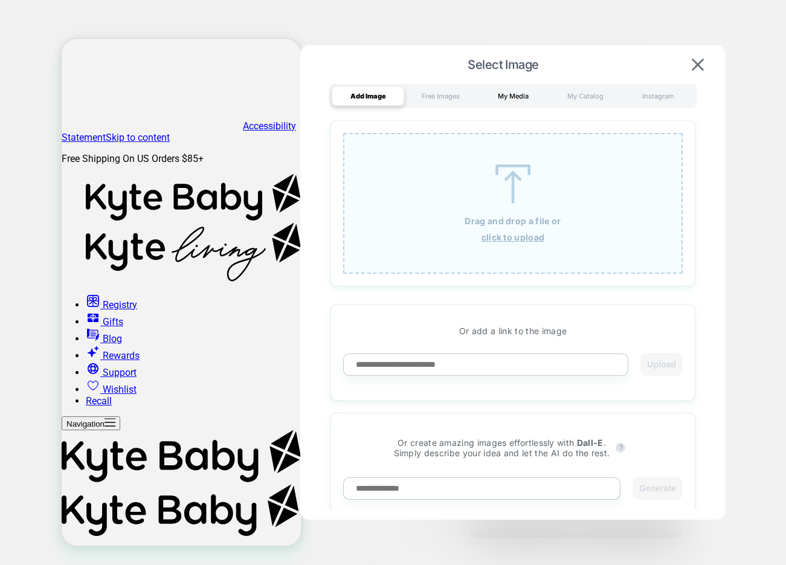
click at [508, 103] on div "My Media" at bounding box center [512, 95] width 72 height 19
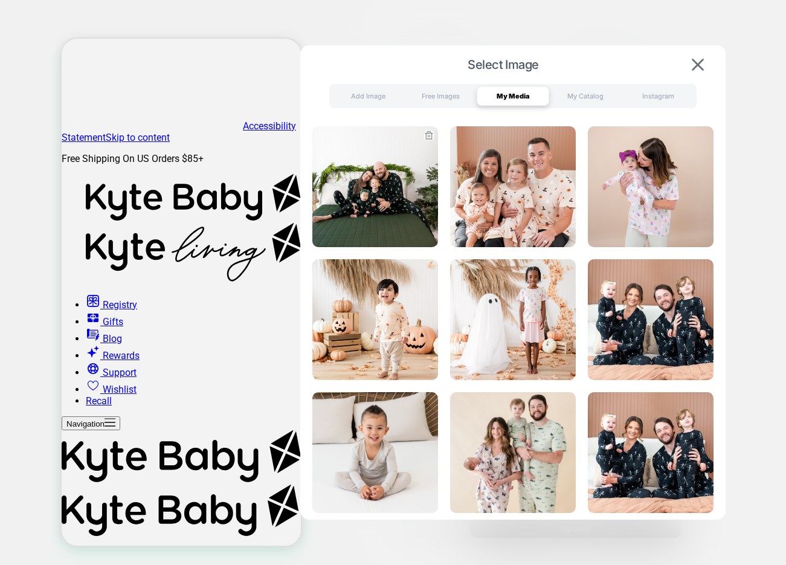
click at [389, 205] on img at bounding box center [375, 186] width 126 height 121
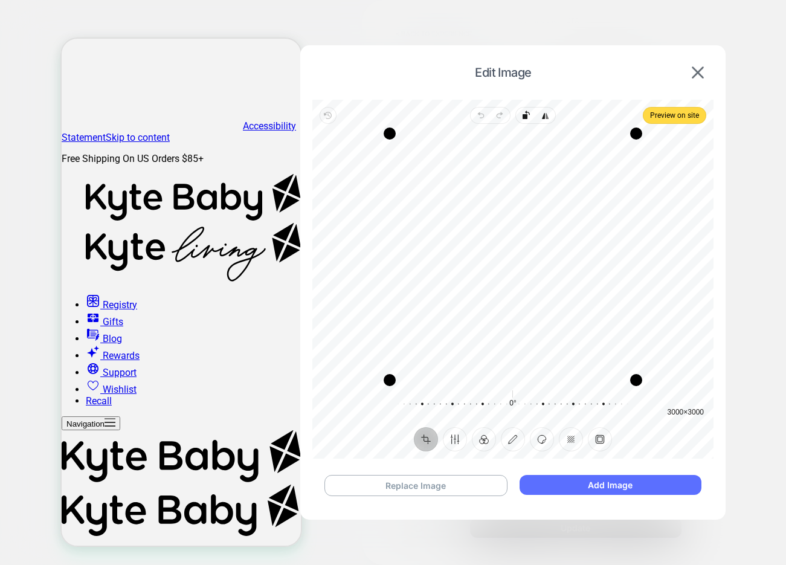
click at [567, 484] on button "Add Image" at bounding box center [610, 485] width 182 height 20
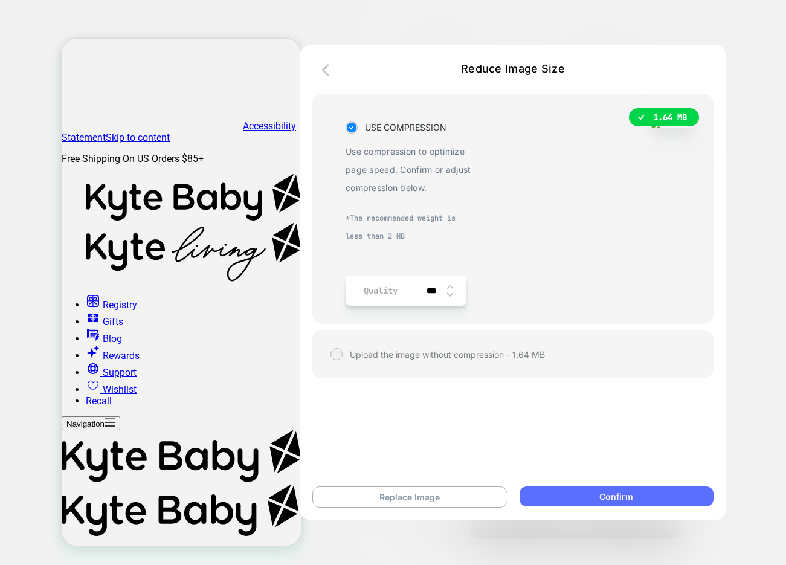
click at [641, 498] on button "Confirm" at bounding box center [616, 496] width 194 height 20
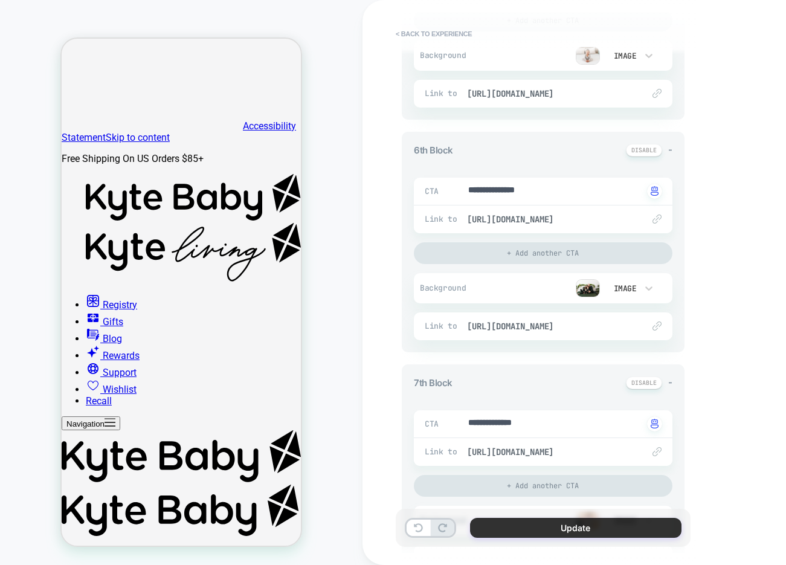
click at [612, 530] on button "Update" at bounding box center [575, 527] width 211 height 20
type textarea "*"
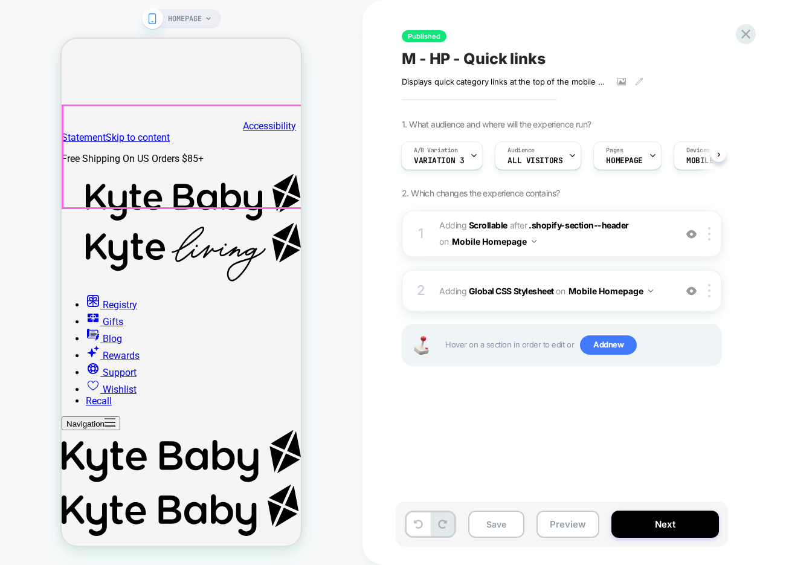
scroll to position [0, 428]
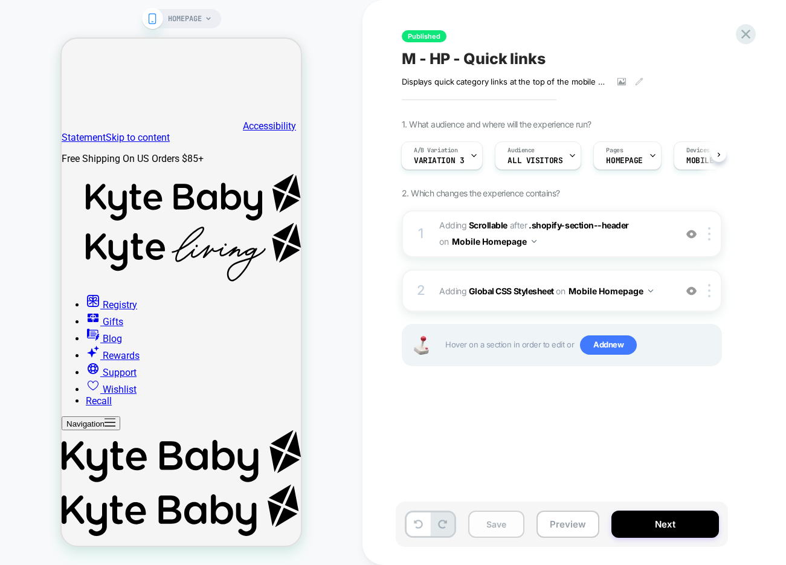
click at [498, 522] on button "Save" at bounding box center [496, 523] width 56 height 27
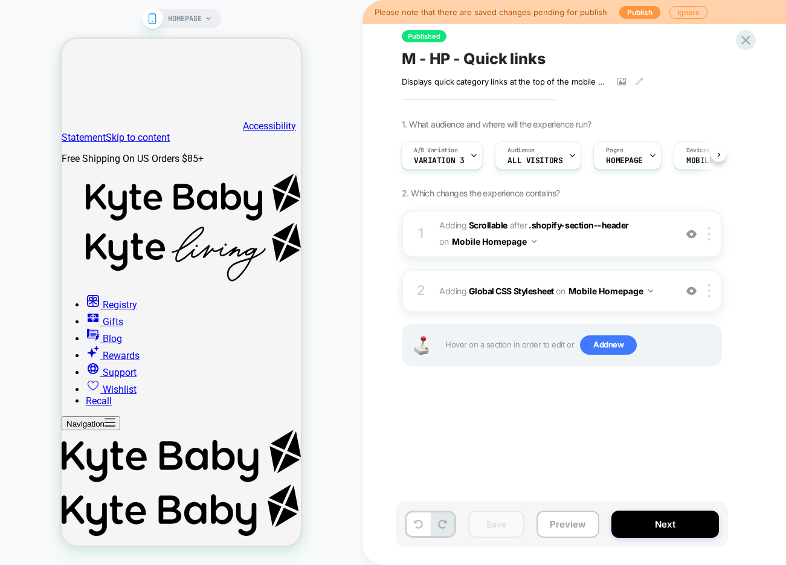
click at [389, 426] on div "Published M - HP - Quick links Displays quick category links at the top of the …" at bounding box center [627, 282] width 531 height 565
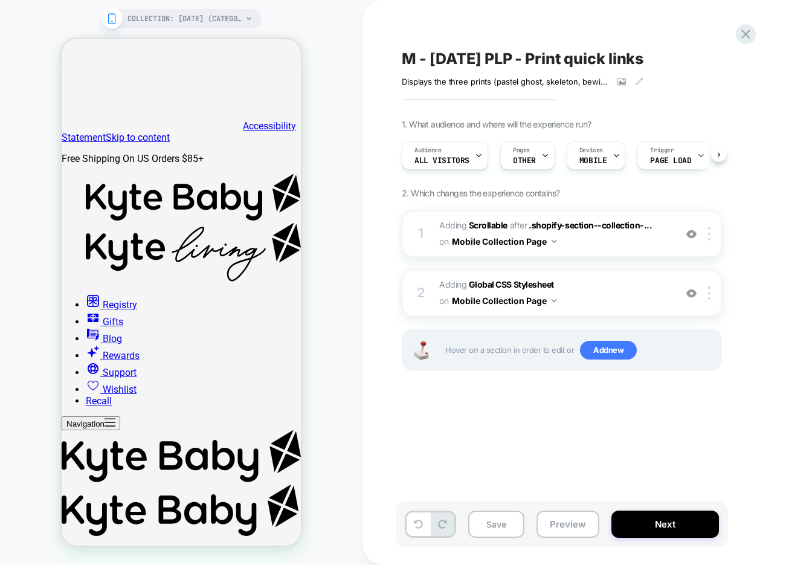
scroll to position [0, 1]
click at [607, 243] on span "#_loomi_addon_1754489922041_dup1758907378 Adding Scrollable AFTER .shopify-sect…" at bounding box center [554, 233] width 230 height 33
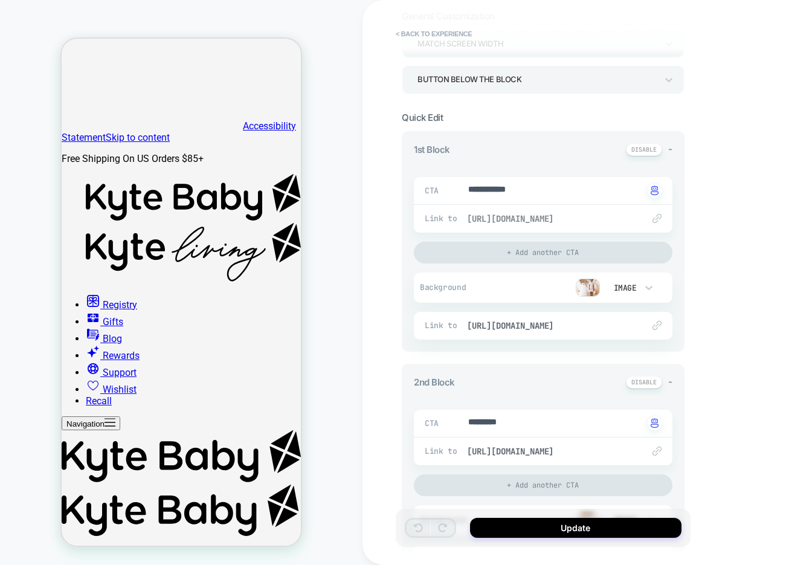
scroll to position [101, 0]
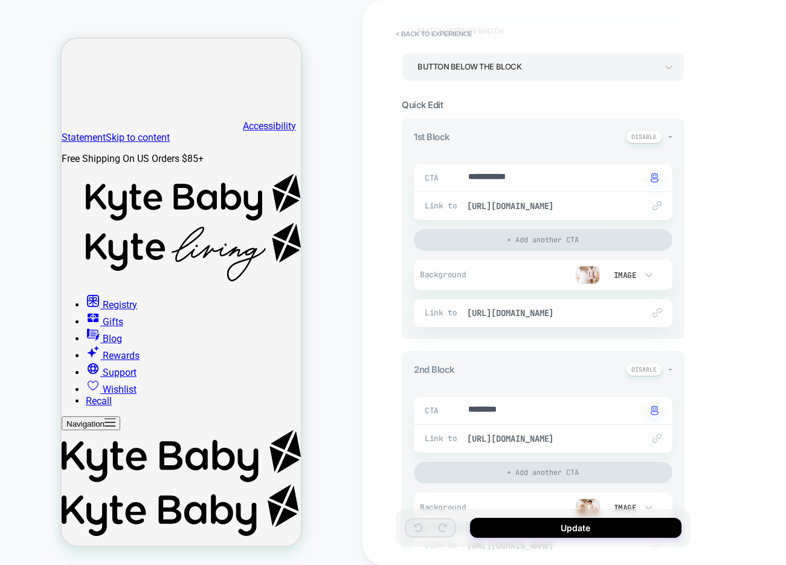
click at [589, 277] on img at bounding box center [587, 275] width 24 height 18
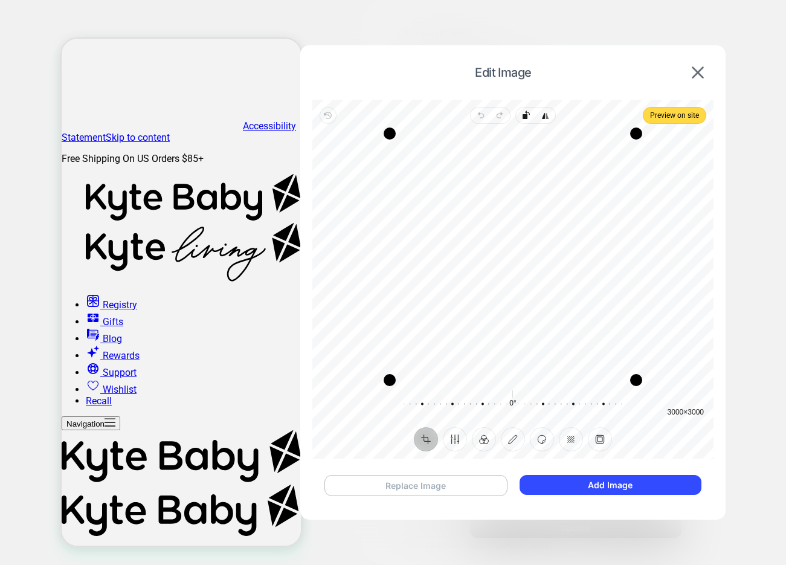
click at [434, 485] on button "Replace Image" at bounding box center [415, 485] width 183 height 21
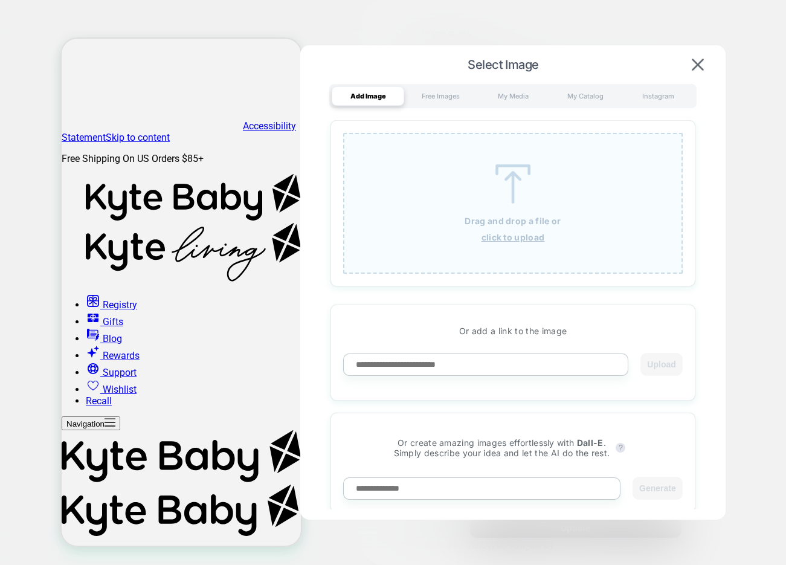
click at [498, 234] on u "click to upload" at bounding box center [512, 237] width 63 height 10
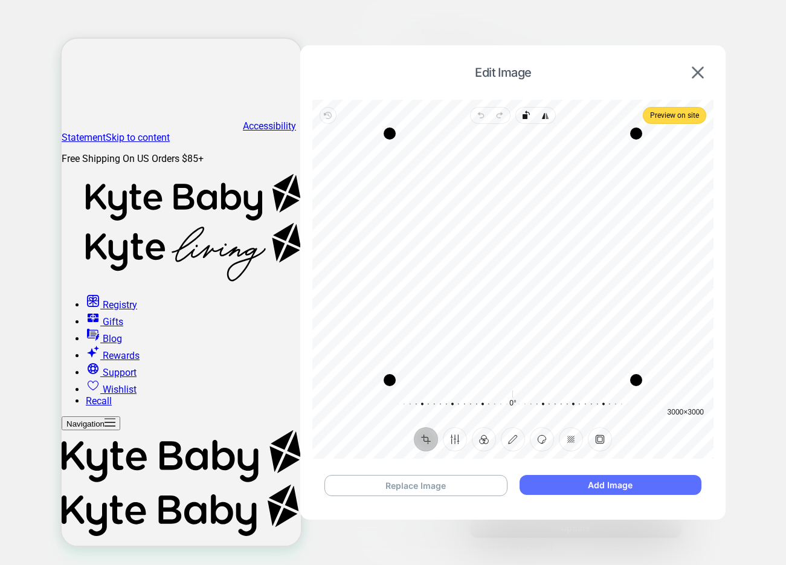
click at [576, 482] on button "Add Image" at bounding box center [610, 485] width 182 height 20
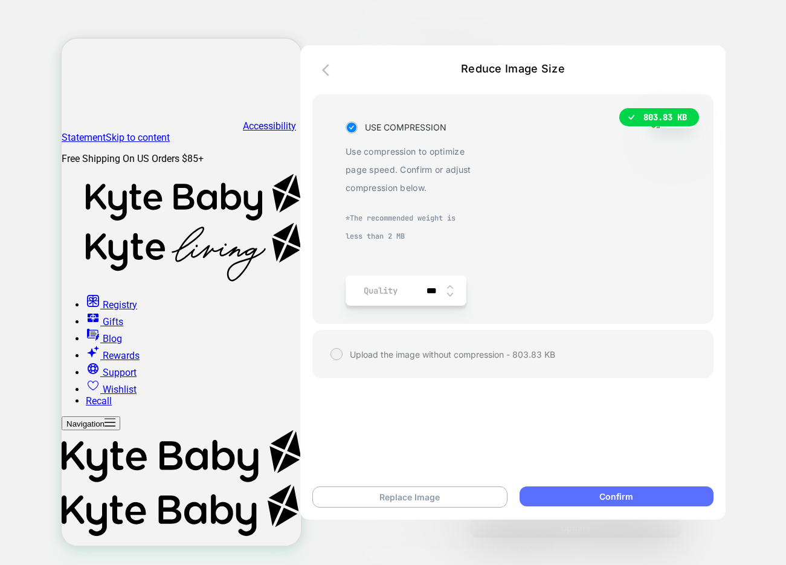
click at [573, 490] on button "Confirm" at bounding box center [616, 496] width 194 height 20
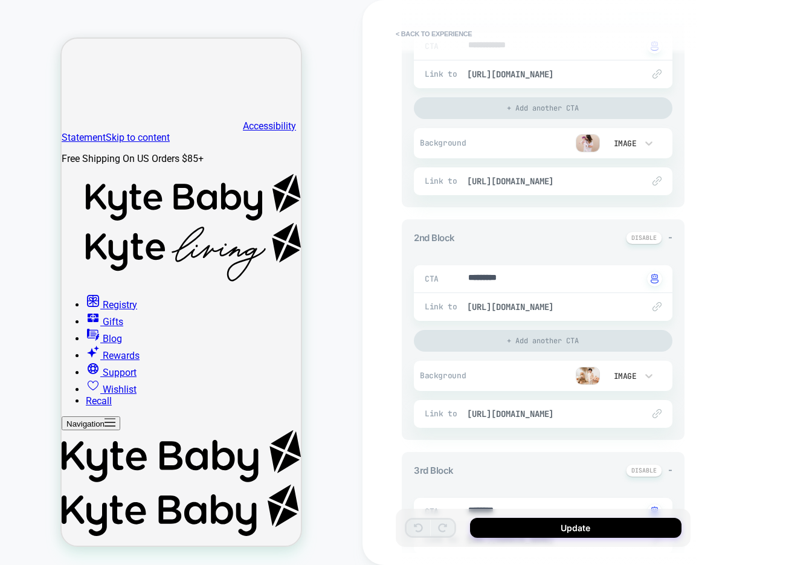
scroll to position [252, 0]
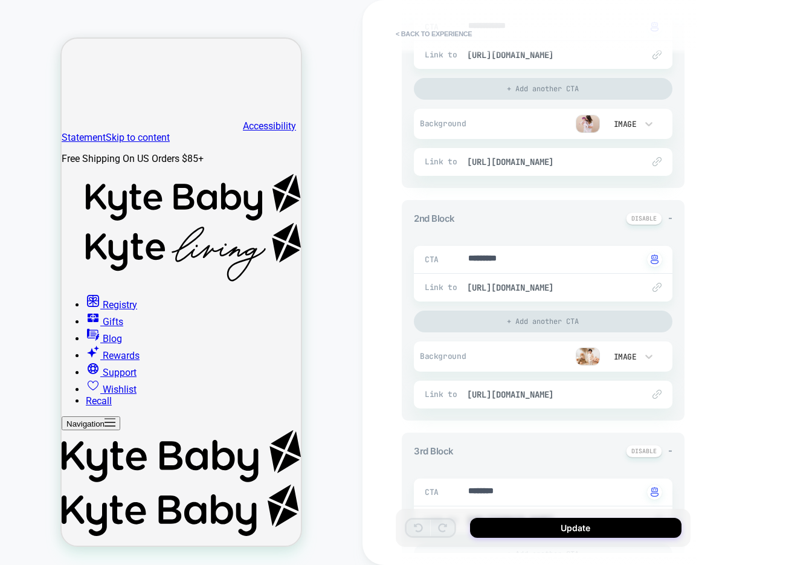
click at [590, 354] on img at bounding box center [587, 356] width 24 height 18
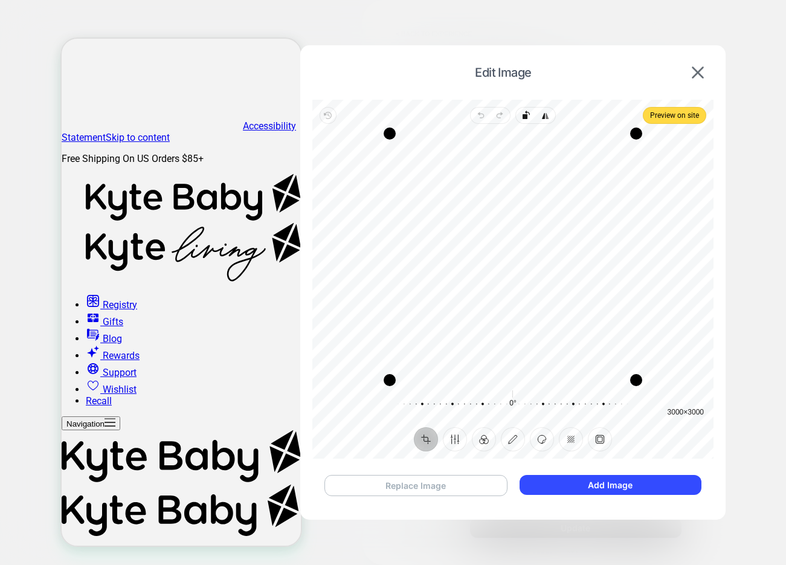
click at [441, 487] on button "Replace Image" at bounding box center [415, 485] width 183 height 21
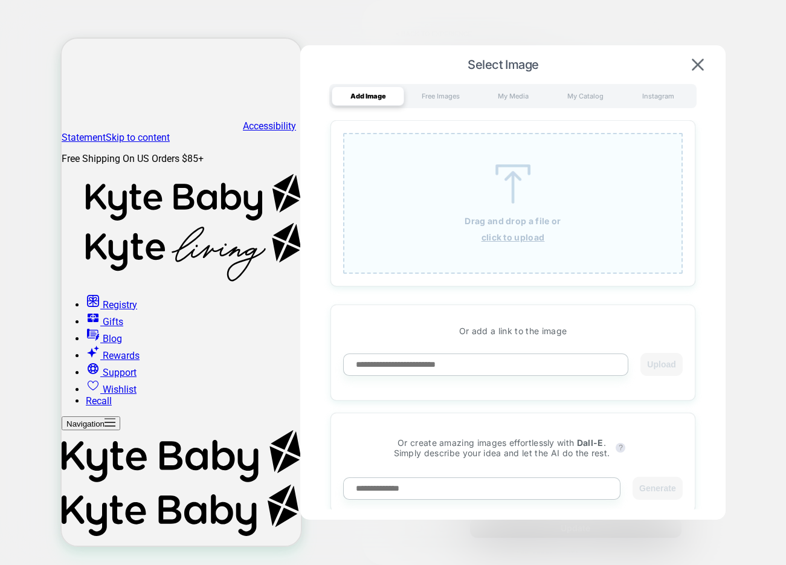
click at [532, 239] on u "click to upload" at bounding box center [512, 237] width 63 height 10
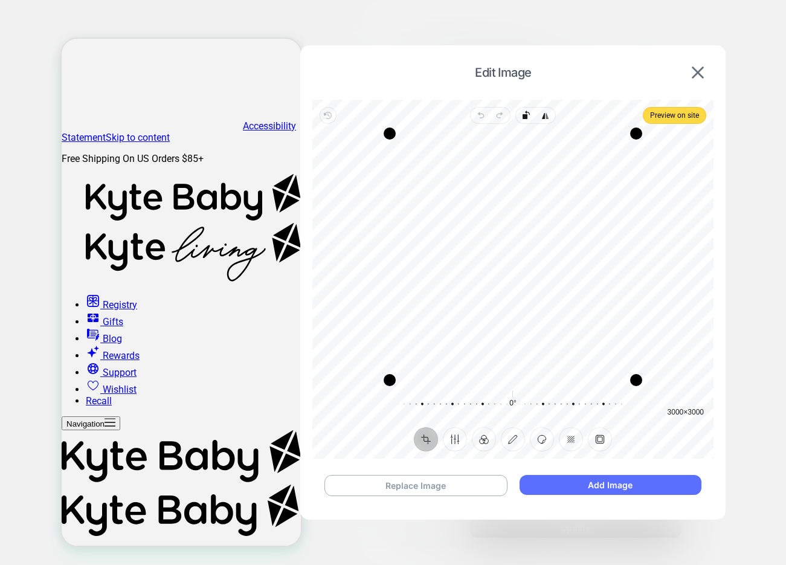
click at [568, 478] on button "Add Image" at bounding box center [610, 485] width 182 height 20
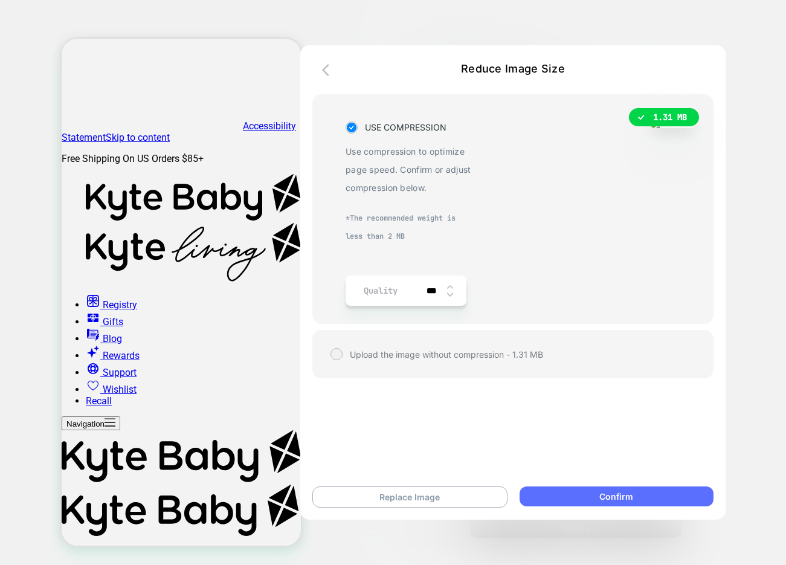
click at [565, 491] on button "Confirm" at bounding box center [616, 496] width 194 height 20
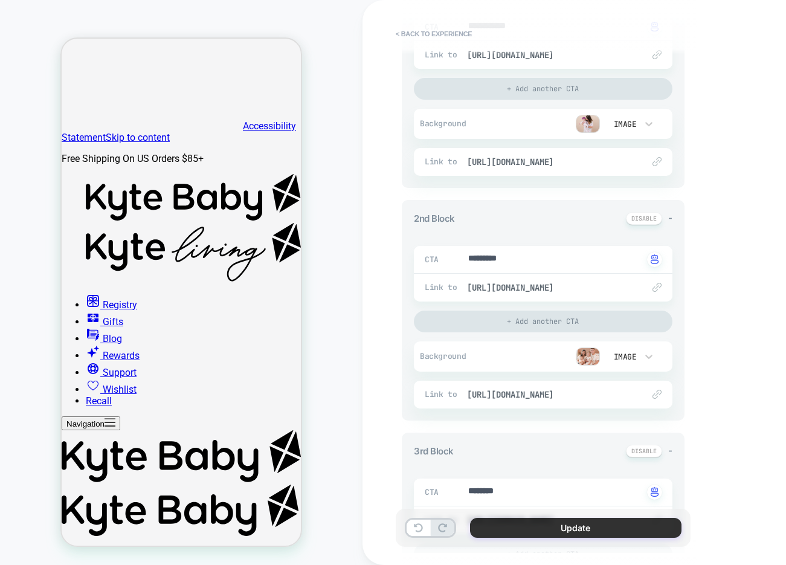
click at [612, 528] on button "Update" at bounding box center [575, 527] width 211 height 20
type textarea "*"
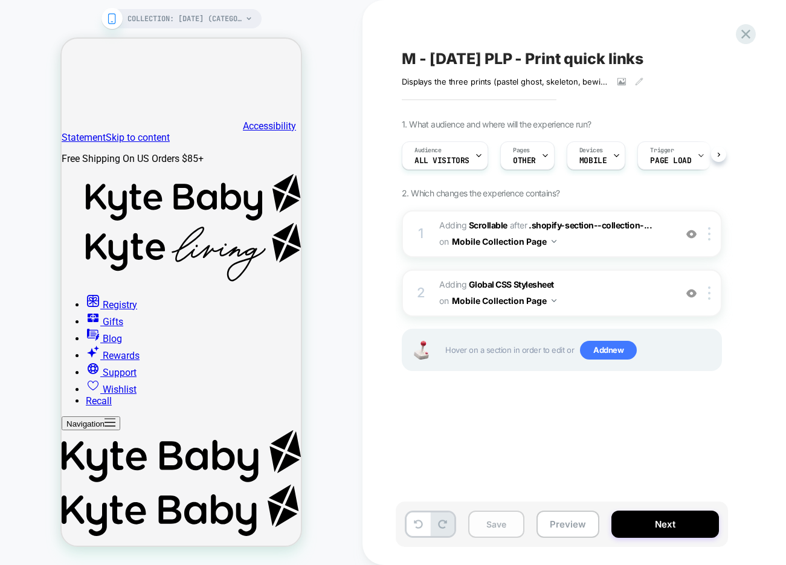
scroll to position [0, 1]
click at [494, 522] on button "Save" at bounding box center [496, 523] width 56 height 27
